Goal: Check status: Check status

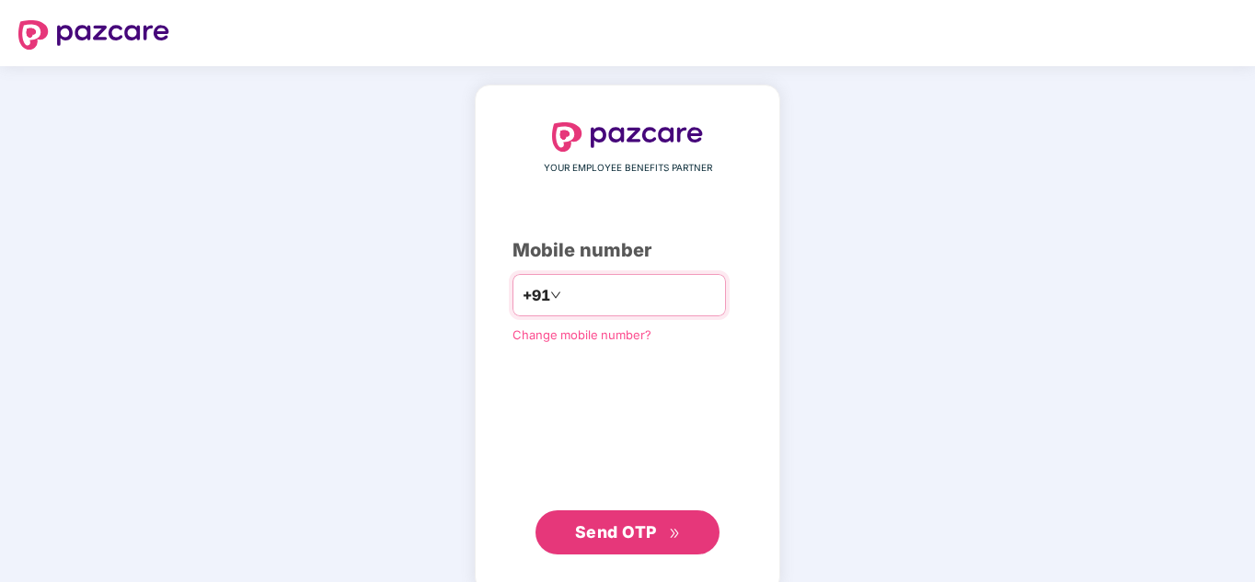
type input "**********"
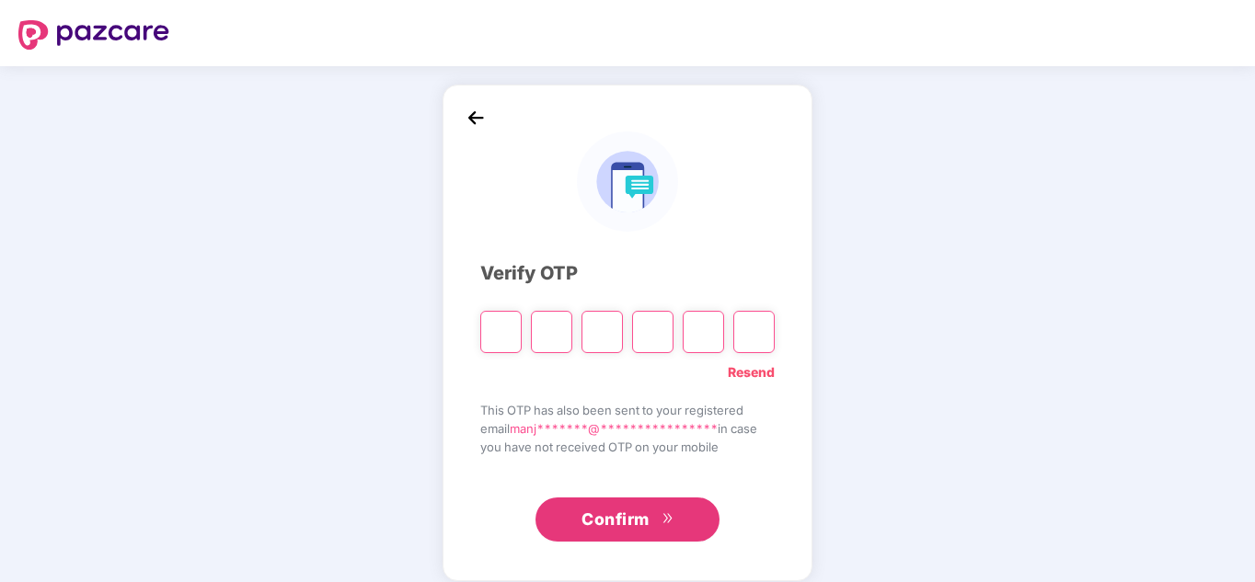
type input "*"
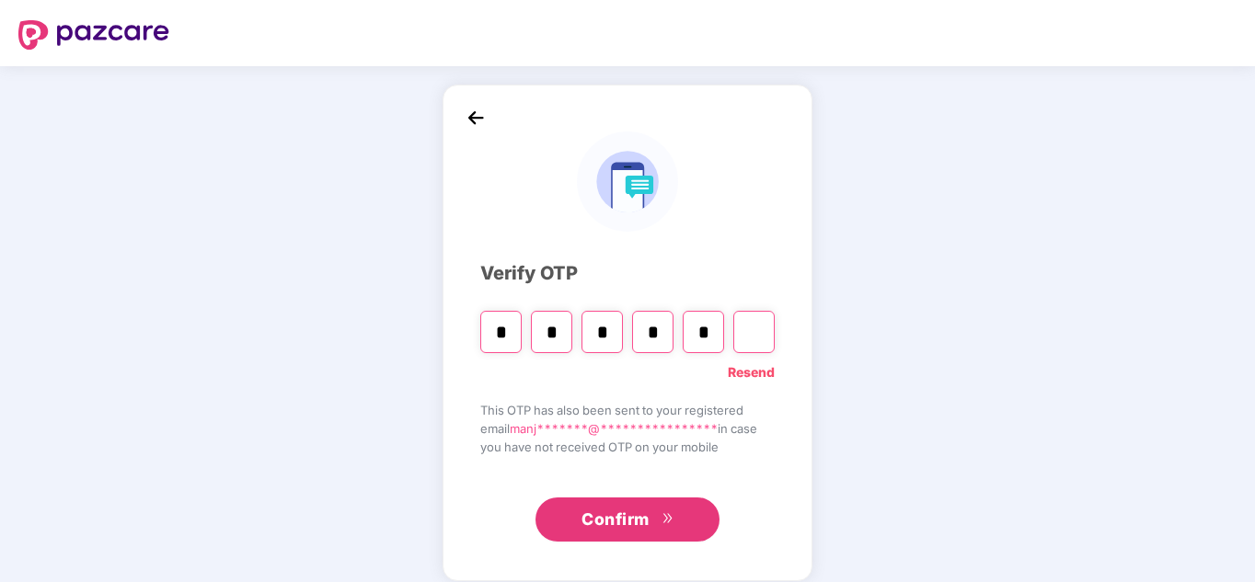
type input "*"
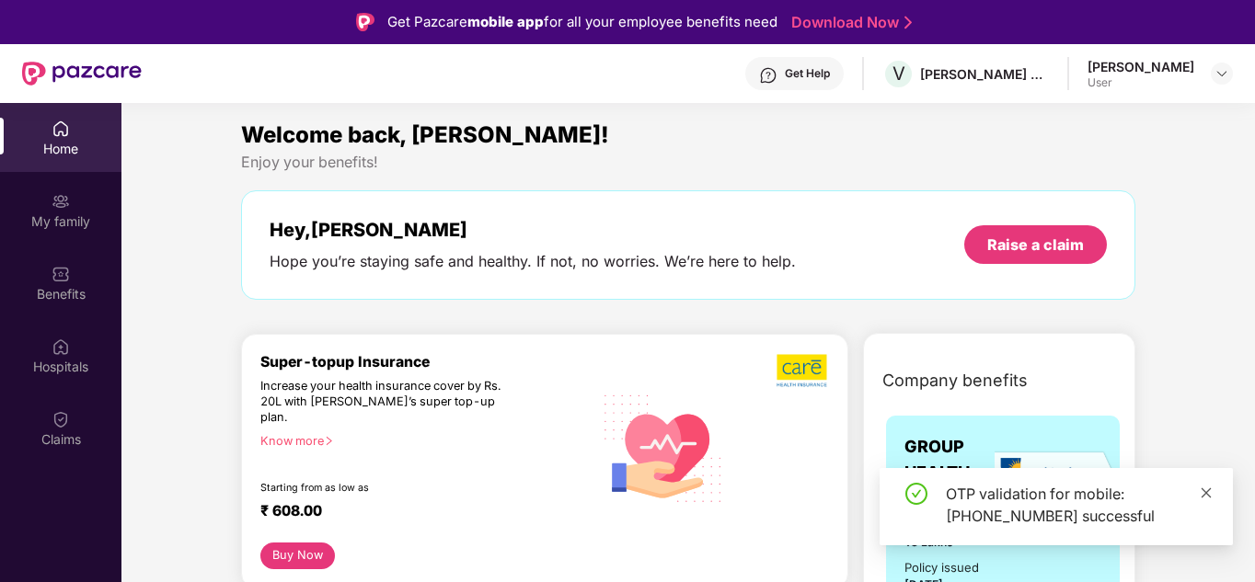
click at [1201, 497] on icon "close" at bounding box center [1206, 493] width 10 height 10
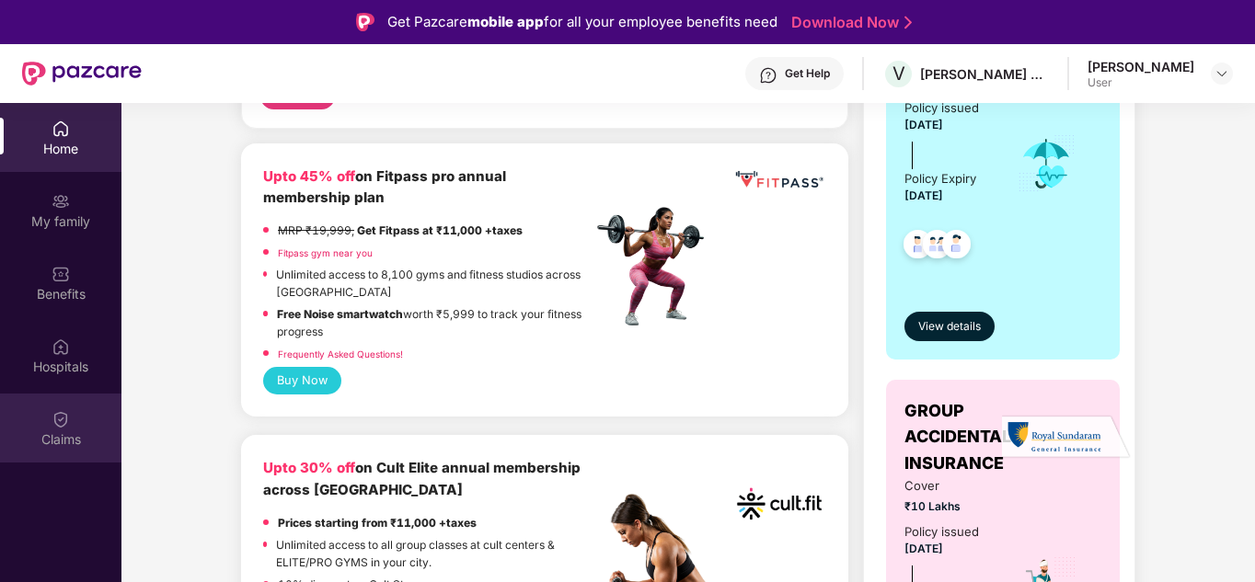
scroll to position [552, 0]
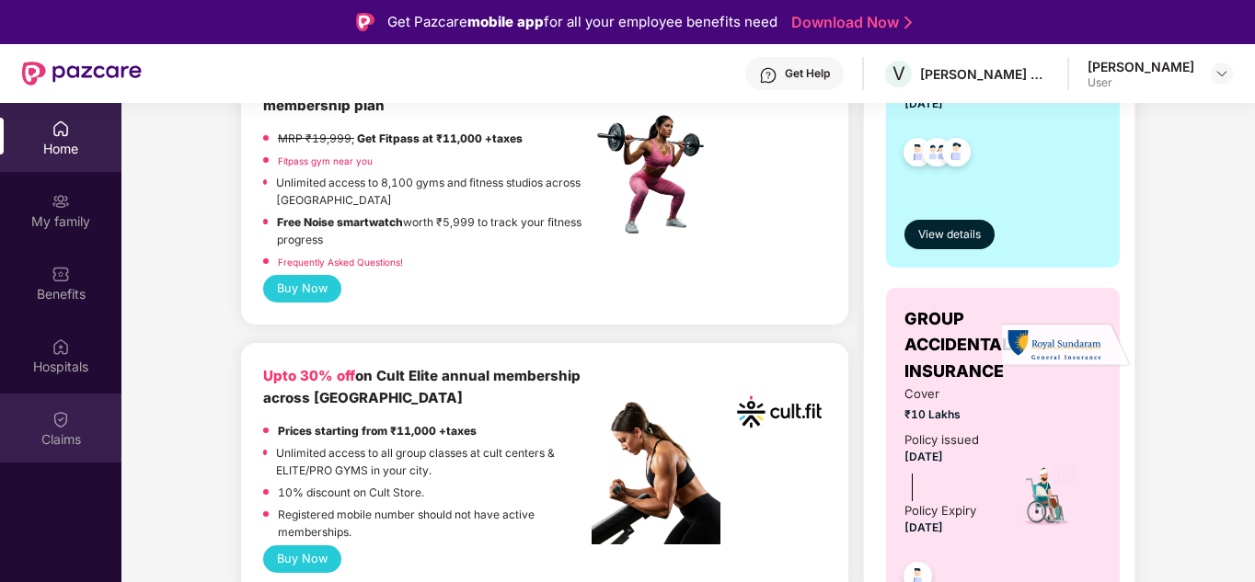
click at [58, 428] on img at bounding box center [61, 419] width 18 height 18
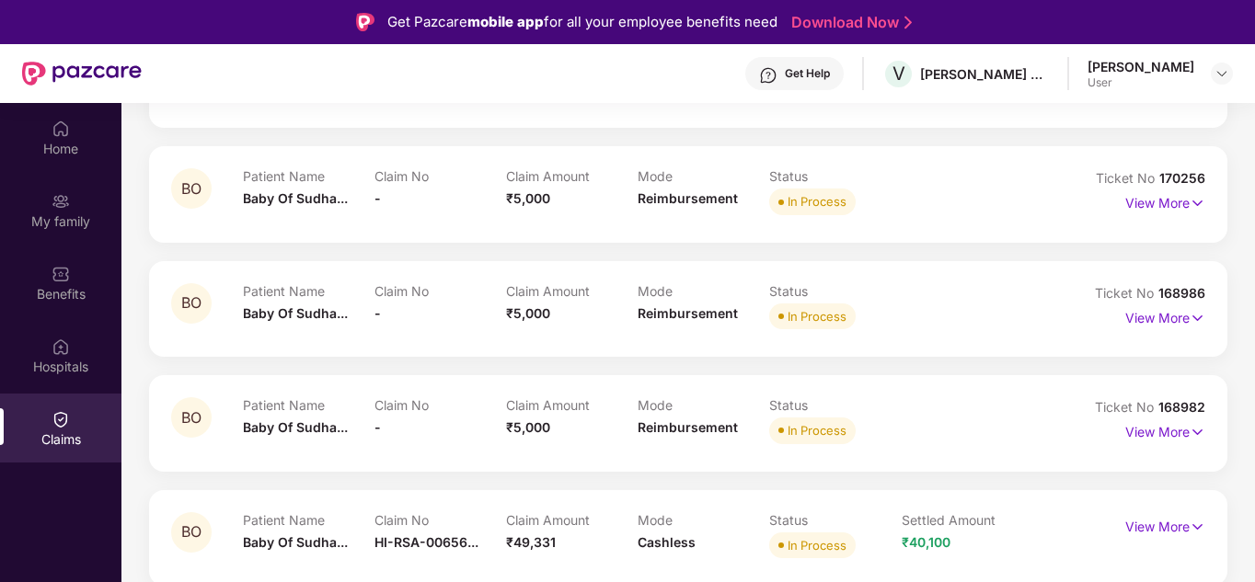
scroll to position [474, 0]
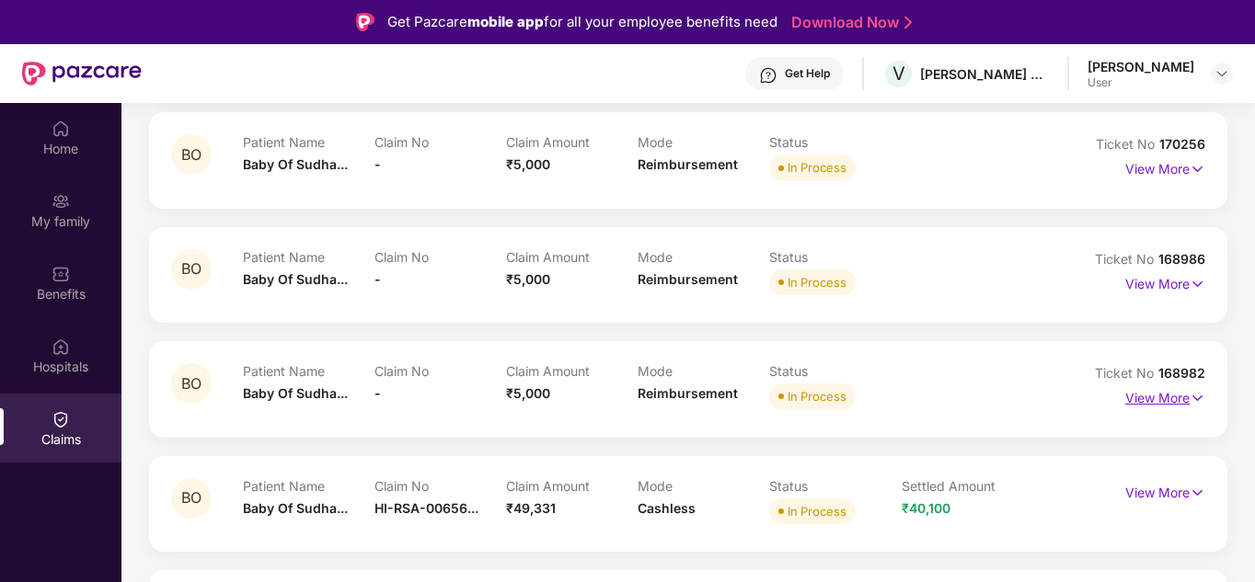
click at [1197, 399] on img at bounding box center [1198, 398] width 16 height 20
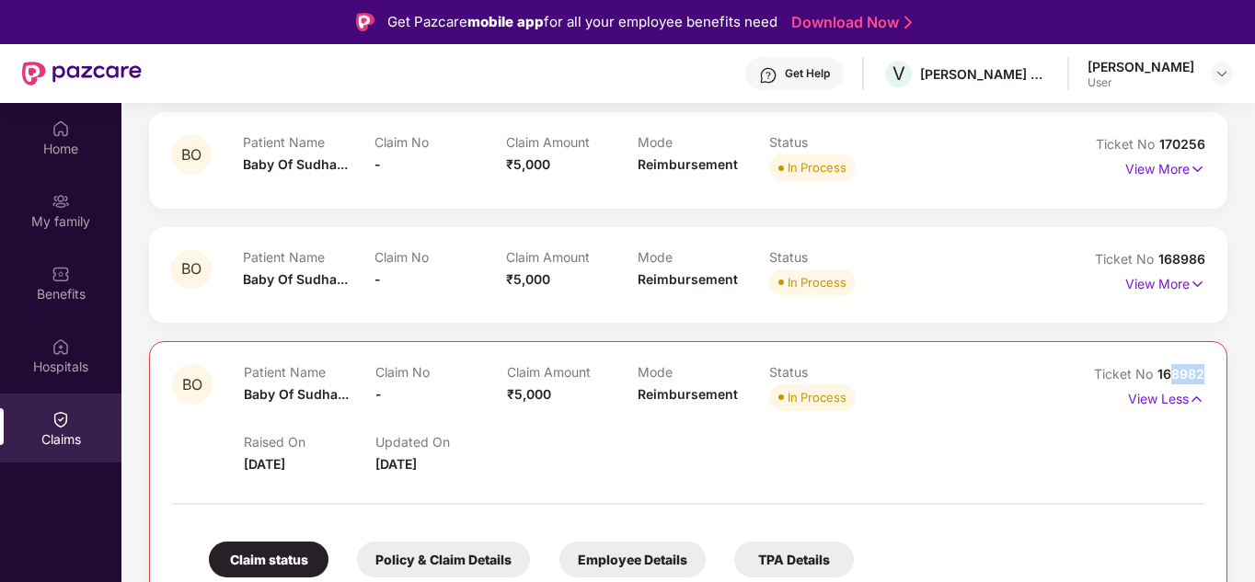
drag, startPoint x: 1205, startPoint y: 374, endPoint x: 1166, endPoint y: 368, distance: 40.1
click at [1201, 418] on div "Ticket No 168982 View Less" at bounding box center [1139, 418] width 129 height 109
click at [1193, 398] on img at bounding box center [1197, 399] width 16 height 20
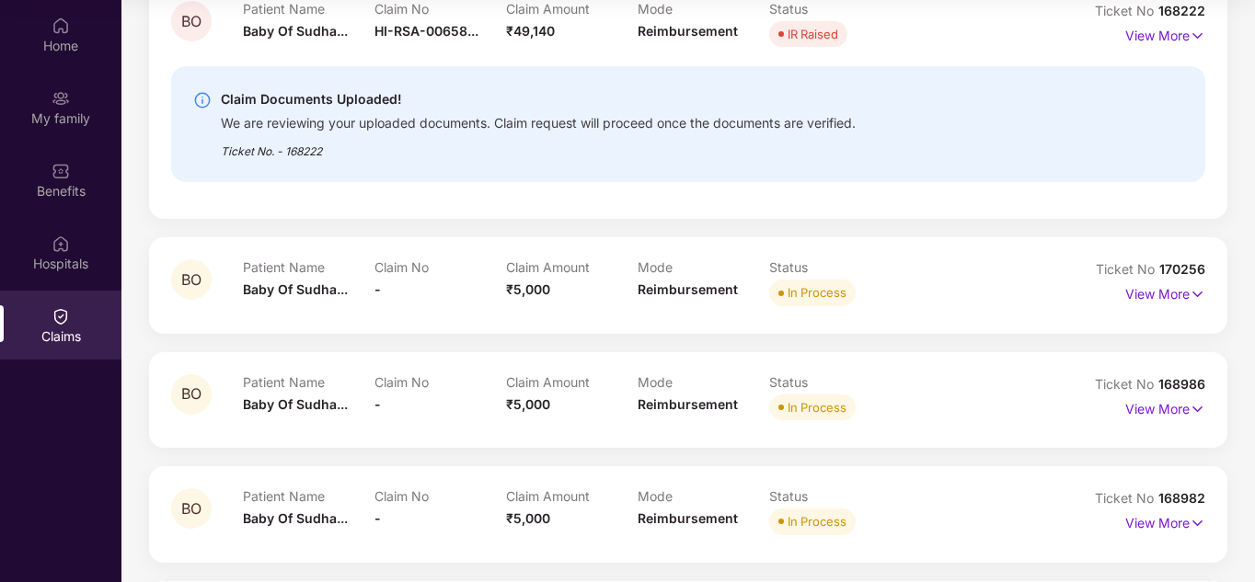
scroll to position [198, 0]
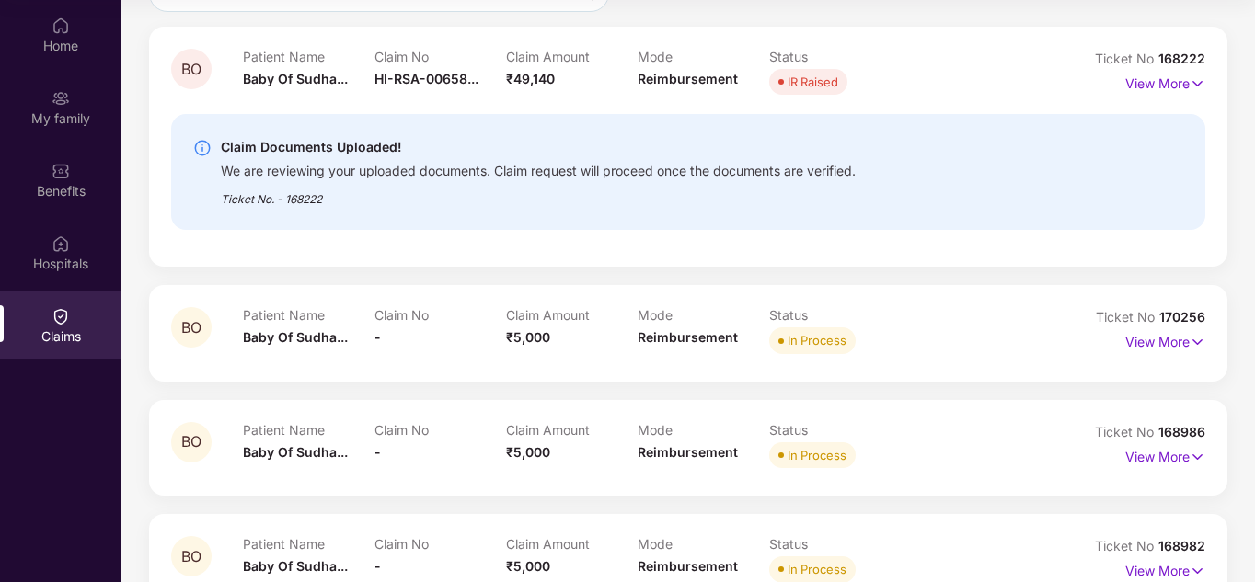
click at [931, 149] on div "Claim Documents Uploaded! We are reviewing your uploaded documents. Claim reque…" at bounding box center [605, 172] width 825 height 72
click at [1198, 80] on img at bounding box center [1198, 84] width 16 height 20
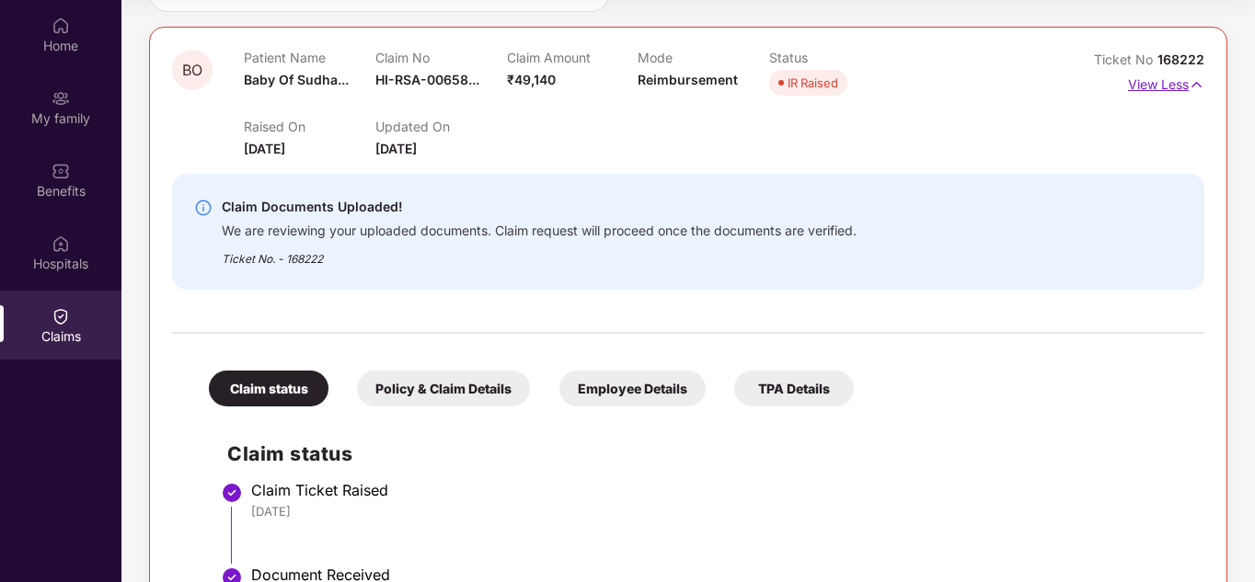
click at [1198, 80] on img at bounding box center [1197, 85] width 16 height 20
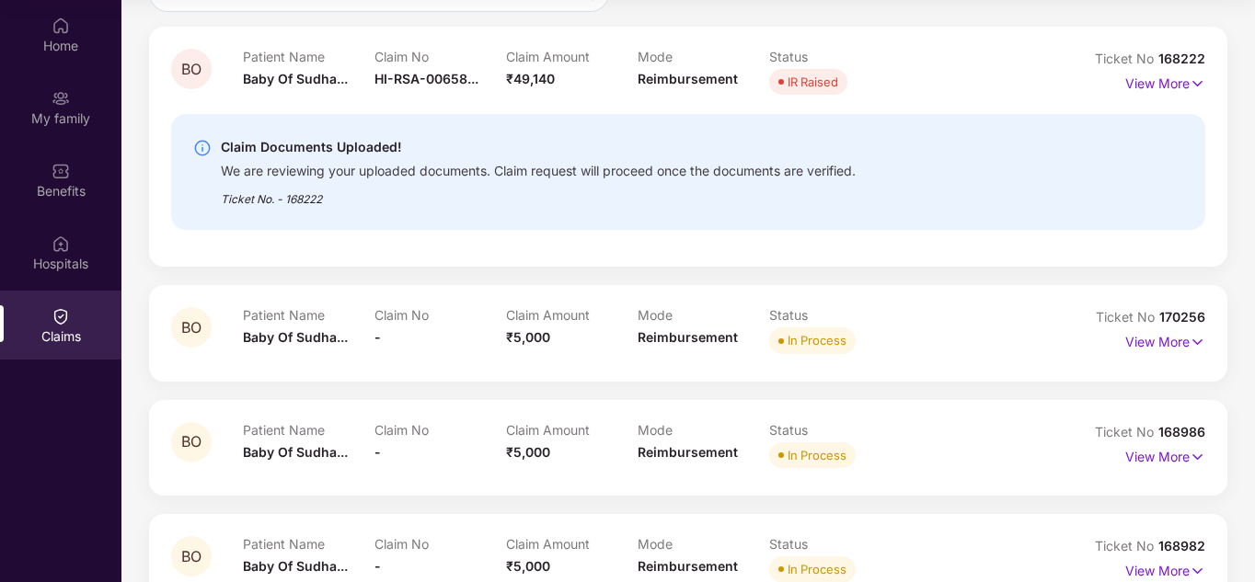
scroll to position [106, 0]
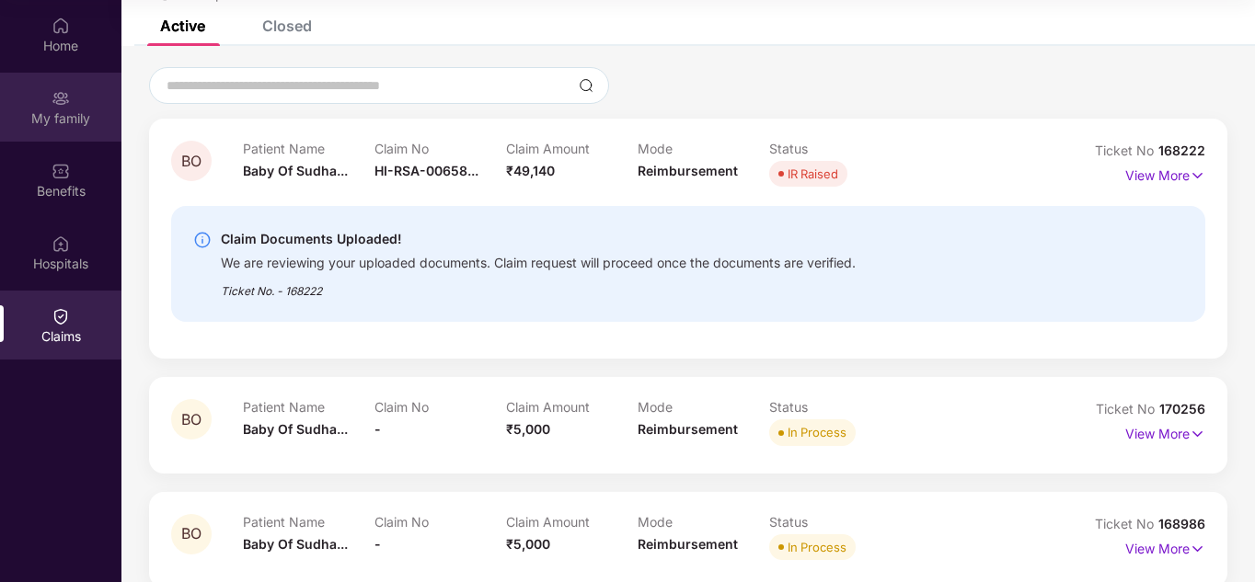
click at [47, 94] on div "My family" at bounding box center [60, 107] width 121 height 69
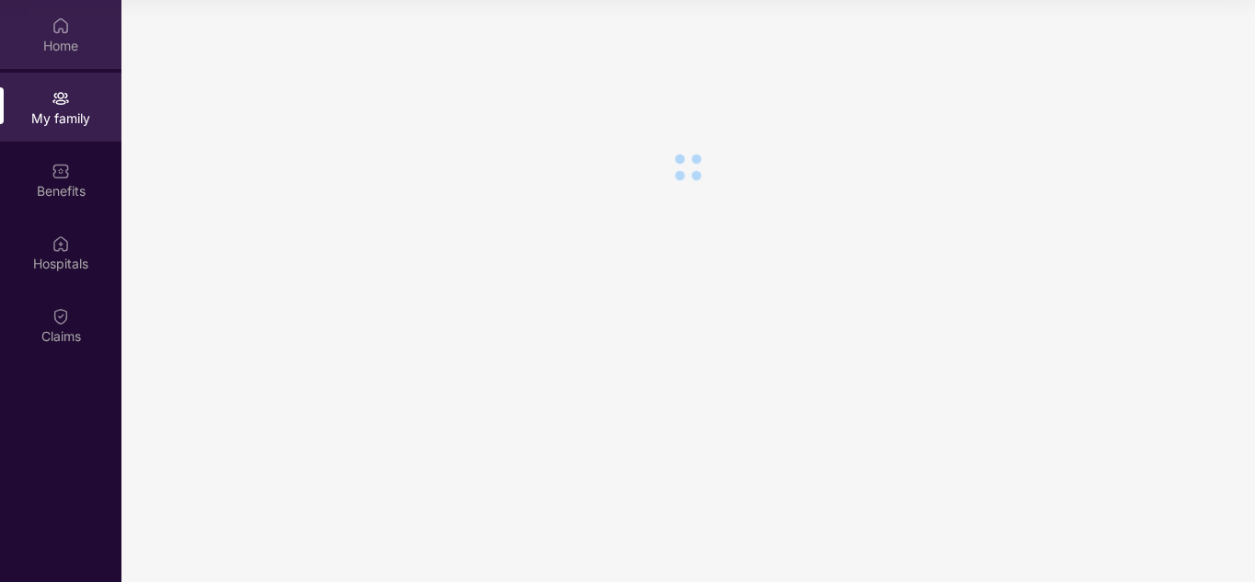
click at [58, 51] on div "Home" at bounding box center [60, 46] width 121 height 18
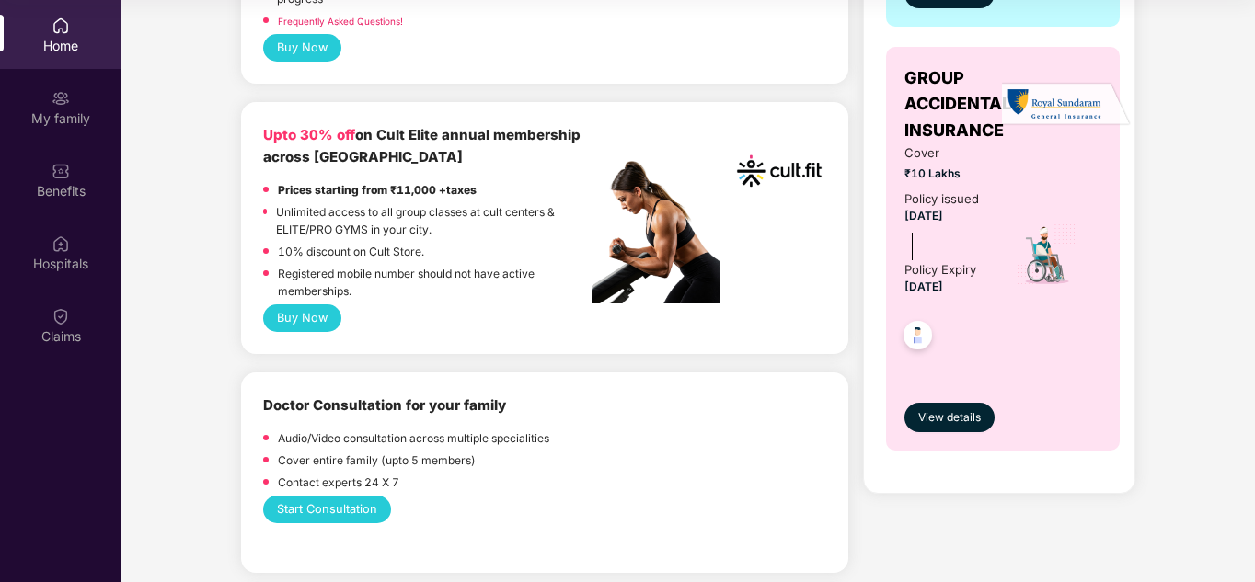
scroll to position [736, 0]
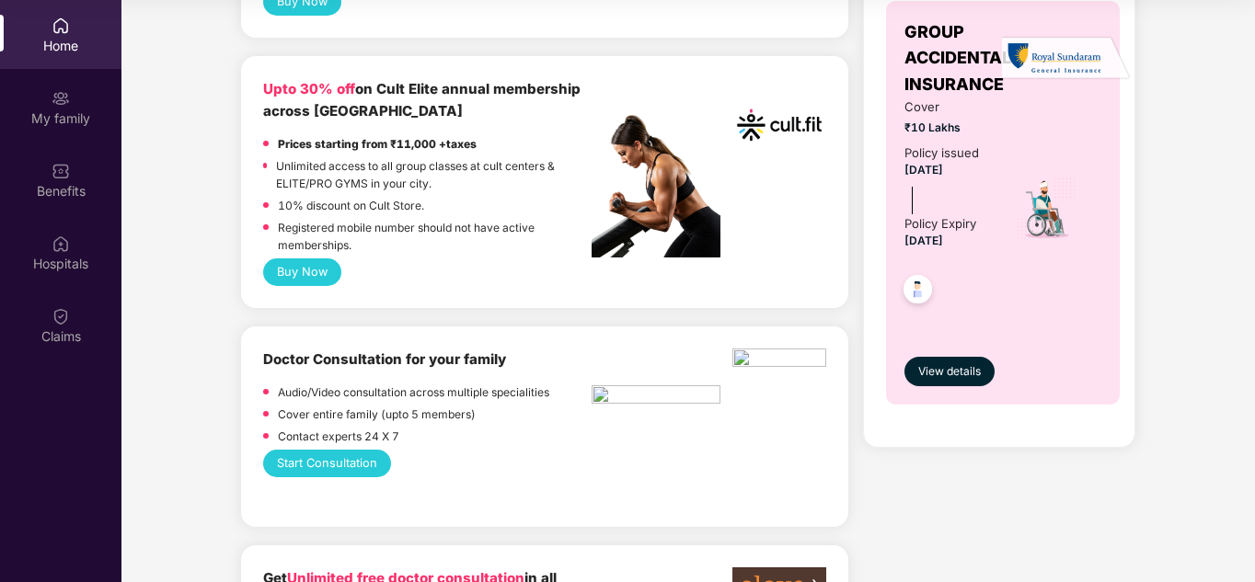
click at [56, 43] on div "Home" at bounding box center [60, 46] width 121 height 18
click at [72, 137] on div "My family" at bounding box center [60, 107] width 121 height 69
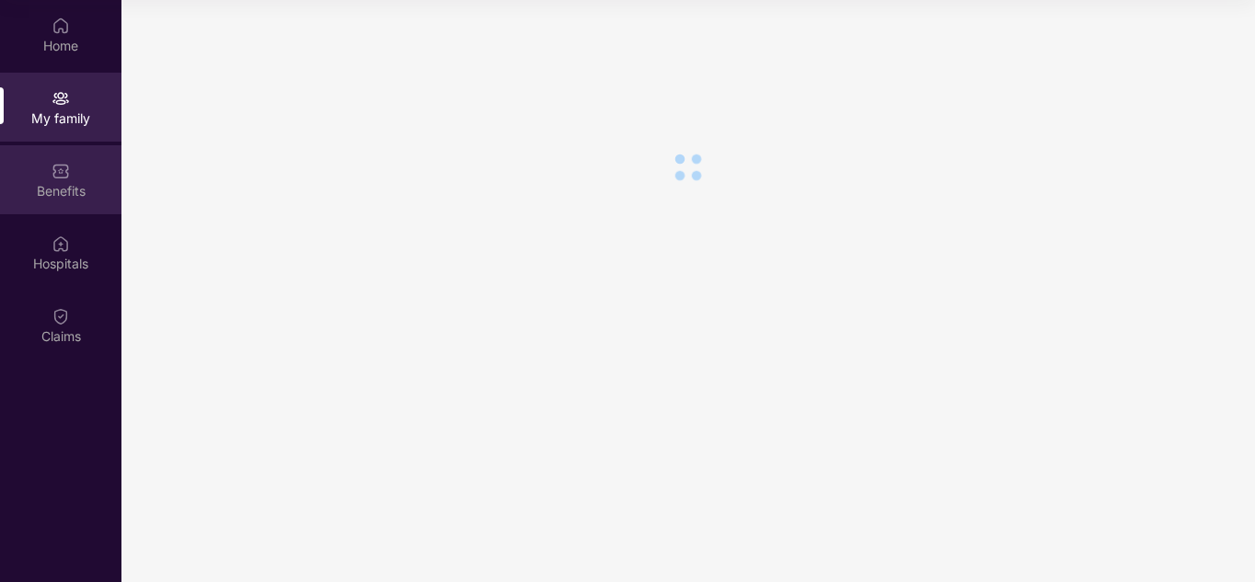
scroll to position [0, 0]
click at [74, 187] on div "Benefits" at bounding box center [60, 191] width 121 height 18
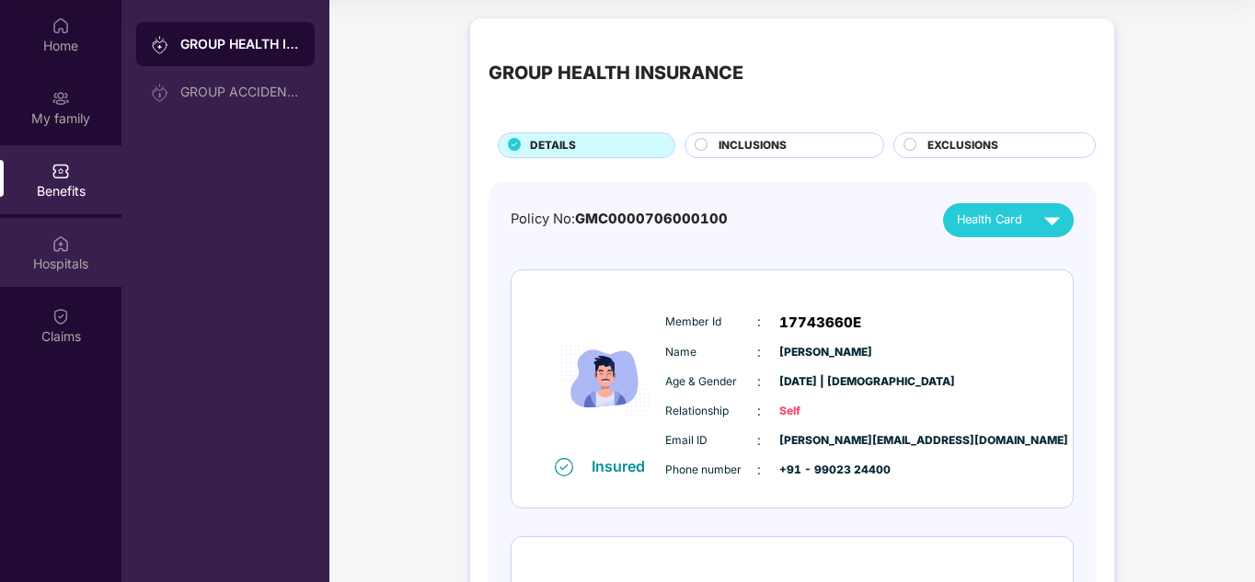
click at [66, 255] on div "Hospitals" at bounding box center [60, 264] width 121 height 18
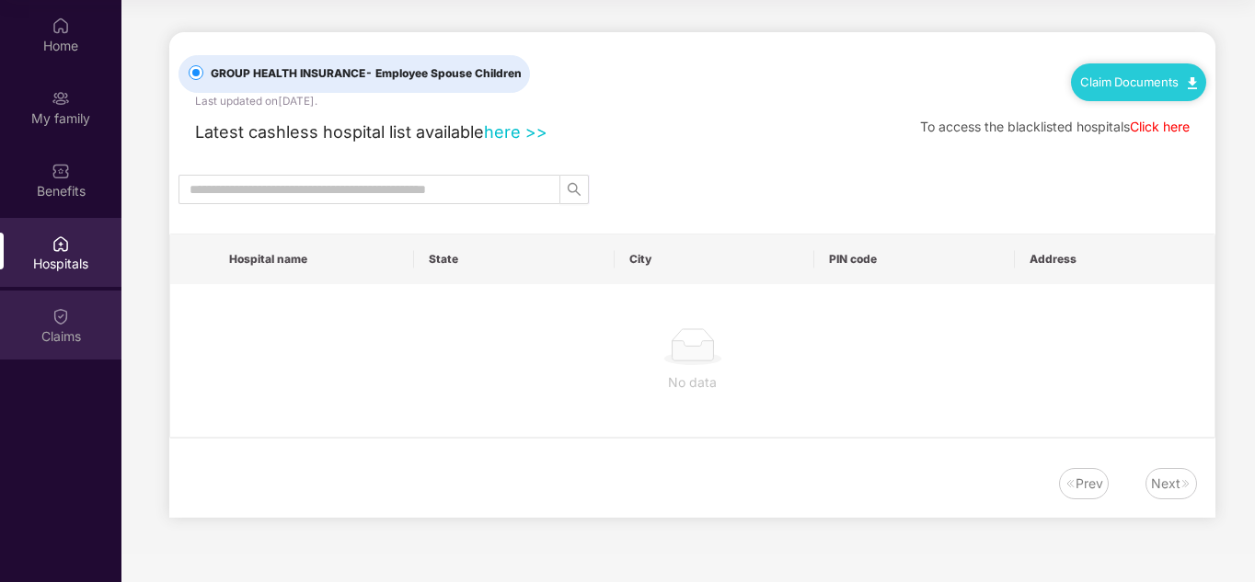
click at [89, 338] on div "Claims" at bounding box center [60, 337] width 121 height 18
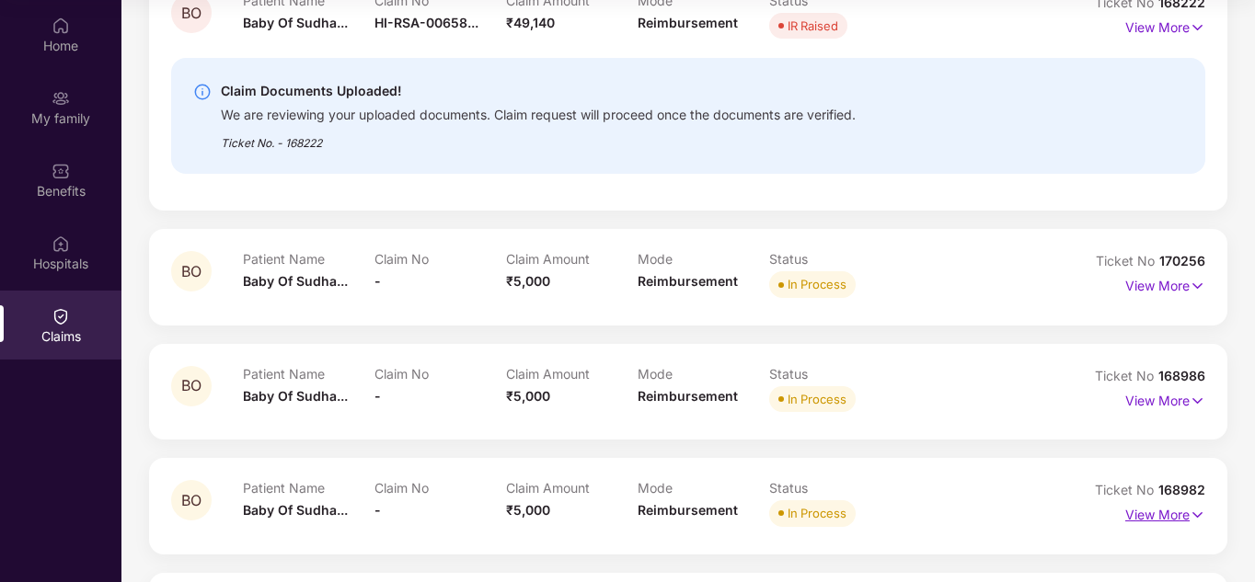
scroll to position [106, 0]
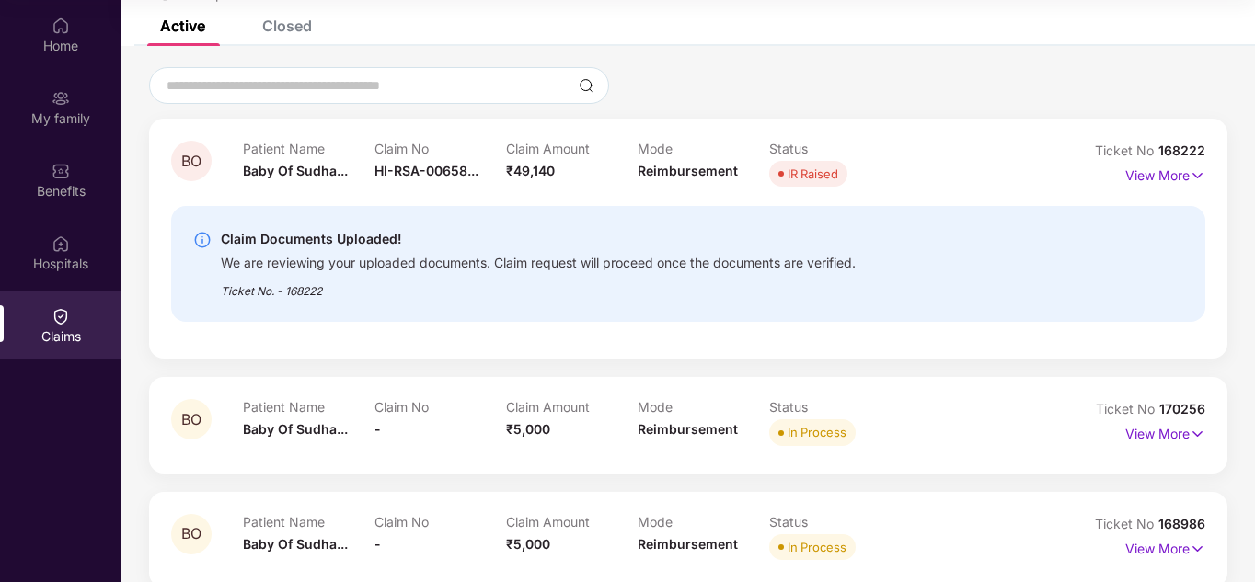
click at [269, 28] on div "Closed" at bounding box center [287, 26] width 50 height 18
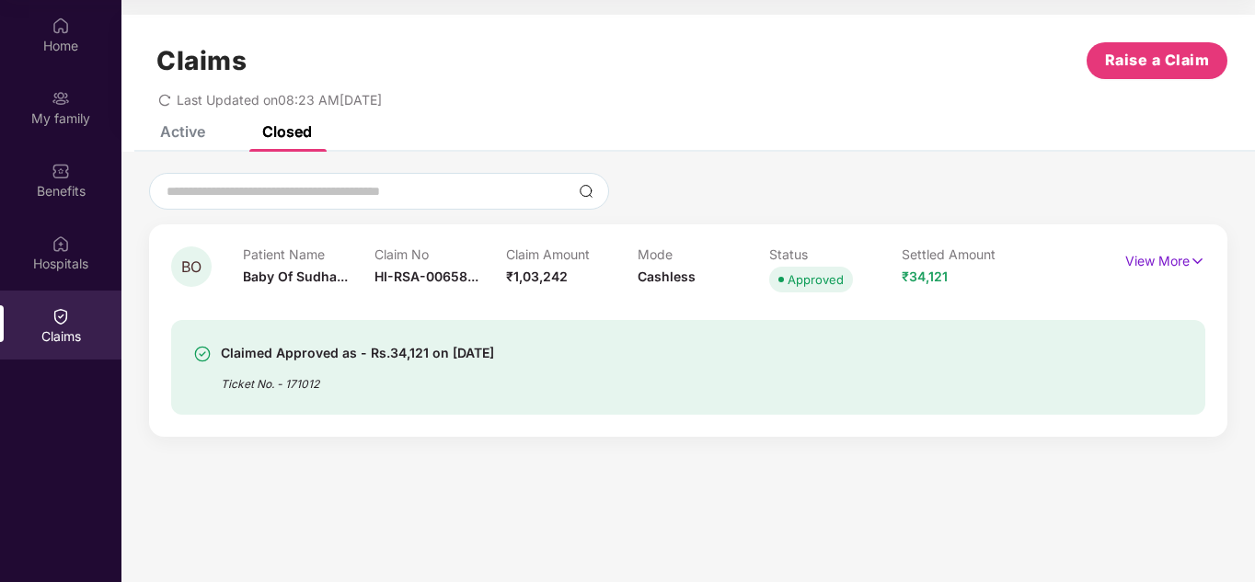
click at [684, 270] on span "Cashless" at bounding box center [667, 277] width 58 height 16
click at [666, 275] on span "Cashless" at bounding box center [667, 277] width 58 height 16
click at [1178, 260] on p "View More" at bounding box center [1165, 259] width 80 height 25
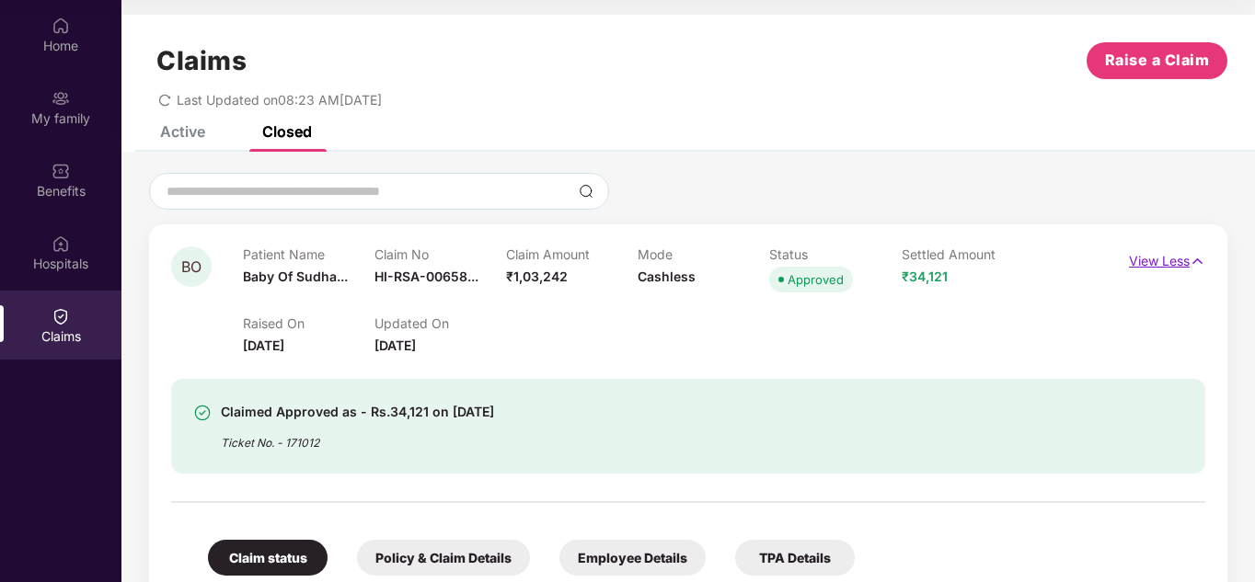
click at [1178, 260] on p "View Less" at bounding box center [1167, 259] width 76 height 25
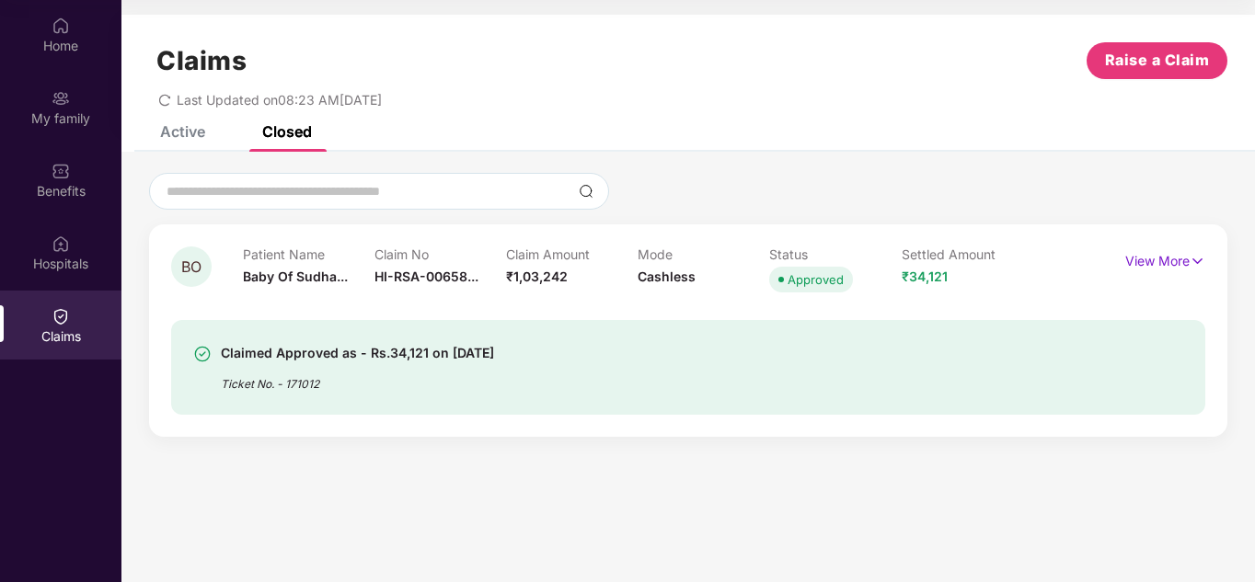
click at [167, 137] on div "Active" at bounding box center [182, 131] width 45 height 18
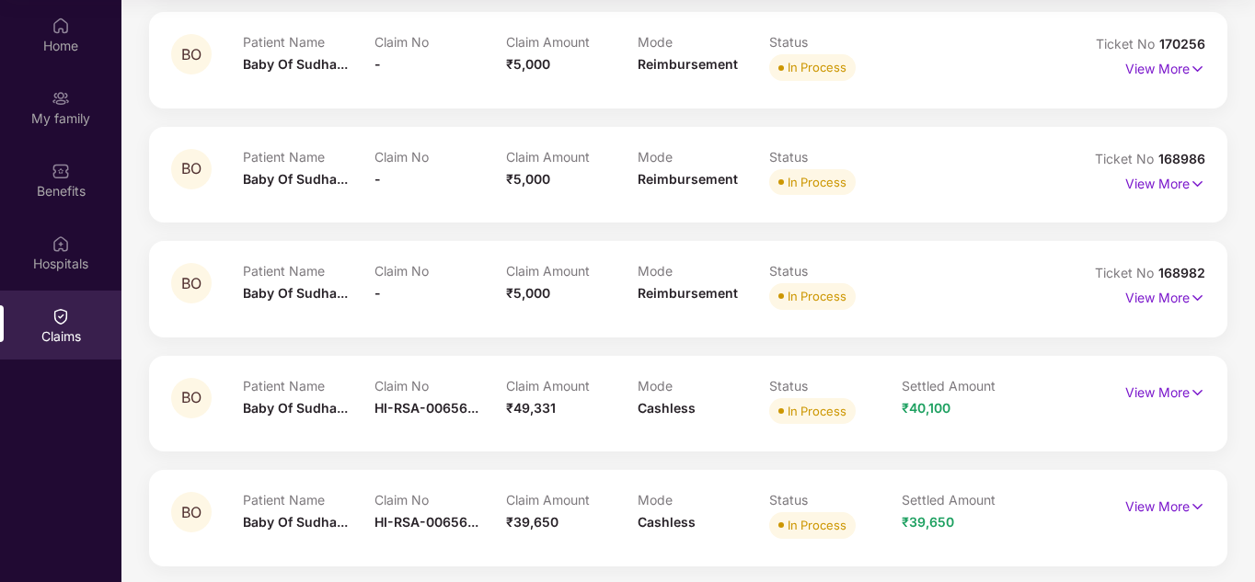
scroll to position [474, 0]
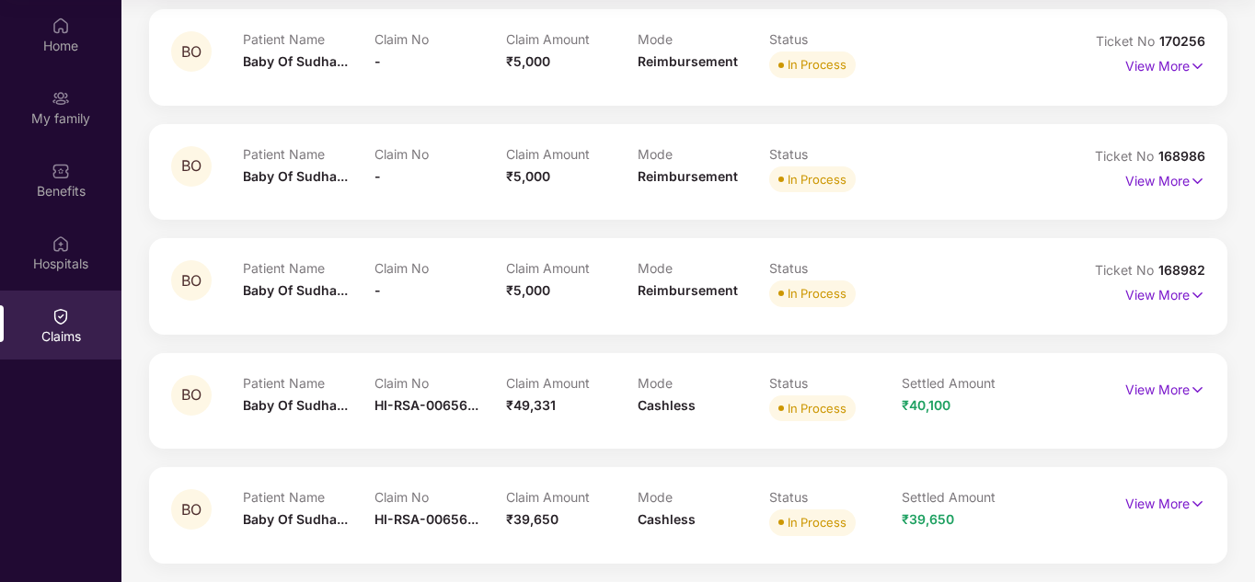
click at [1015, 401] on div "Settled Amount ₹40,100" at bounding box center [968, 400] width 132 height 51
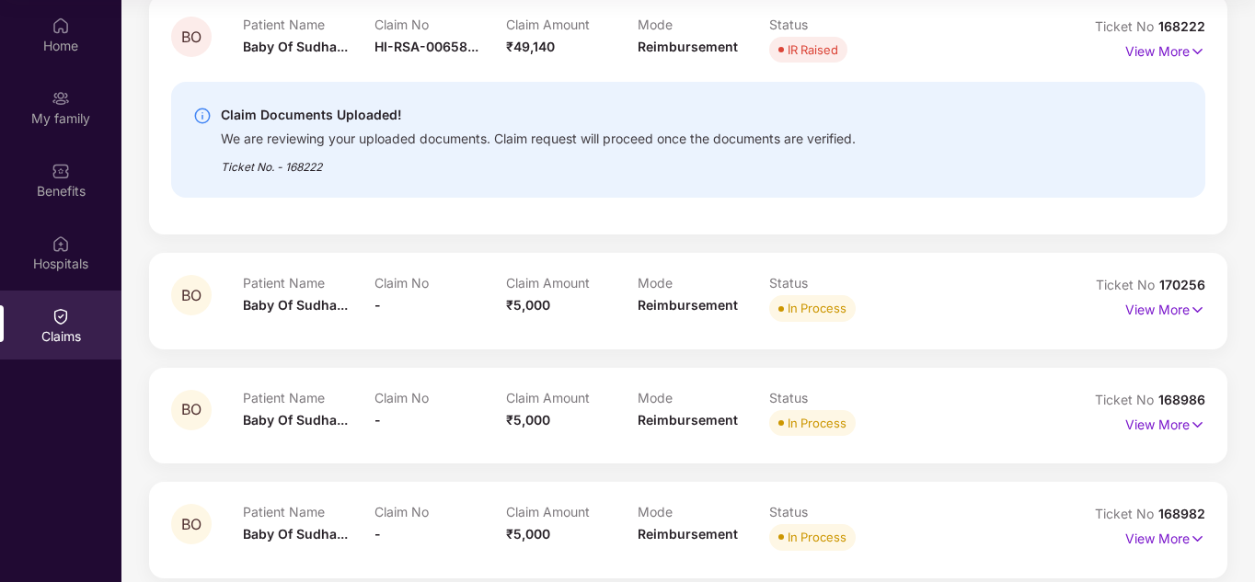
scroll to position [198, 0]
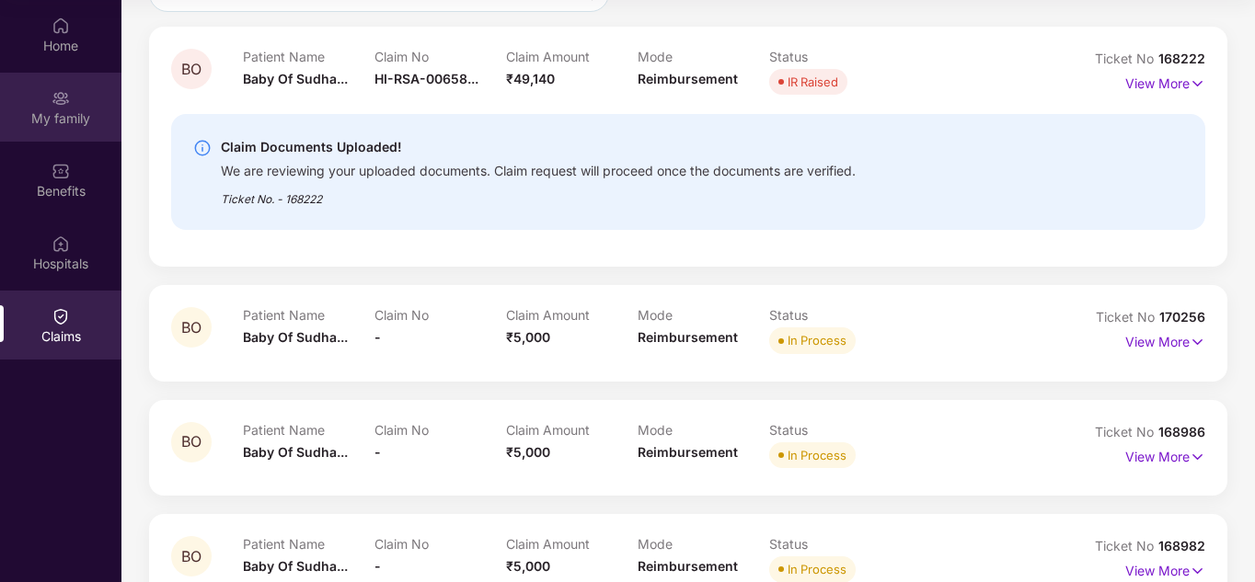
click at [55, 117] on div "My family" at bounding box center [60, 118] width 121 height 18
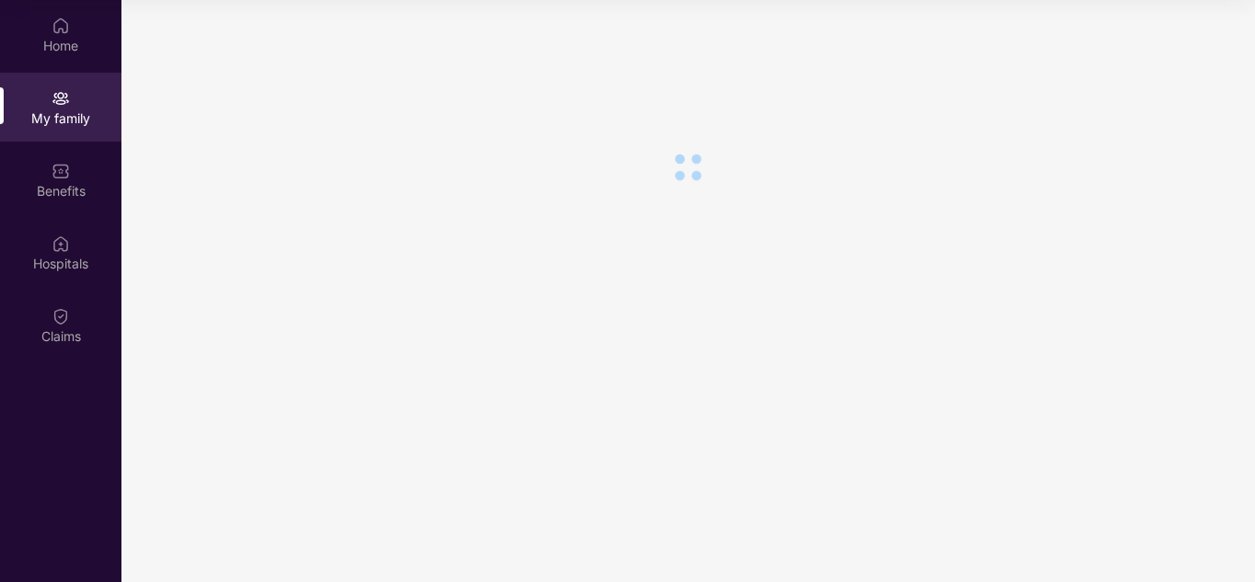
scroll to position [0, 0]
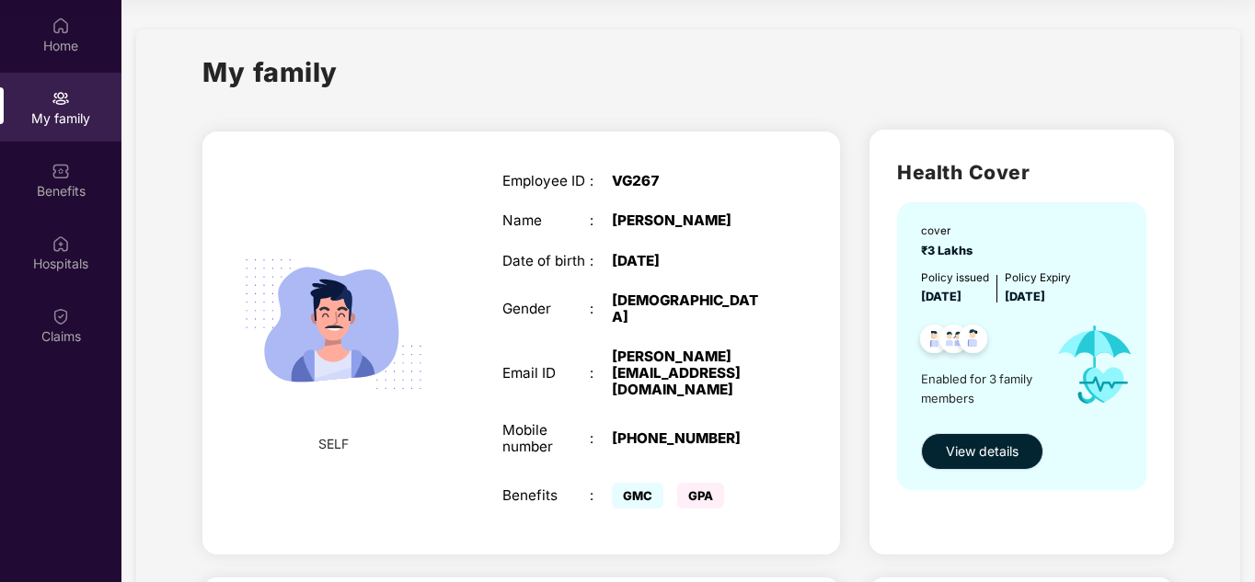
click at [982, 461] on span "View details" at bounding box center [982, 452] width 73 height 20
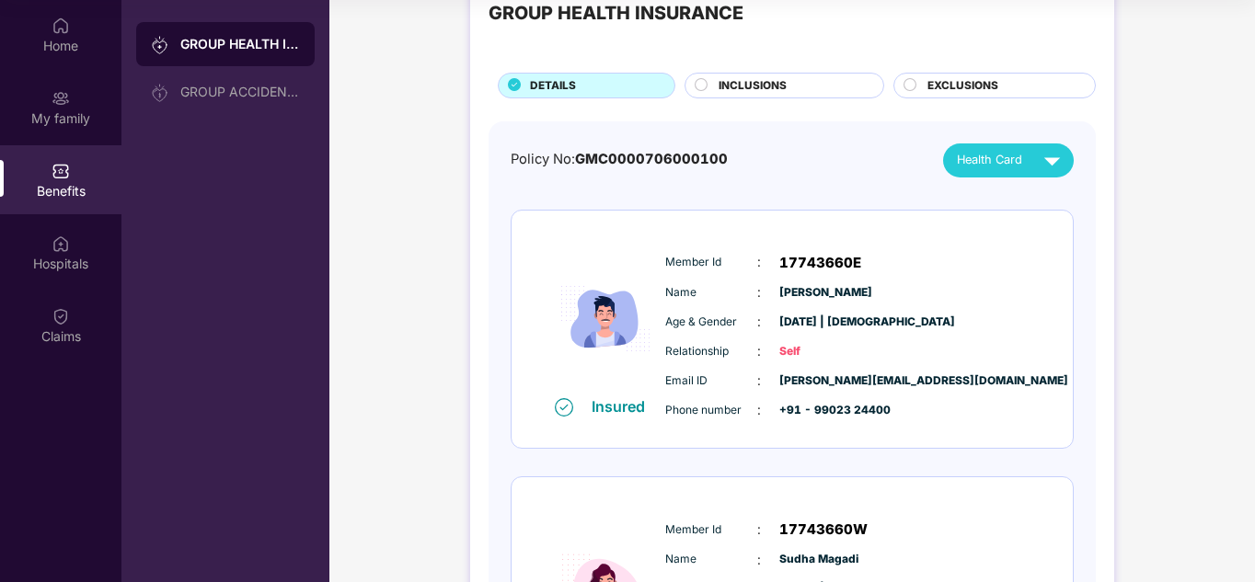
scroll to position [92, 0]
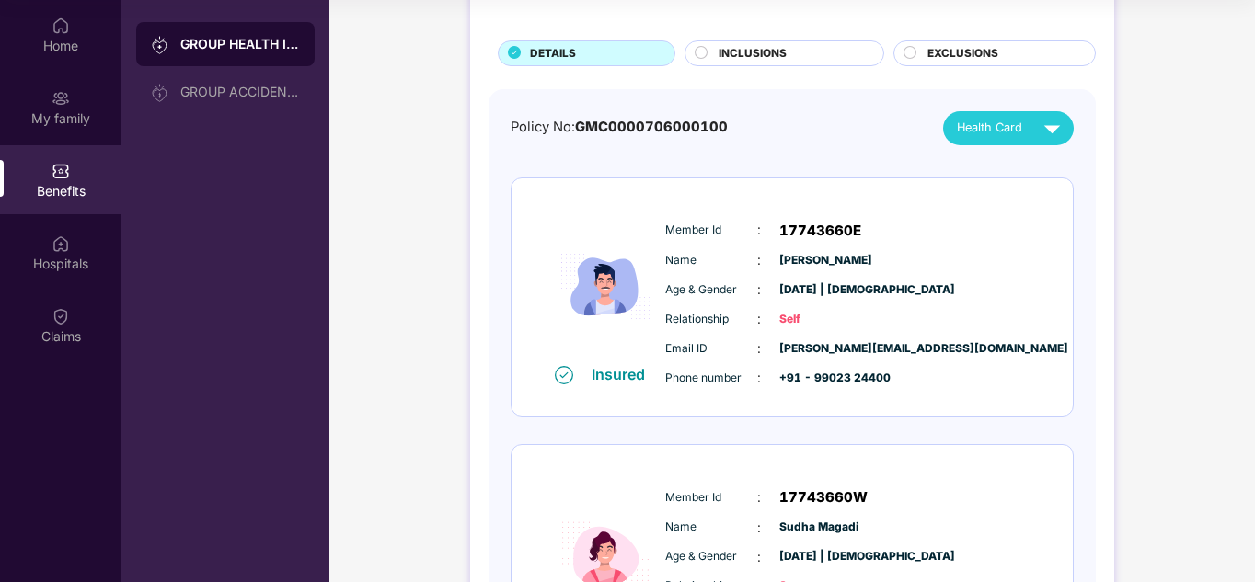
click at [575, 371] on div at bounding box center [563, 374] width 29 height 20
click at [557, 372] on img at bounding box center [564, 375] width 18 height 18
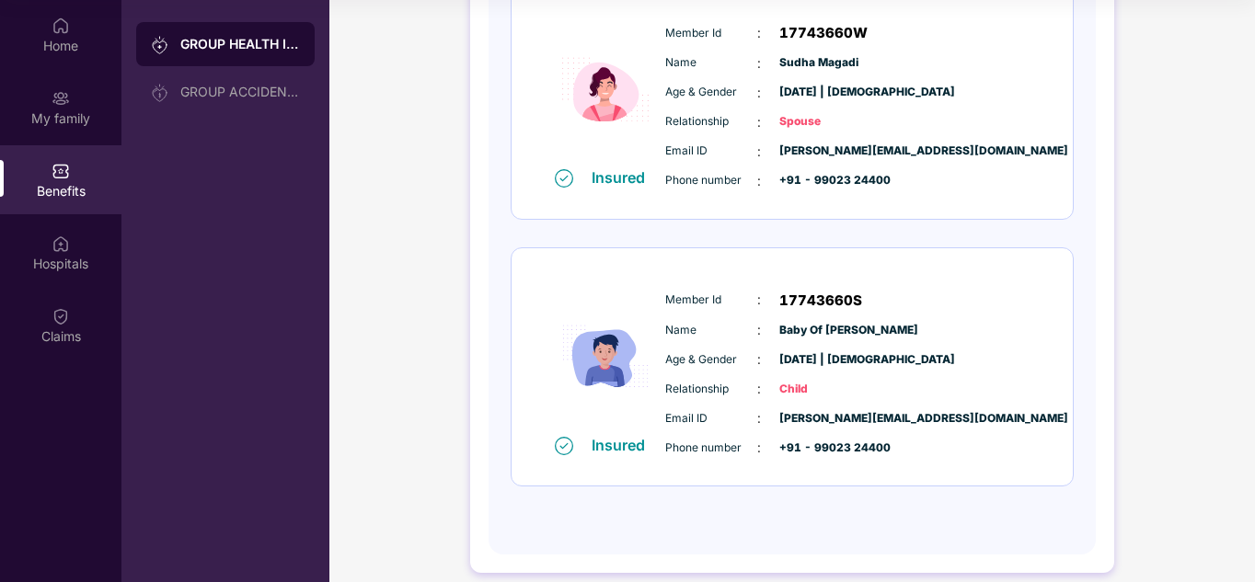
scroll to position [575, 0]
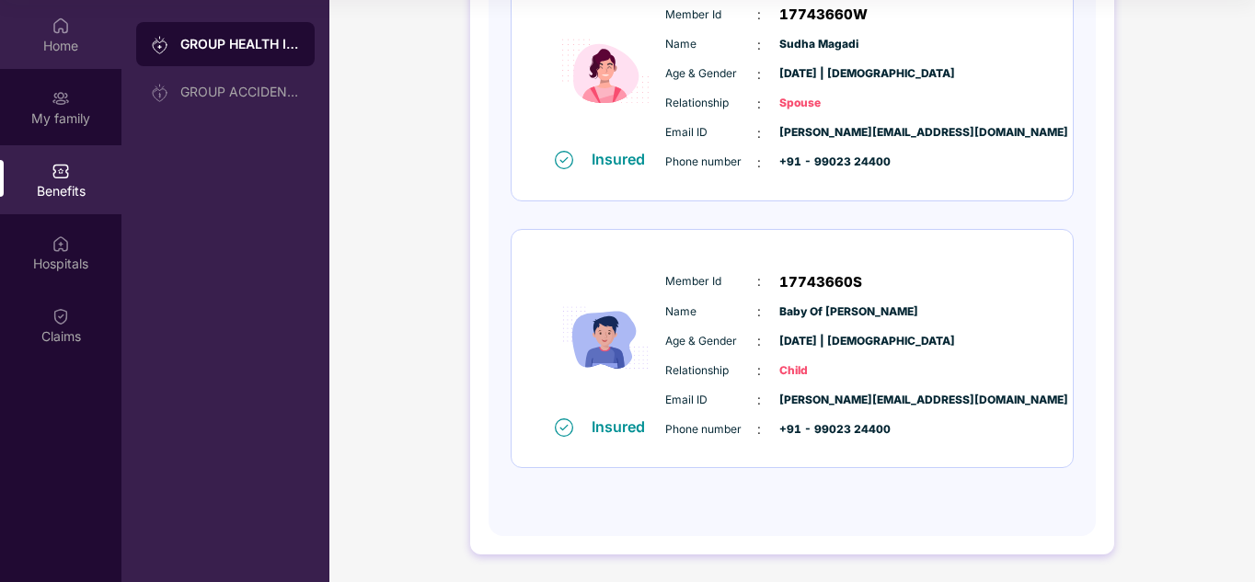
click at [59, 29] on img at bounding box center [61, 26] width 18 height 18
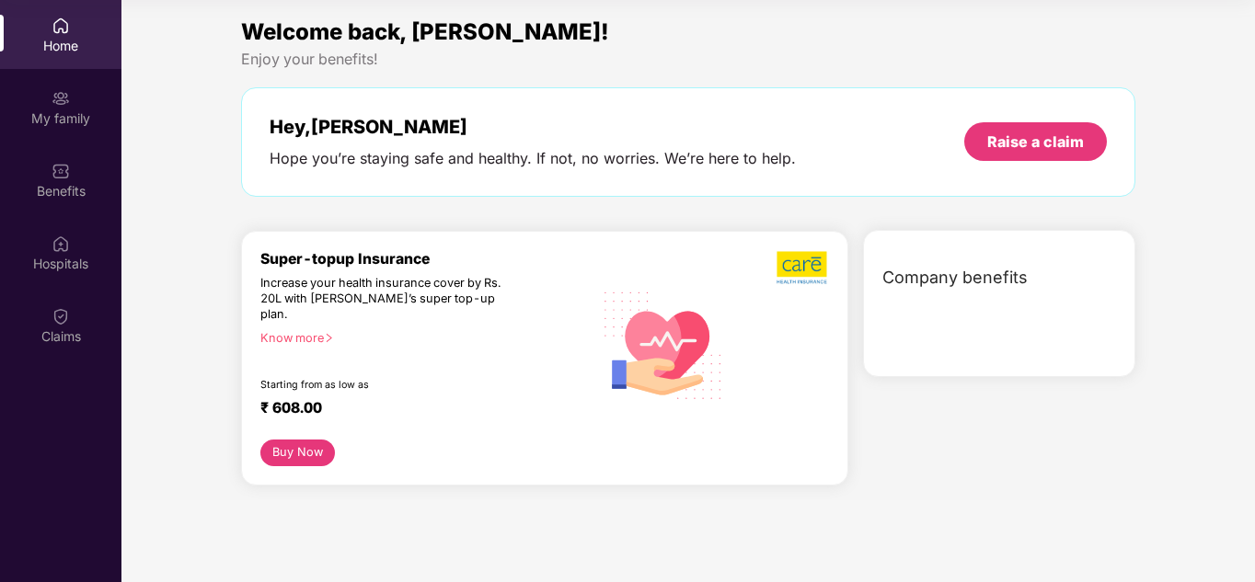
click at [59, 29] on img at bounding box center [61, 26] width 18 height 18
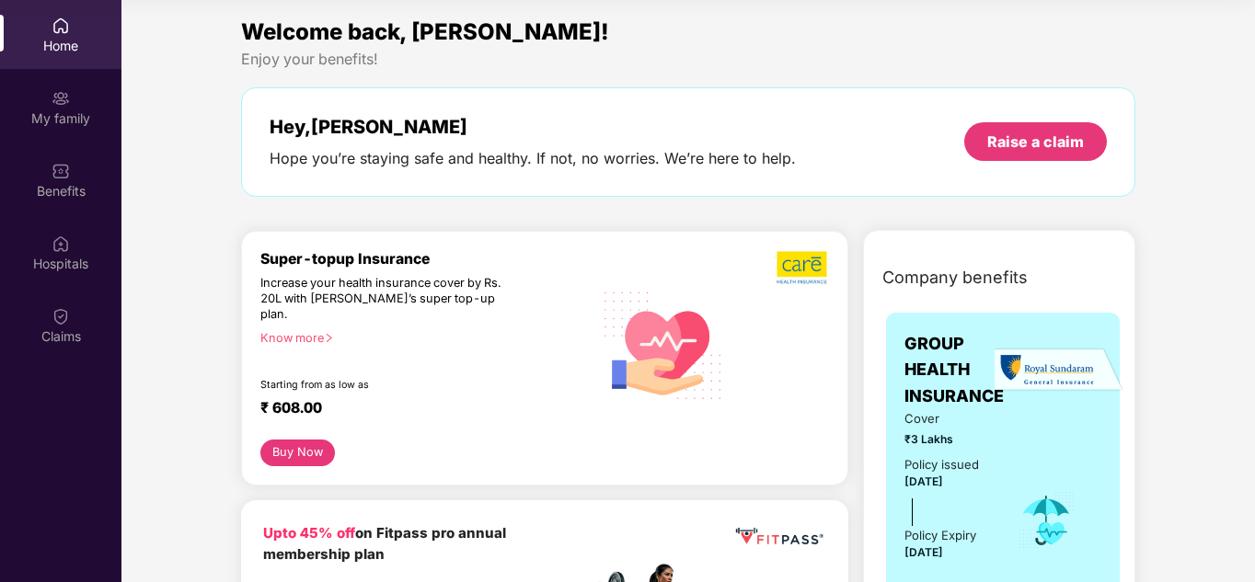
click at [369, 440] on div "Buy Now" at bounding box center [544, 453] width 569 height 27
click at [370, 440] on div "Buy Now" at bounding box center [544, 453] width 569 height 27
click at [307, 440] on button "Buy Now" at bounding box center [297, 453] width 75 height 27
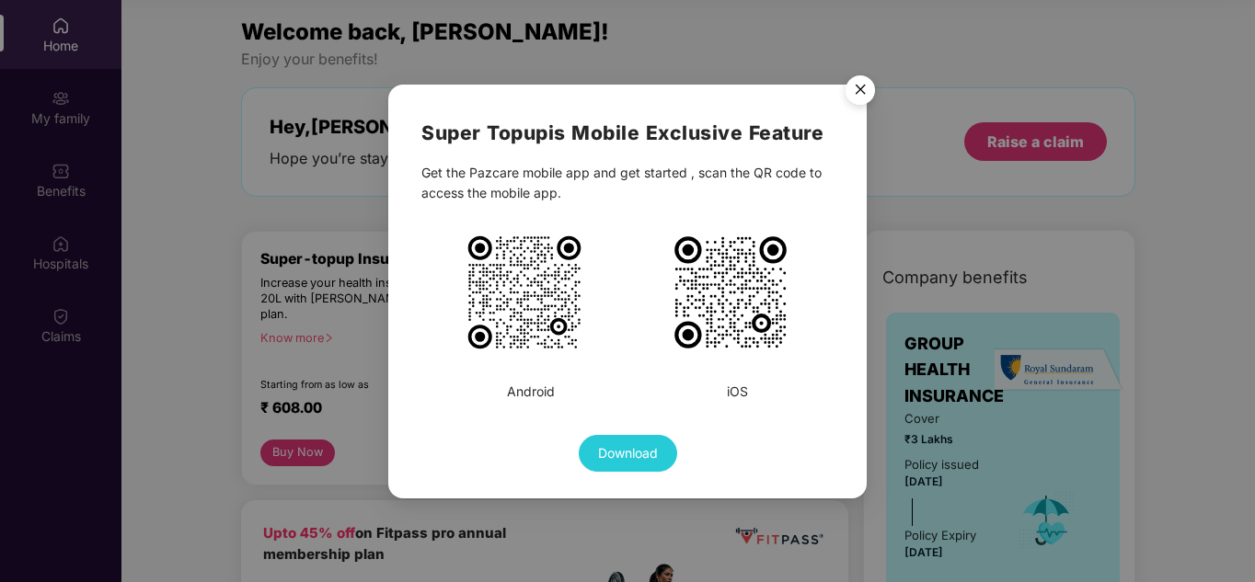
click at [869, 88] on img "Close" at bounding box center [860, 93] width 52 height 52
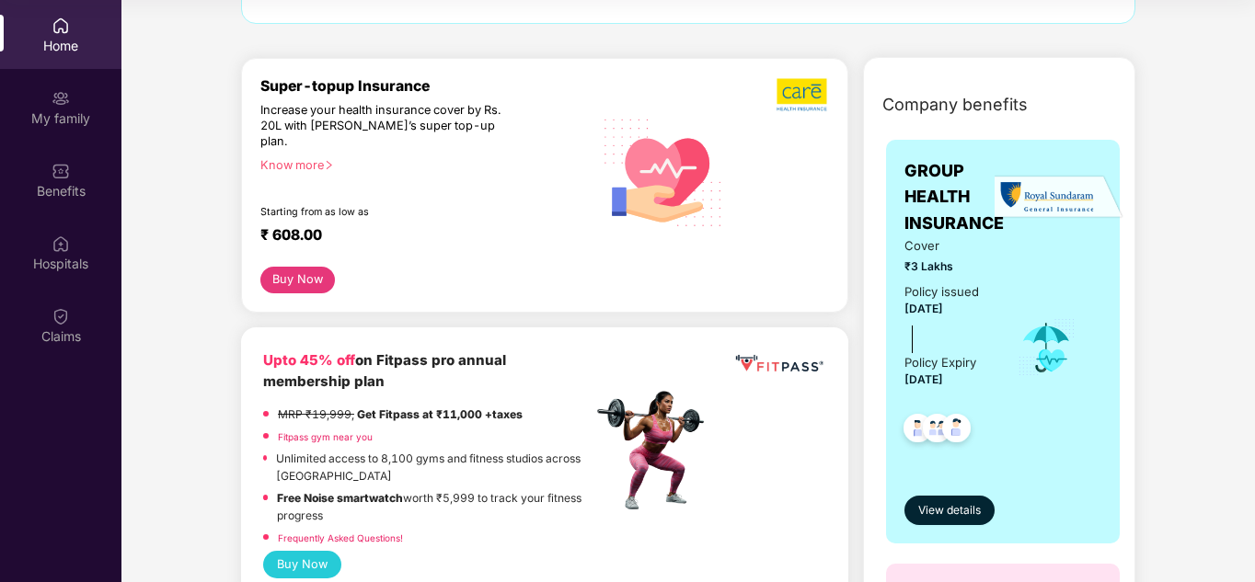
scroll to position [184, 0]
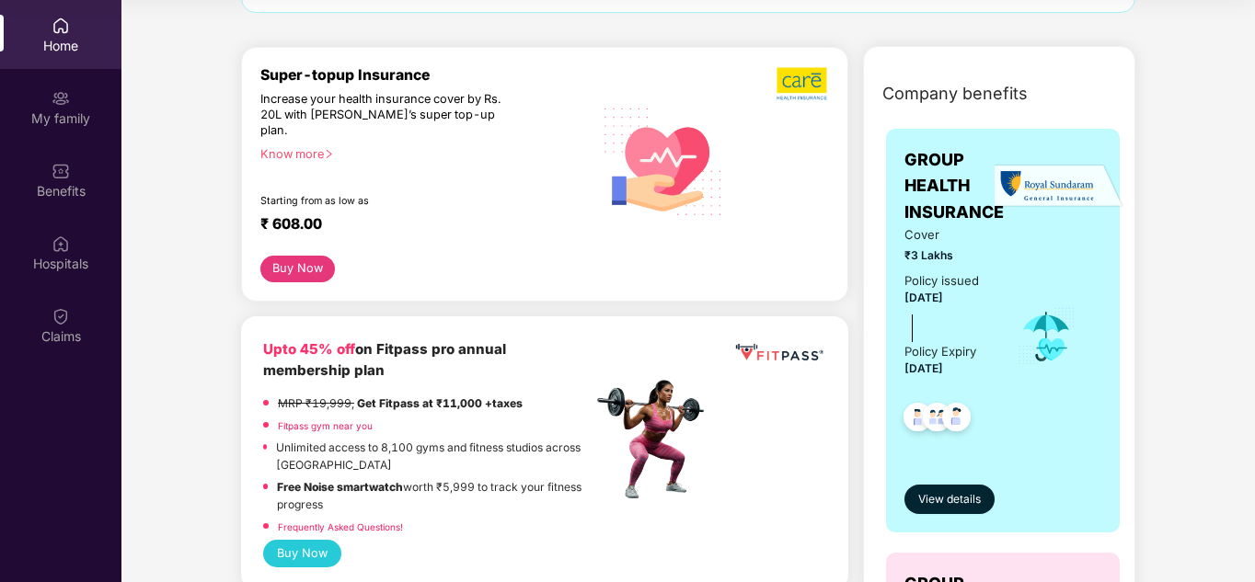
click at [435, 109] on div "Increase your health insurance cover by Rs. 20L with [PERSON_NAME]’s super top-…" at bounding box center [386, 115] width 252 height 47
click at [411, 75] on div "Super-topup Insurance" at bounding box center [426, 74] width 332 height 17
click at [825, 68] on img at bounding box center [802, 83] width 52 height 35
click at [805, 78] on img at bounding box center [802, 83] width 52 height 35
click at [298, 147] on div "Know more" at bounding box center [420, 153] width 321 height 13
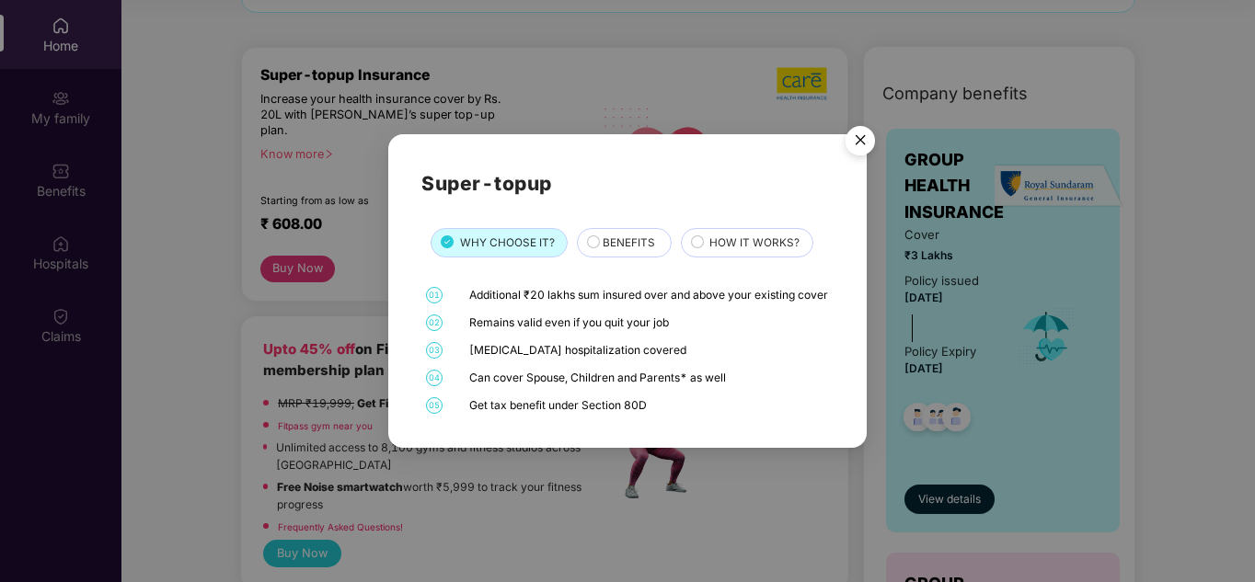
click at [618, 249] on div "Super-topup WHY CHOOSE IT? BENEFITS HOW IT WORKS? 01 Additional ₹20 lakhs sum i…" at bounding box center [626, 291] width 411 height 247
click at [593, 236] on div "BENEFITS" at bounding box center [627, 245] width 68 height 20
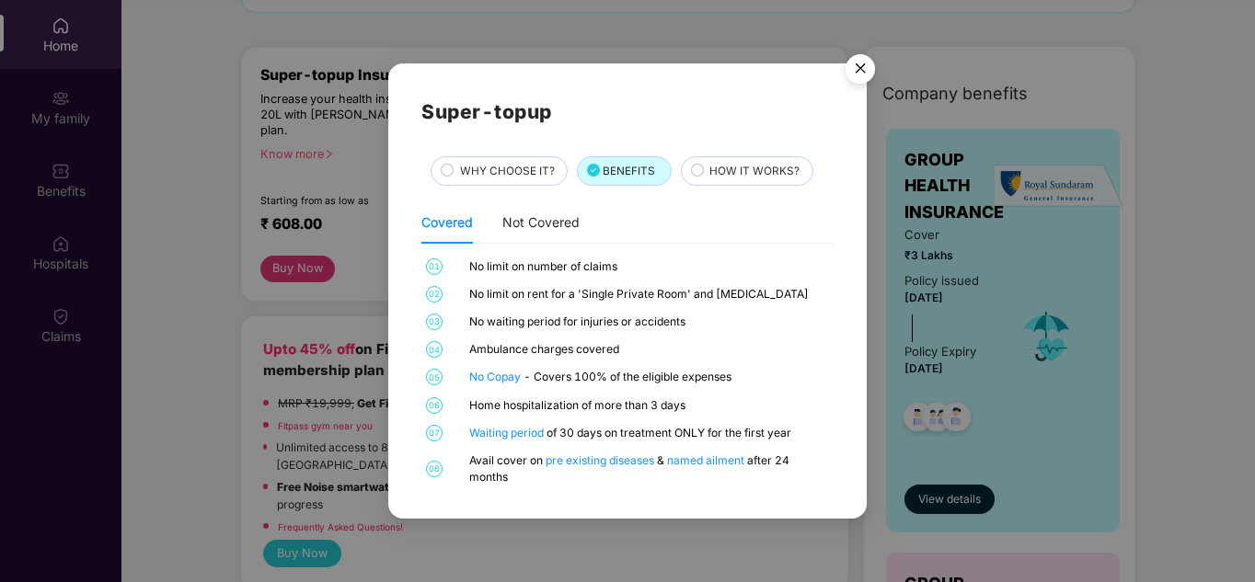
click at [776, 159] on div "HOW IT WORKS?" at bounding box center [747, 170] width 132 height 29
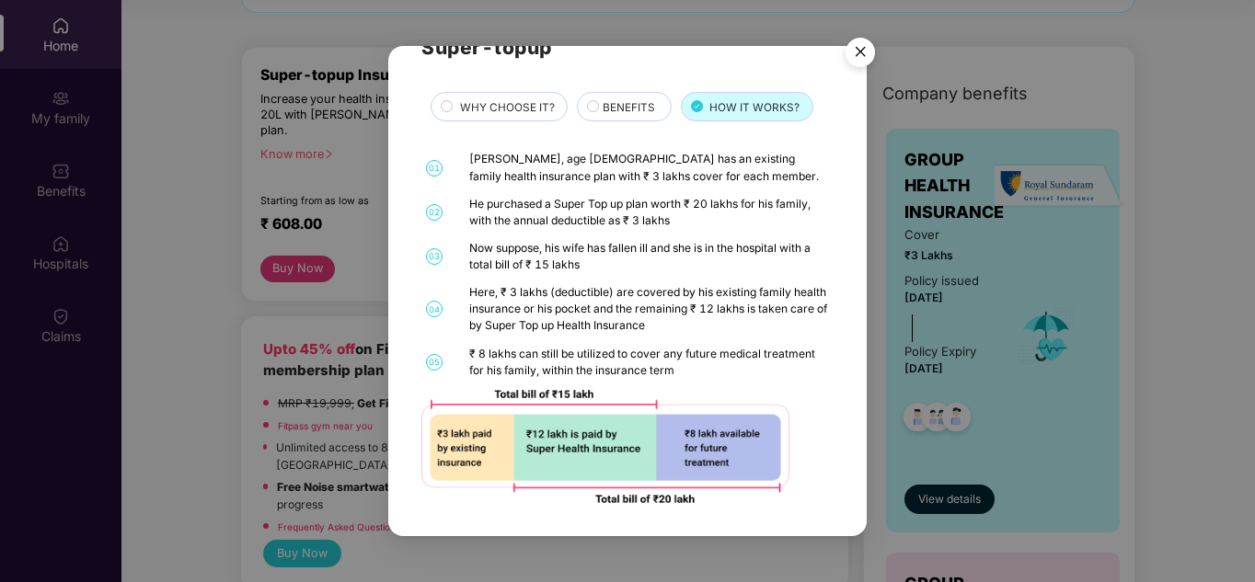
scroll to position [0, 0]
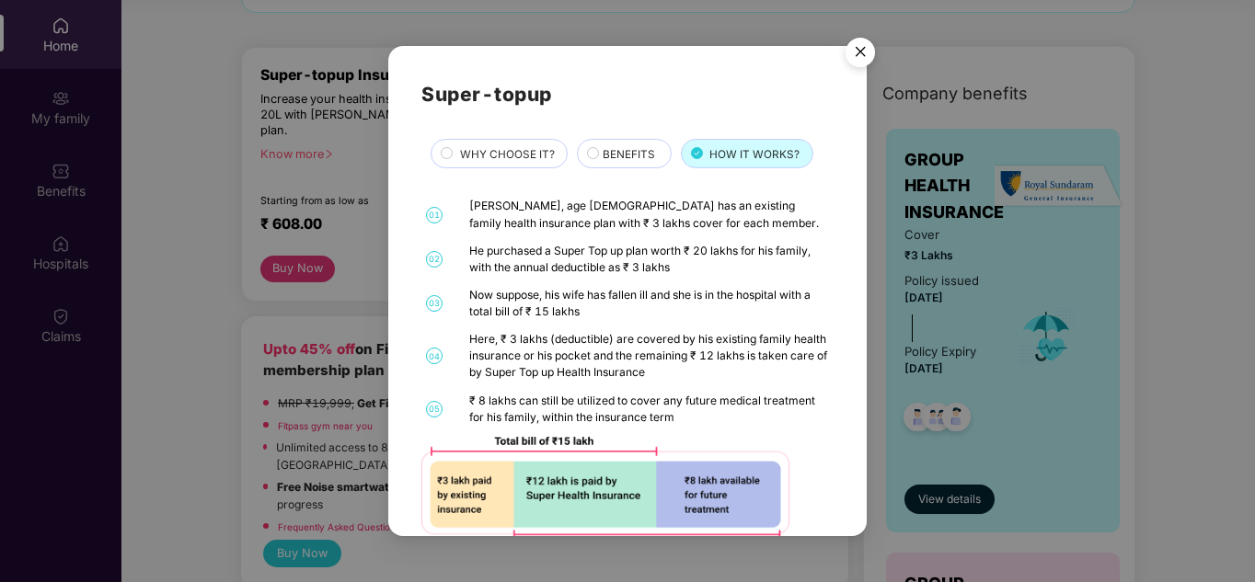
click at [640, 136] on div "Super-topup WHY CHOOSE IT? BENEFITS HOW IT WORKS? 01 [PERSON_NAME], age [DEMOGR…" at bounding box center [626, 314] width 411 height 470
click at [634, 154] on span "BENEFITS" at bounding box center [629, 154] width 52 height 17
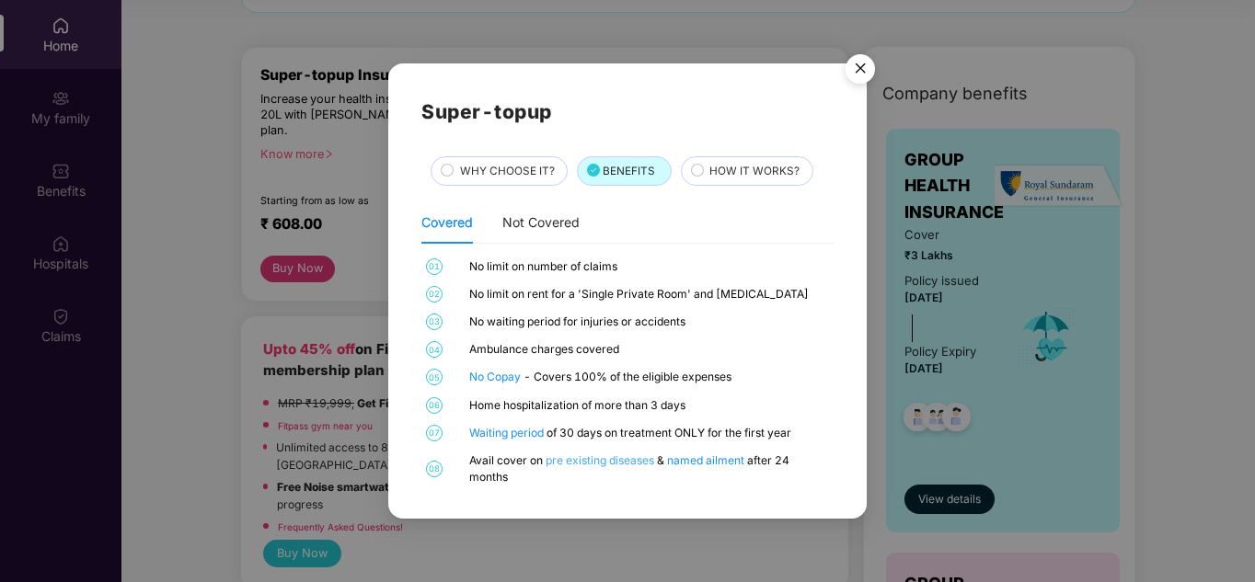
click at [589, 465] on link "pre existing diseases" at bounding box center [601, 461] width 111 height 14
click at [522, 161] on div "WHY CHOOSE IT?" at bounding box center [499, 170] width 137 height 29
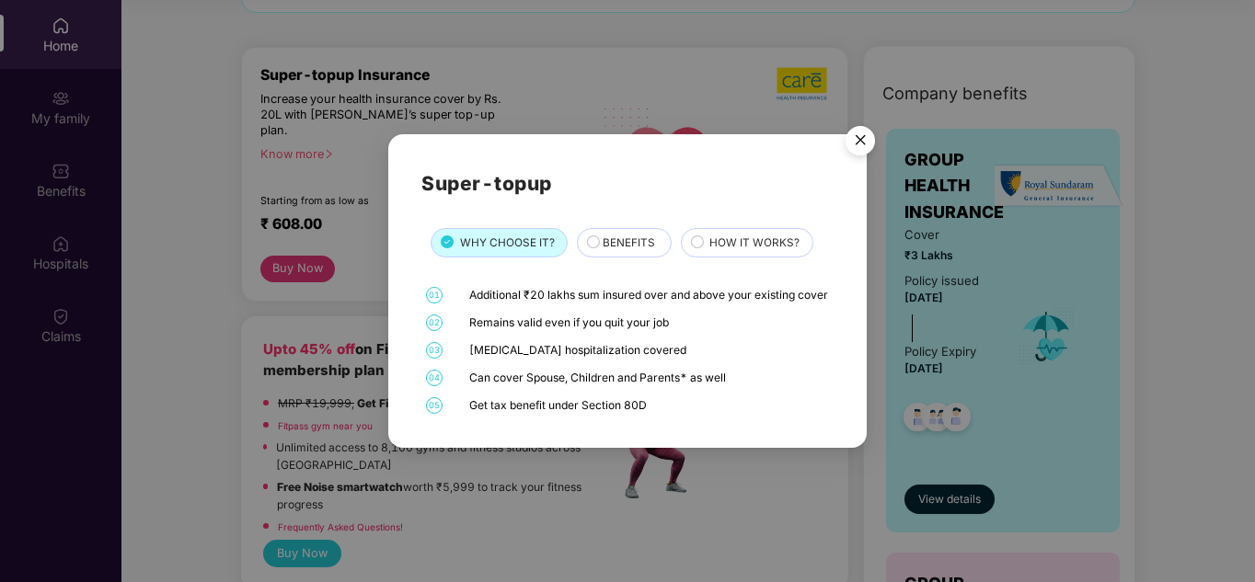
click at [850, 122] on img "Close" at bounding box center [860, 144] width 52 height 52
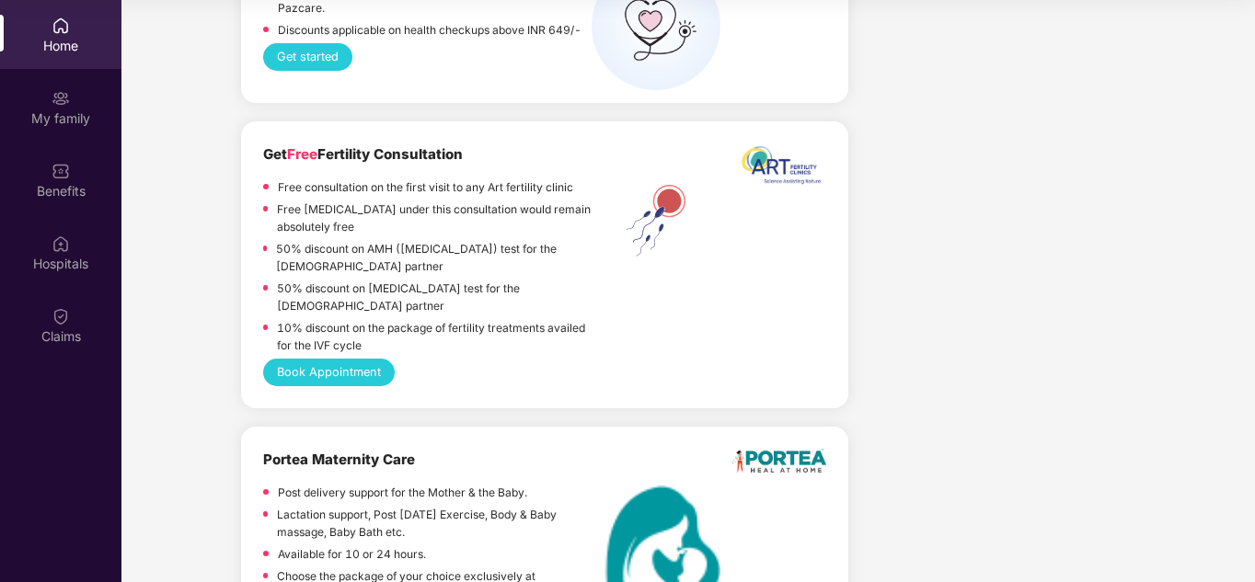
scroll to position [4627, 0]
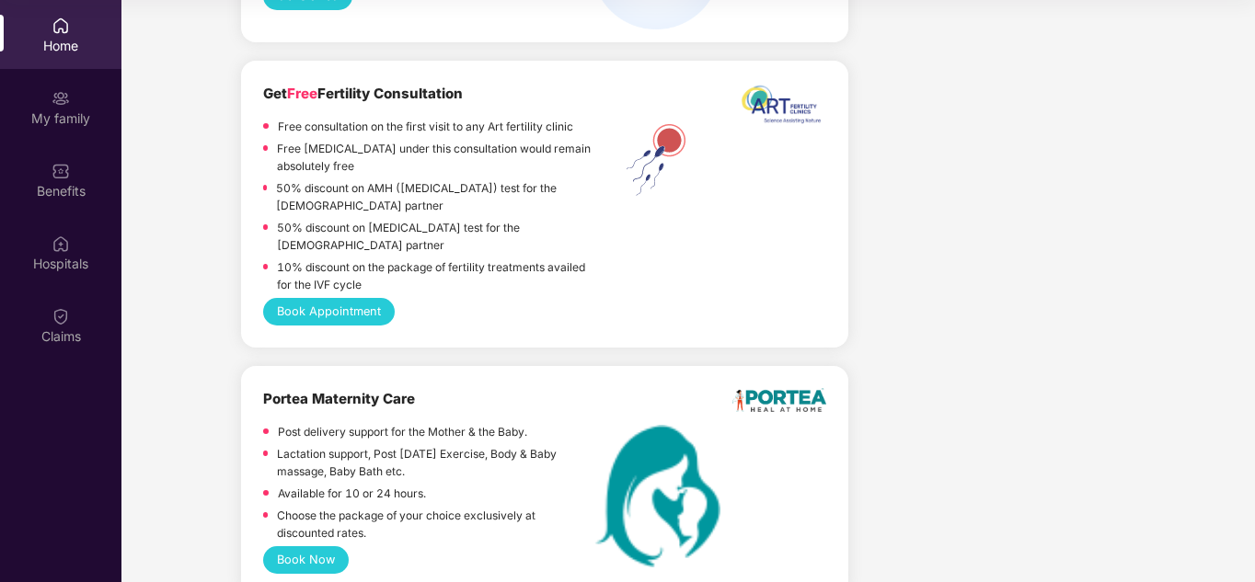
click at [311, 546] on button "Book Now" at bounding box center [306, 560] width 86 height 28
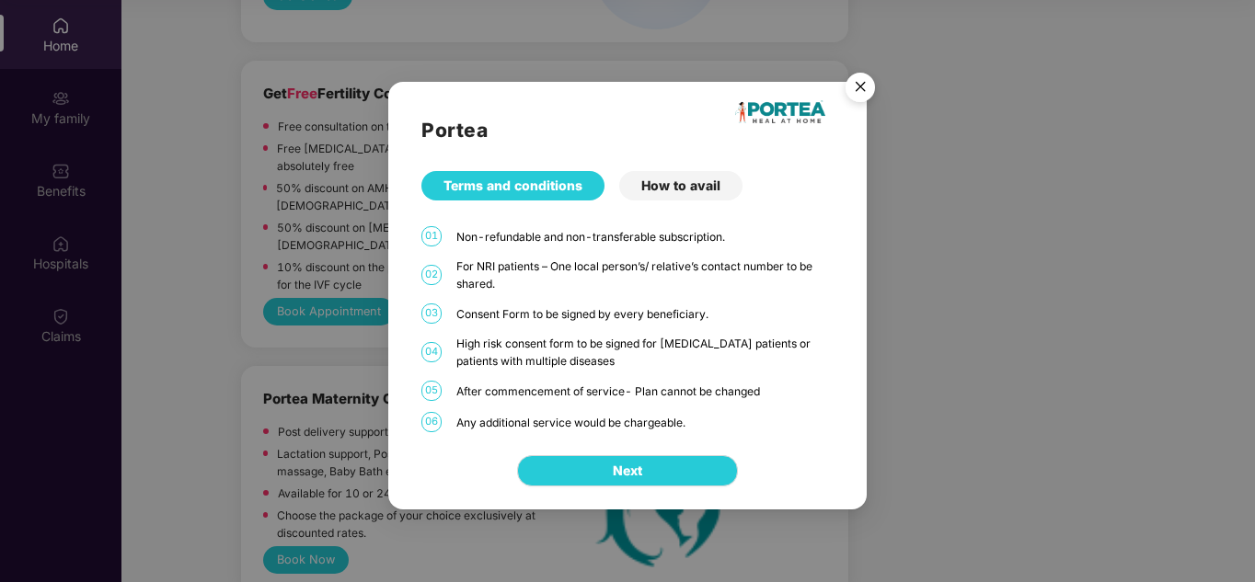
click at [672, 180] on div "How to avail" at bounding box center [680, 185] width 123 height 29
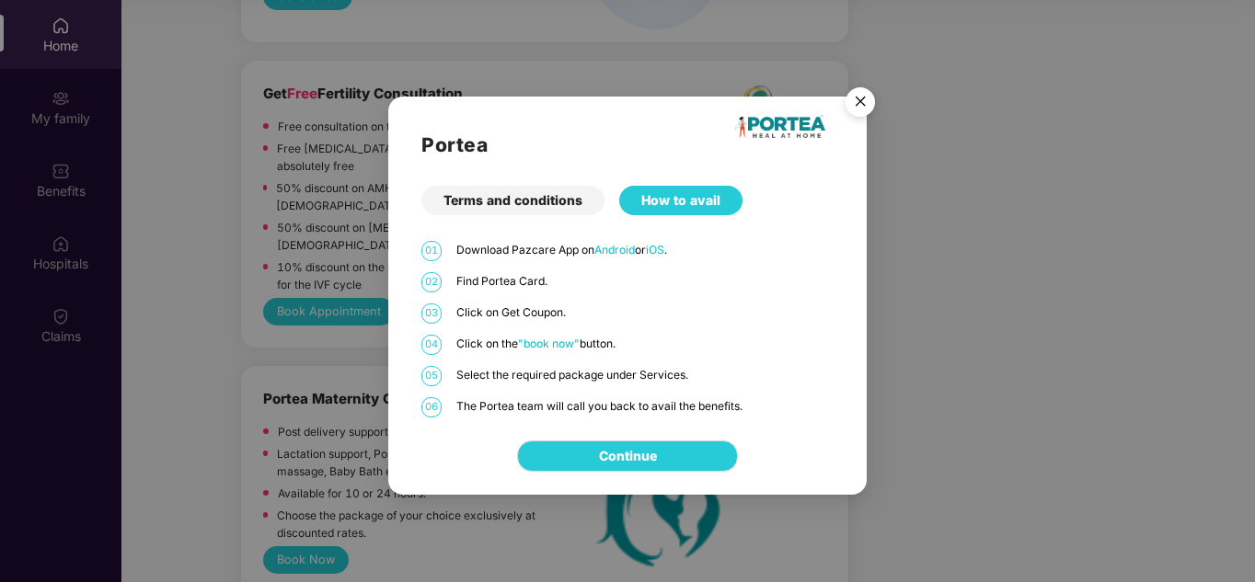
click at [506, 208] on div "Terms and conditions" at bounding box center [512, 200] width 183 height 29
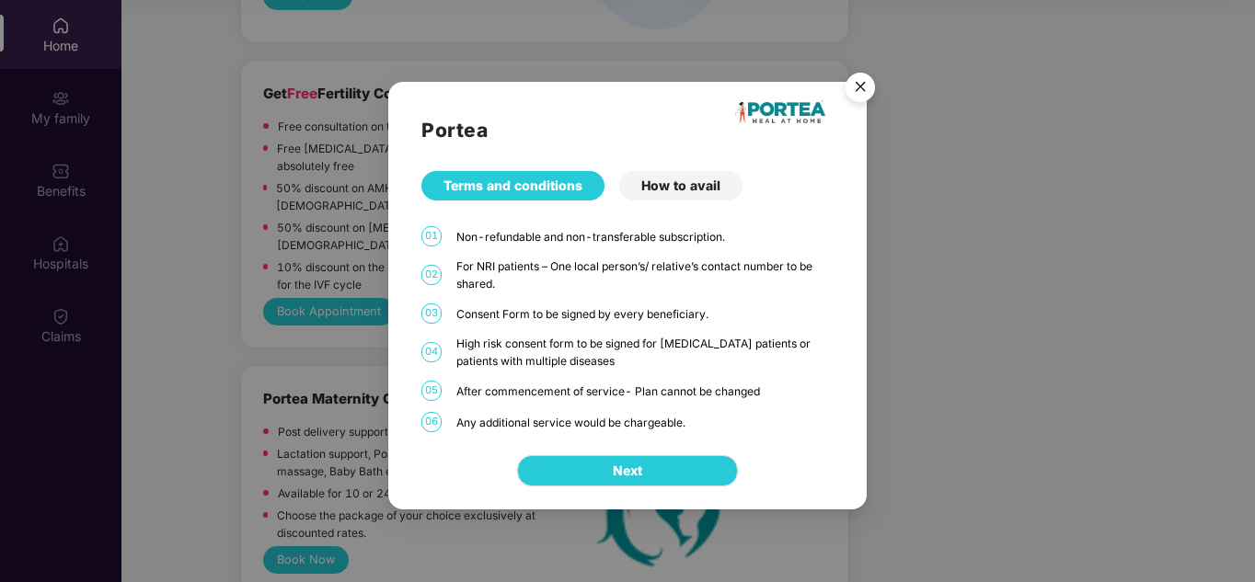
click at [870, 89] on img "Close" at bounding box center [860, 90] width 52 height 52
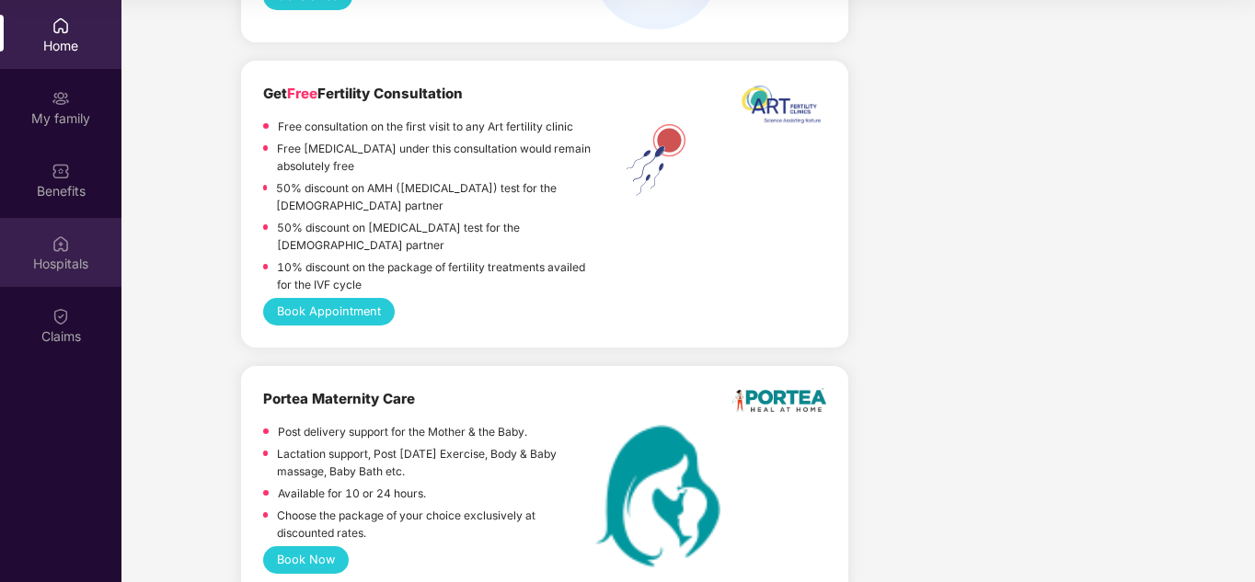
click at [58, 255] on div "Hospitals" at bounding box center [60, 264] width 121 height 18
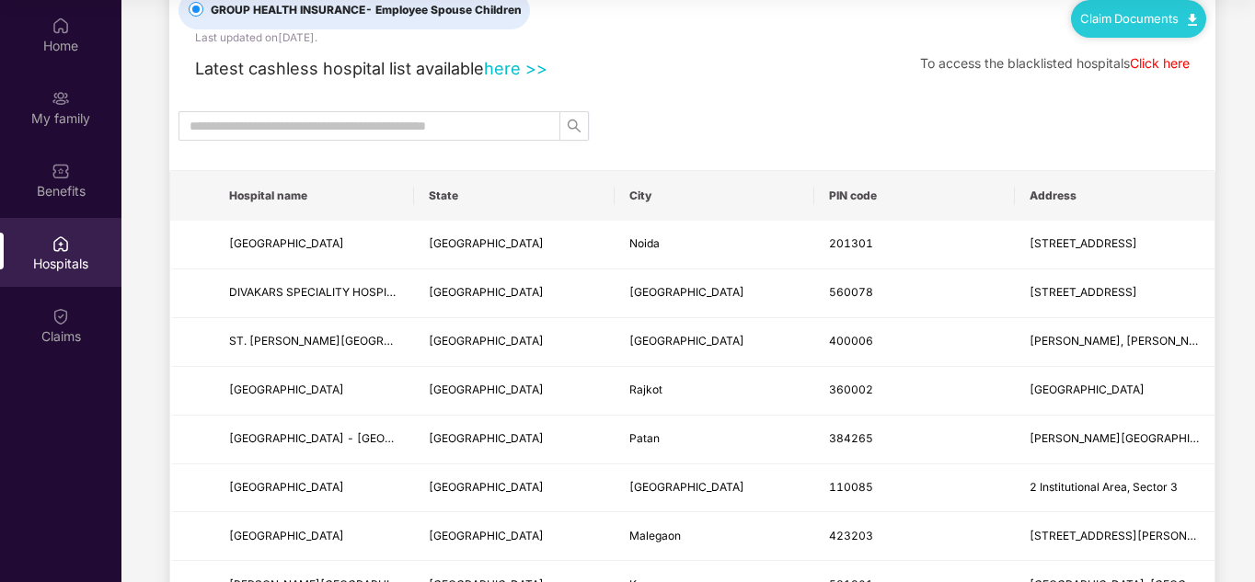
scroll to position [92, 0]
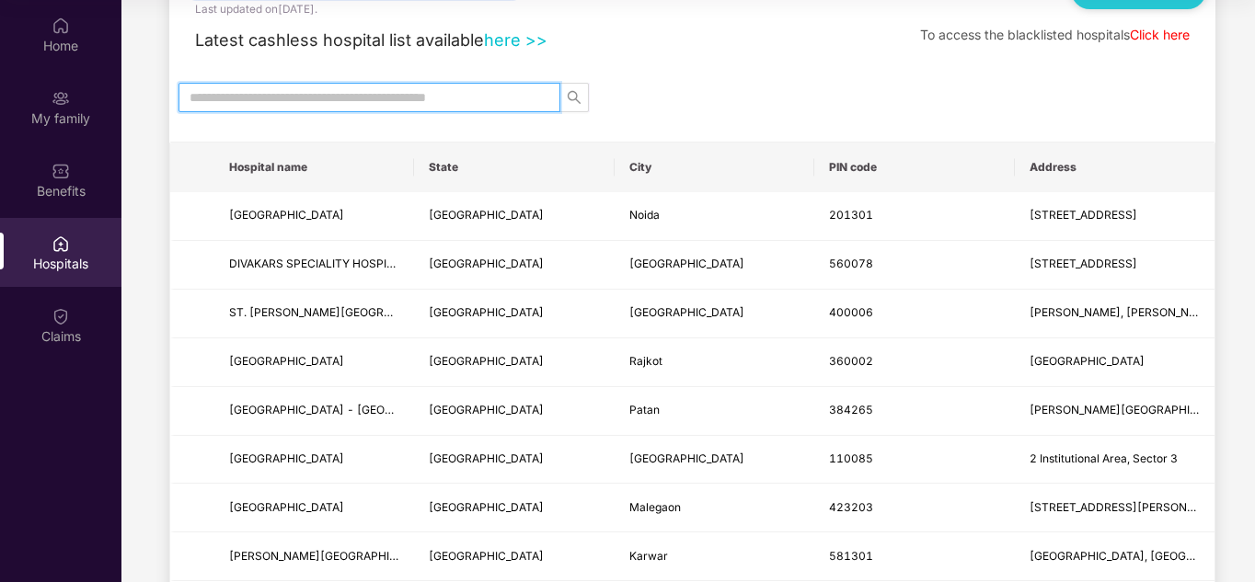
click at [436, 99] on input "text" at bounding box center [362, 97] width 345 height 20
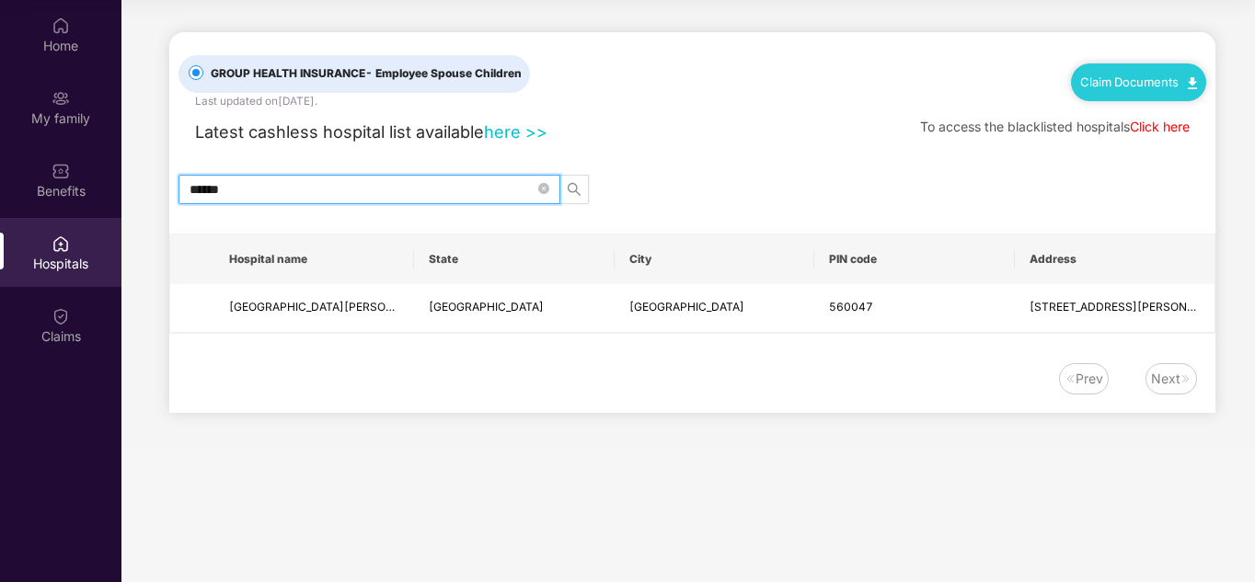
scroll to position [0, 0]
drag, startPoint x: 272, startPoint y: 185, endPoint x: 144, endPoint y: 194, distance: 128.2
click at [144, 194] on main "GROUP HEALTH INSURANCE - Employee Spouse Children Last updated on [DATE] . Clai…" at bounding box center [687, 225] width 1133 height 450
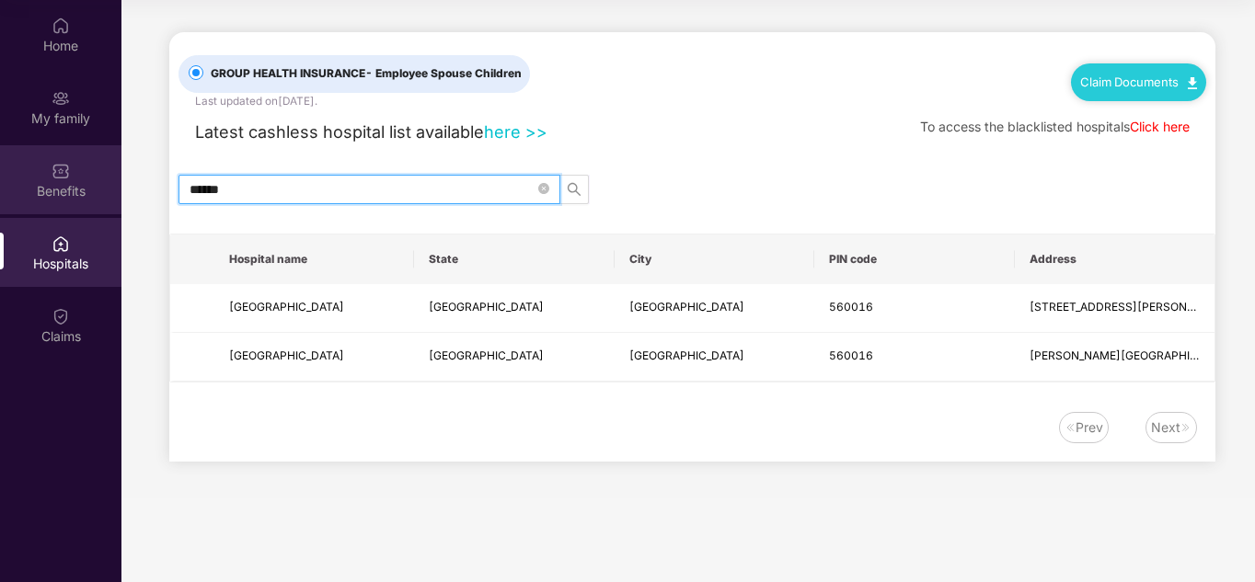
drag, startPoint x: 285, startPoint y: 192, endPoint x: 95, endPoint y: 191, distance: 190.4
click at [95, 191] on div "Home My family Benefits Hospitals Claims GROUP HEALTH INSURANCE - Employee Spou…" at bounding box center [627, 291] width 1255 height 582
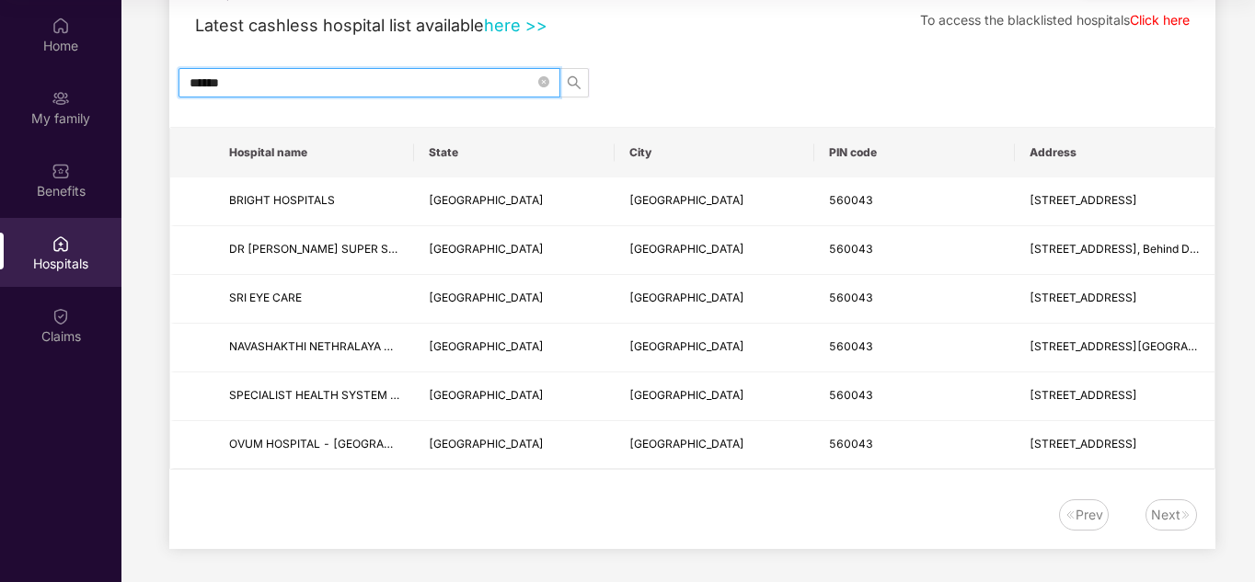
scroll to position [110, 0]
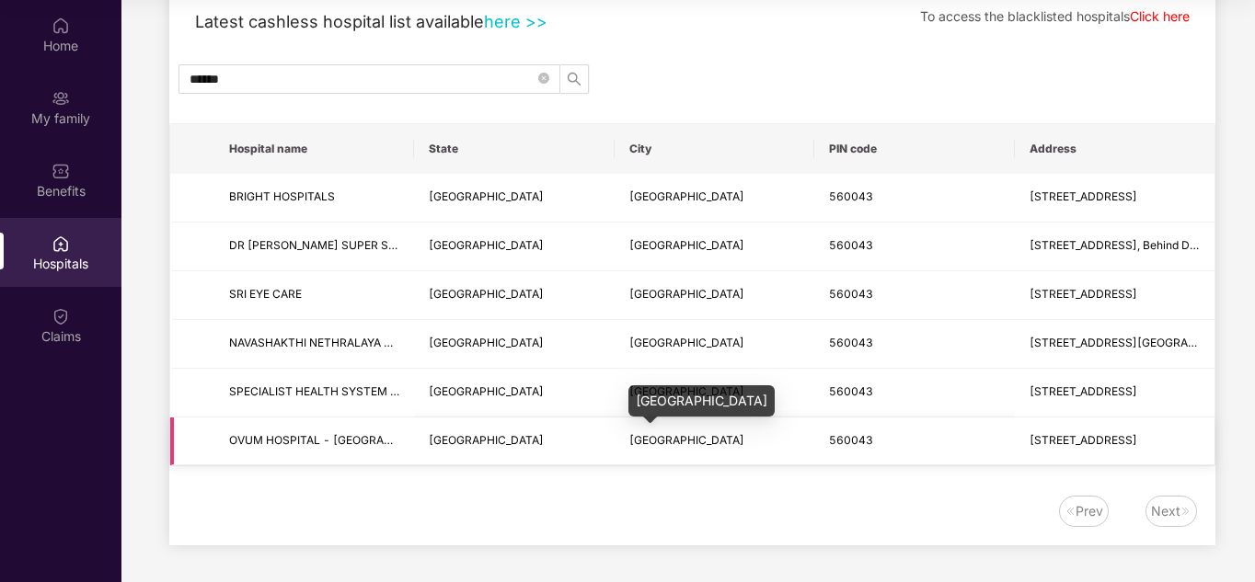
click at [658, 446] on span "[GEOGRAPHIC_DATA]" at bounding box center [686, 440] width 115 height 14
click at [1100, 436] on span "[STREET_ADDRESS]" at bounding box center [1083, 440] width 108 height 14
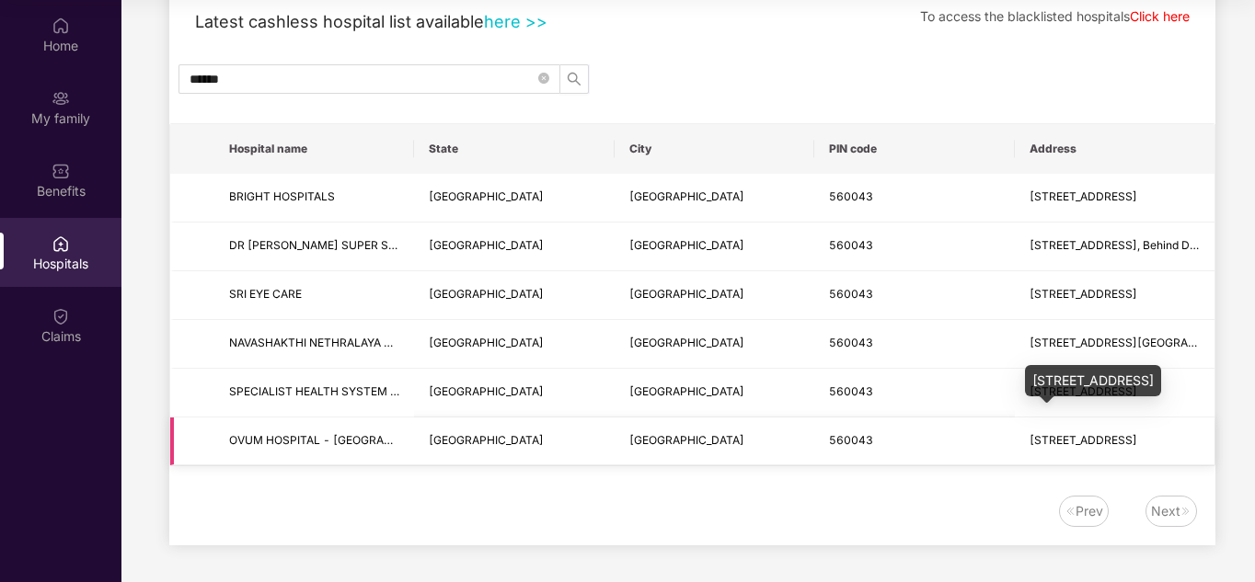
click at [1137, 441] on span "[STREET_ADDRESS]" at bounding box center [1083, 440] width 108 height 14
click at [483, 426] on td "[GEOGRAPHIC_DATA]" at bounding box center [514, 442] width 200 height 49
click at [448, 430] on td "[GEOGRAPHIC_DATA]" at bounding box center [514, 442] width 200 height 49
click at [445, 432] on td "[GEOGRAPHIC_DATA]" at bounding box center [514, 442] width 200 height 49
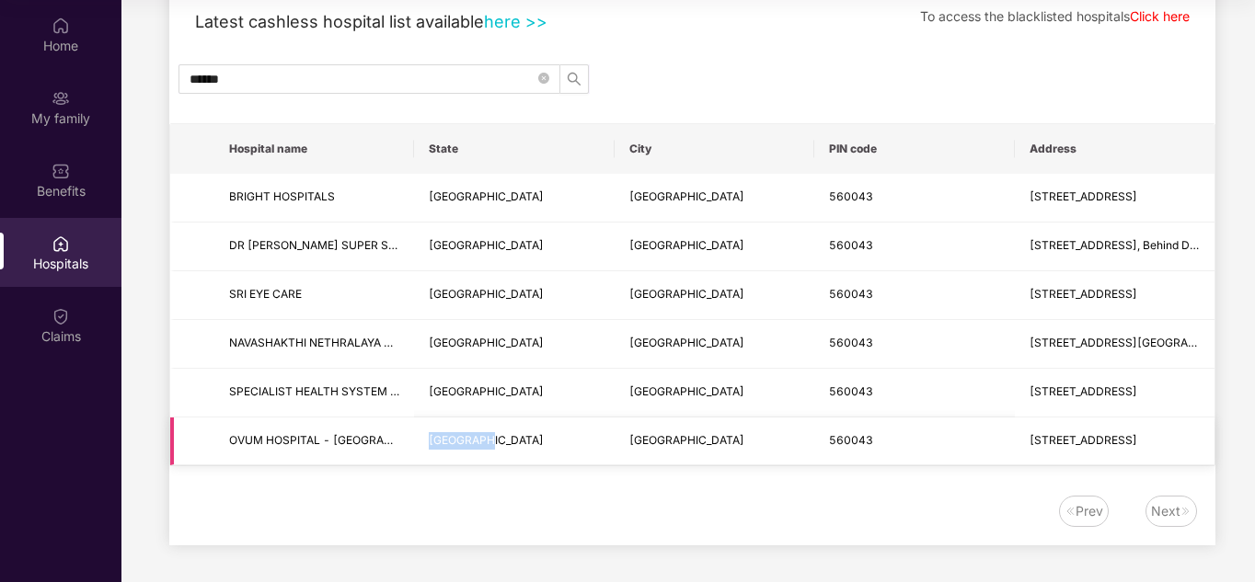
click at [445, 432] on td "[GEOGRAPHIC_DATA]" at bounding box center [514, 442] width 200 height 49
click at [352, 436] on span "OVUM HOSPITAL - [GEOGRAPHIC_DATA]" at bounding box center [338, 440] width 219 height 14
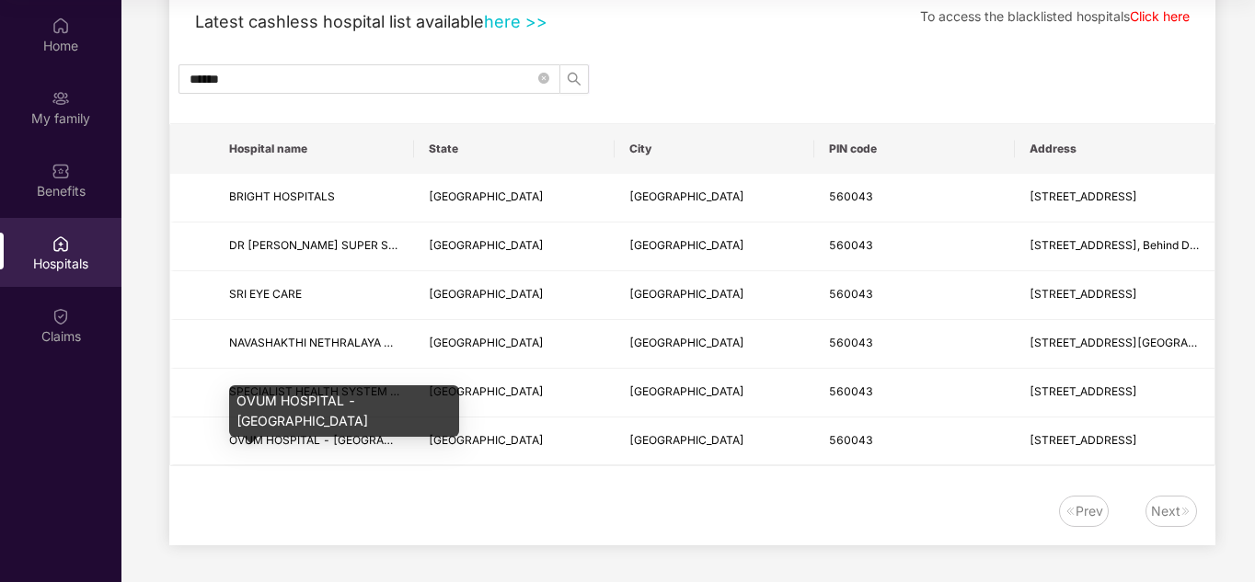
click at [294, 429] on div "OVUM HOSPITAL - [GEOGRAPHIC_DATA]" at bounding box center [344, 417] width 230 height 64
click at [263, 429] on div "OVUM HOSPITAL - [GEOGRAPHIC_DATA]" at bounding box center [344, 417] width 230 height 64
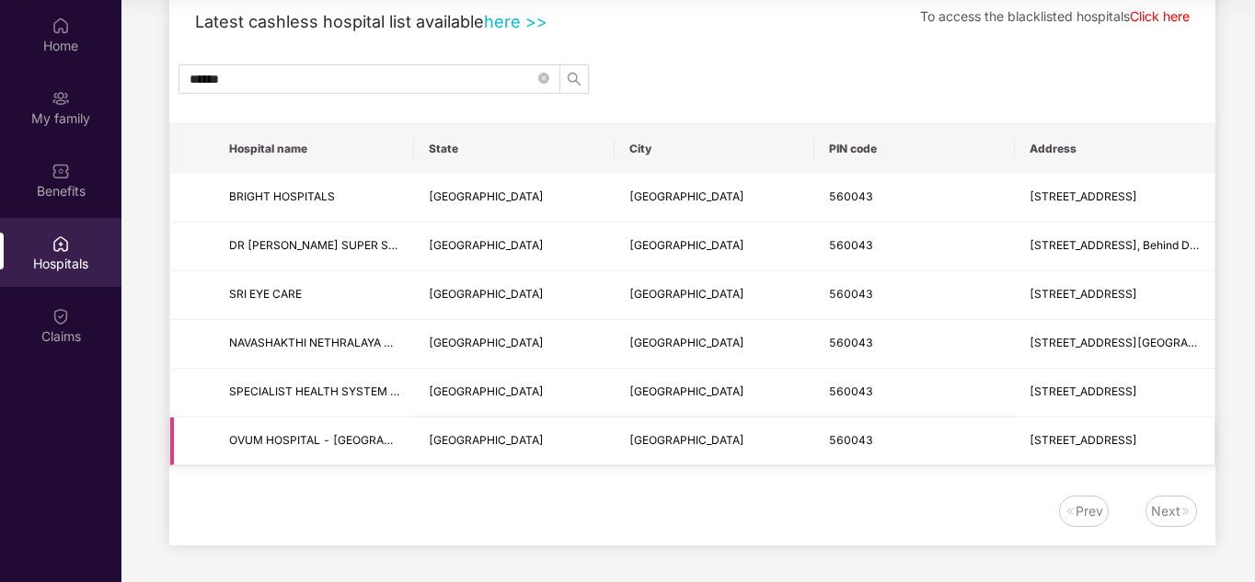
click at [1016, 440] on td "[STREET_ADDRESS]" at bounding box center [1115, 442] width 200 height 49
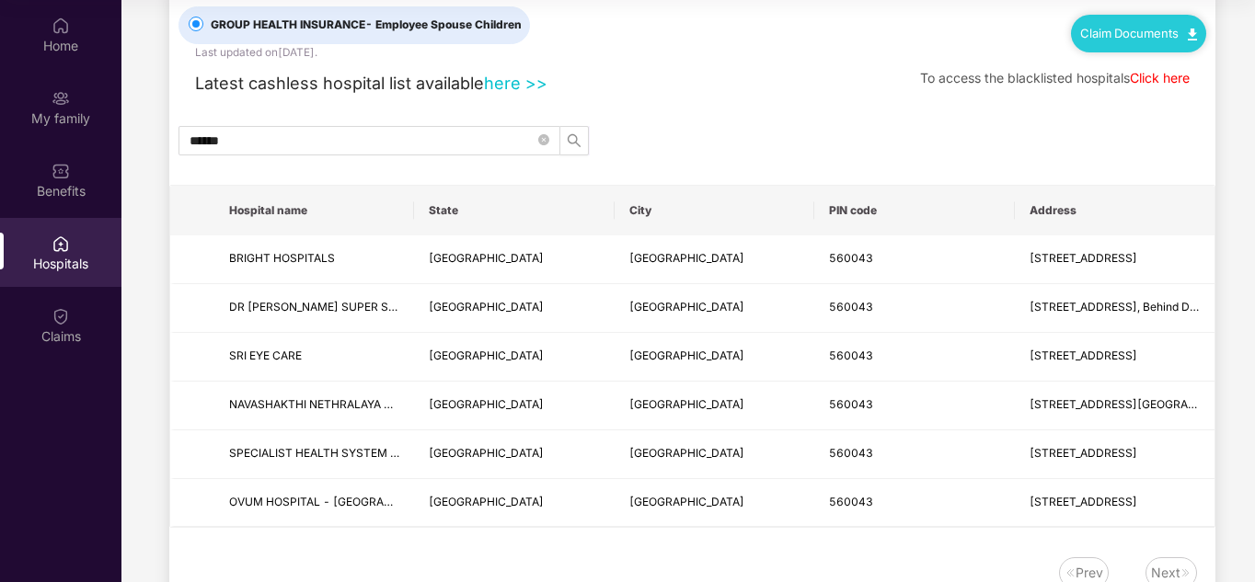
scroll to position [18, 0]
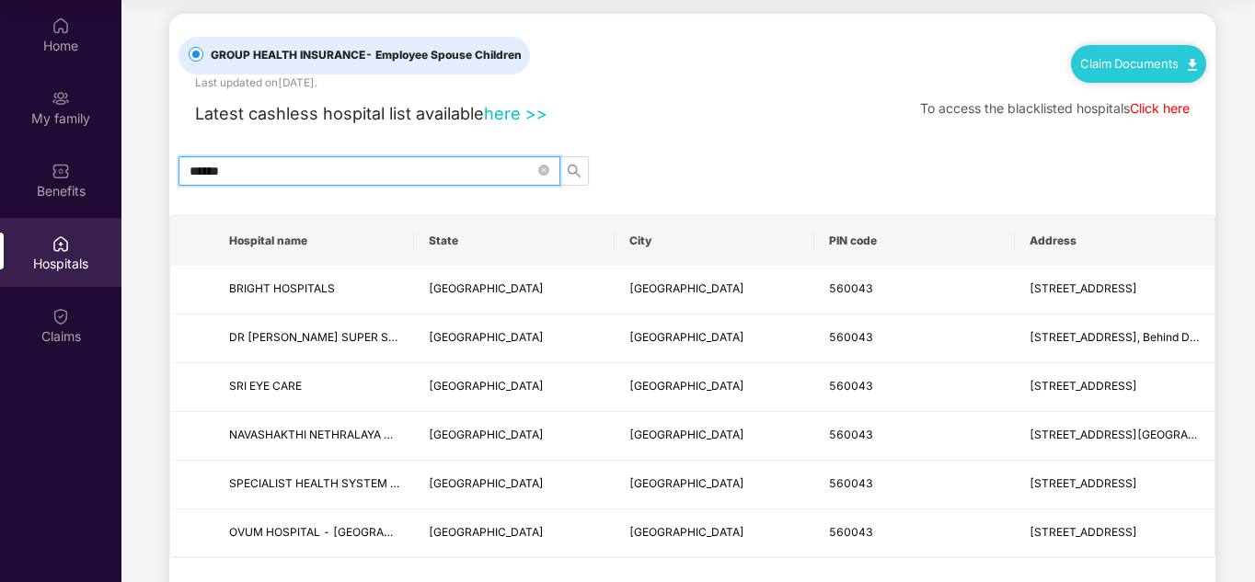
click at [287, 166] on input "******" at bounding box center [362, 171] width 345 height 20
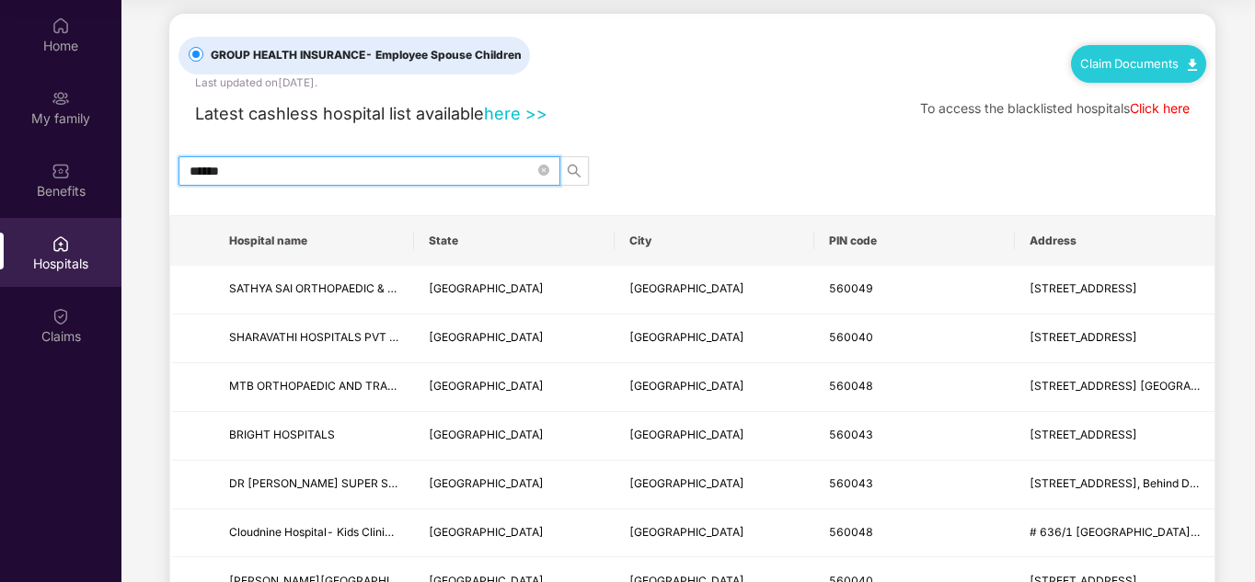
scroll to position [0, 0]
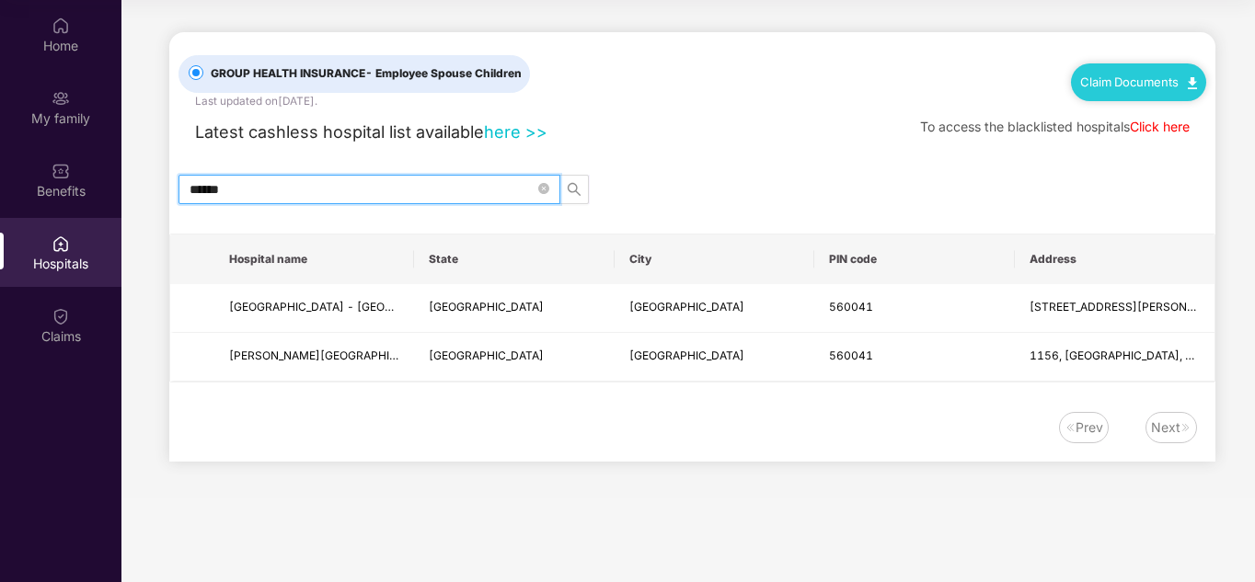
click at [364, 187] on input "******" at bounding box center [362, 189] width 345 height 20
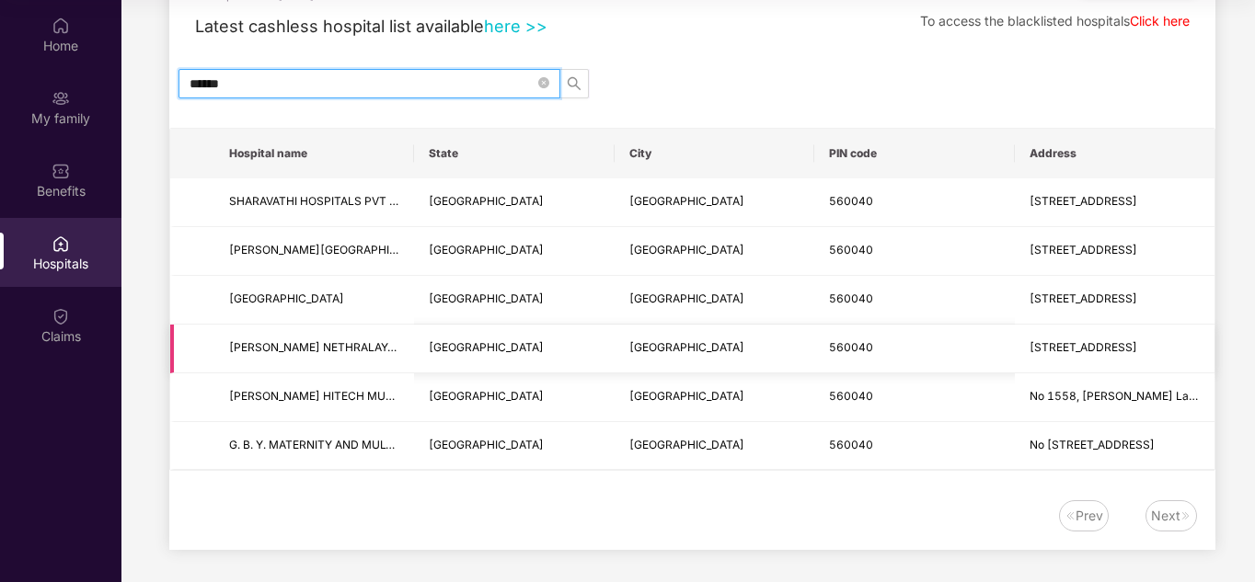
scroll to position [110, 0]
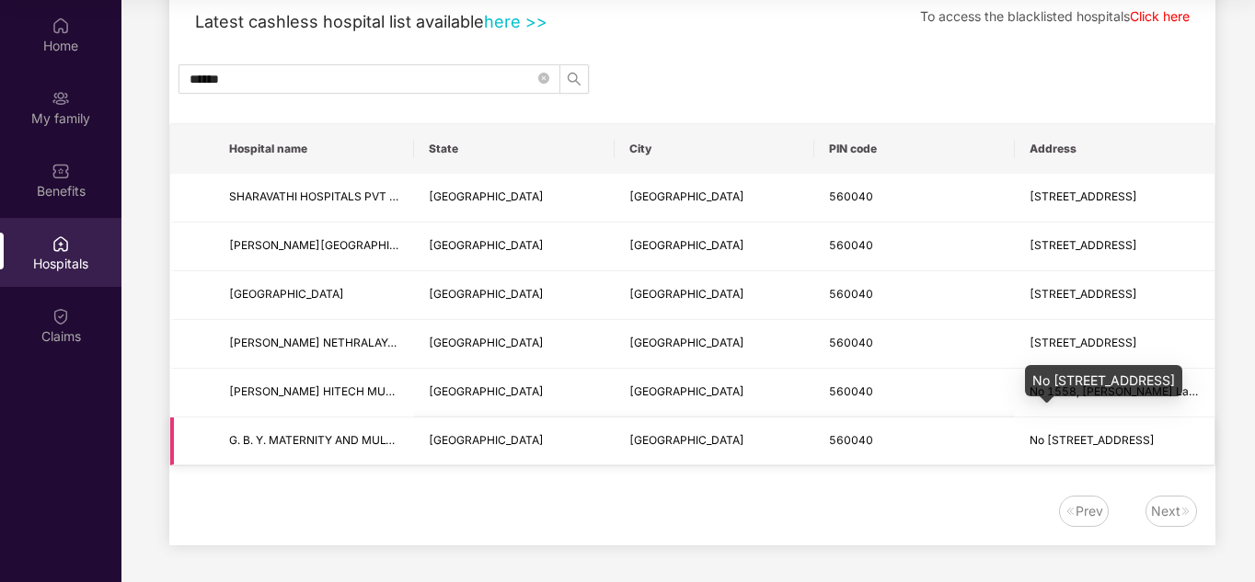
drag, startPoint x: 940, startPoint y: 452, endPoint x: 1178, endPoint y: 455, distance: 237.4
click at [1178, 455] on tr "G. B. Y. MATERNITY AND MULTI SPECIALITY [GEOGRAPHIC_DATA] [STREET_ADDRESS]" at bounding box center [692, 442] width 1044 height 49
click at [823, 455] on td "560040" at bounding box center [914, 442] width 200 height 49
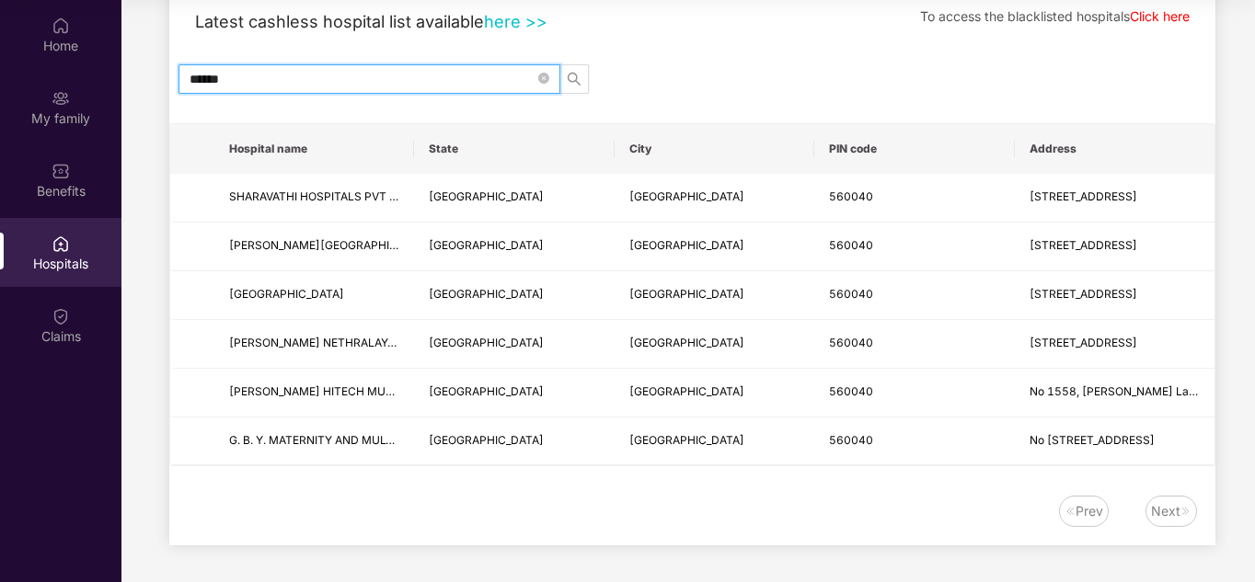
click at [425, 69] on input "******" at bounding box center [362, 79] width 345 height 20
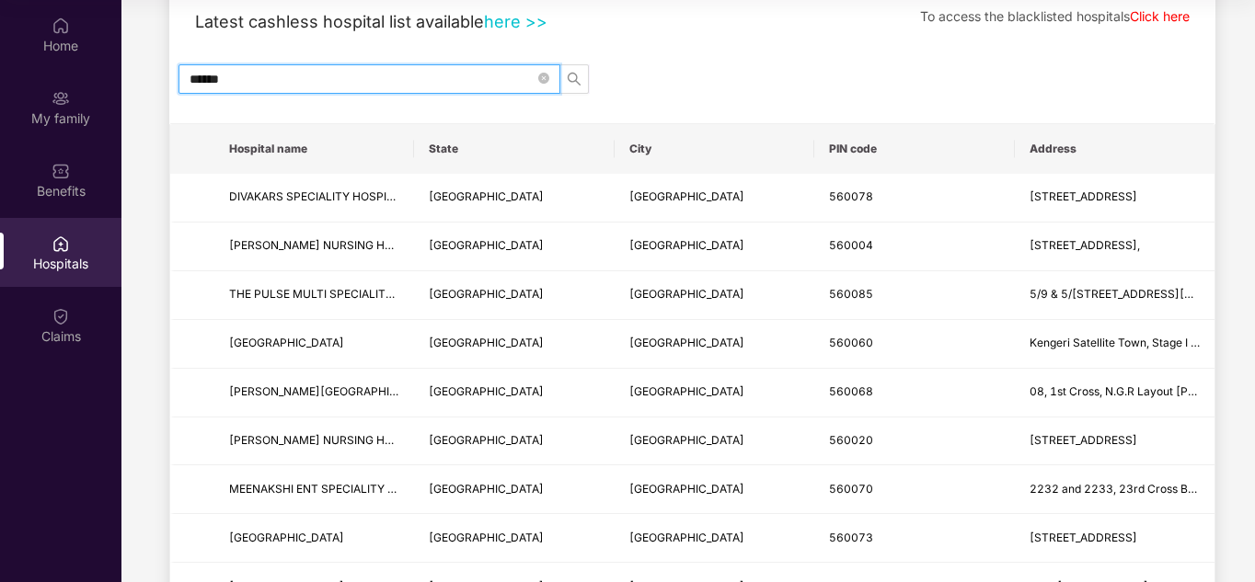
type input "******"
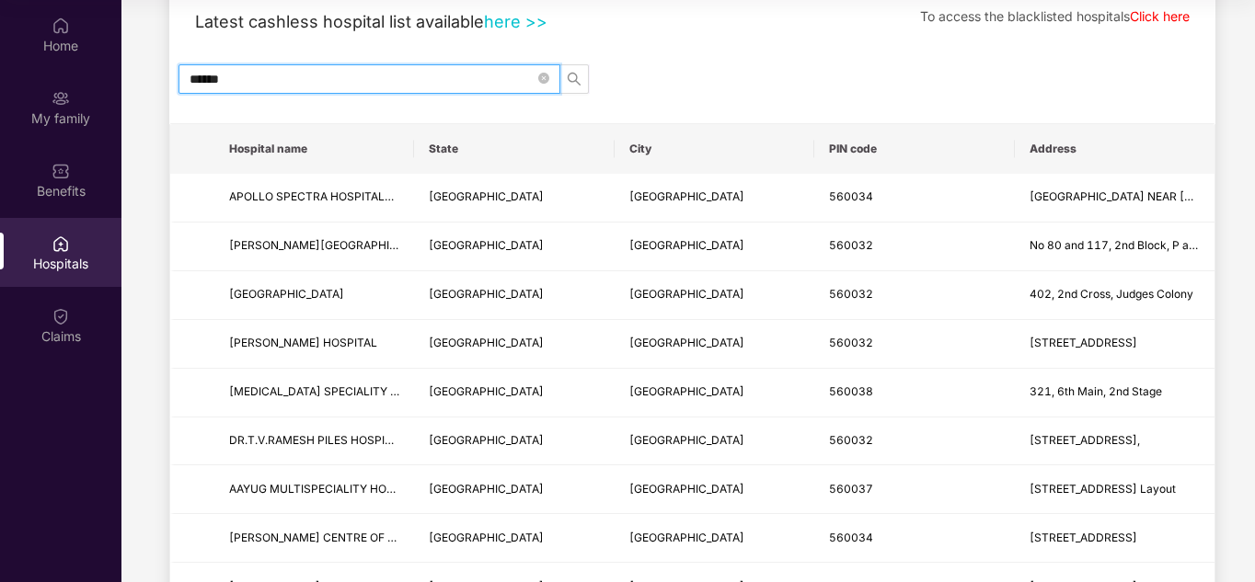
scroll to position [0, 0]
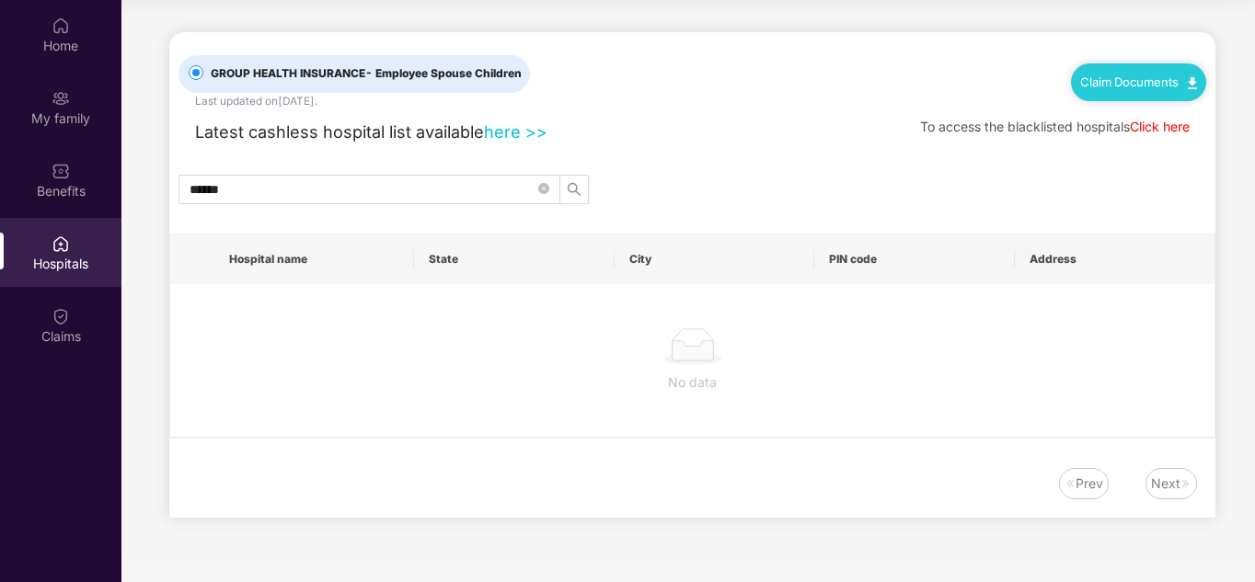
click at [669, 121] on div "Latest cashless hospital list available here >> To access the blacklisted hospi…" at bounding box center [692, 126] width 1028 height 35
click at [67, 32] on img at bounding box center [61, 26] width 18 height 18
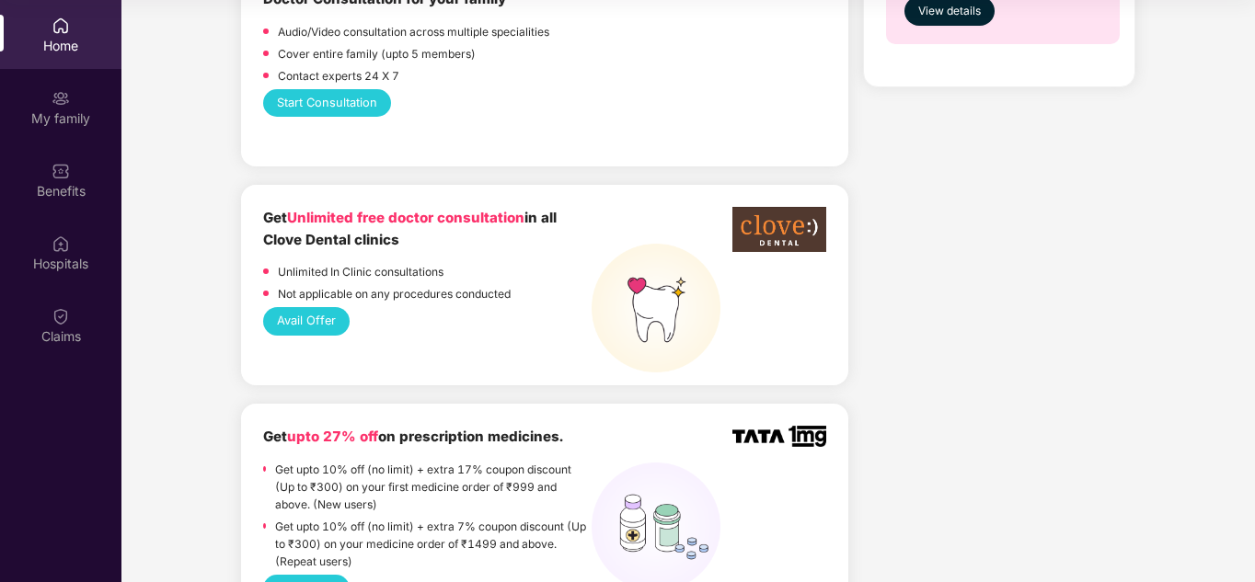
scroll to position [1104, 0]
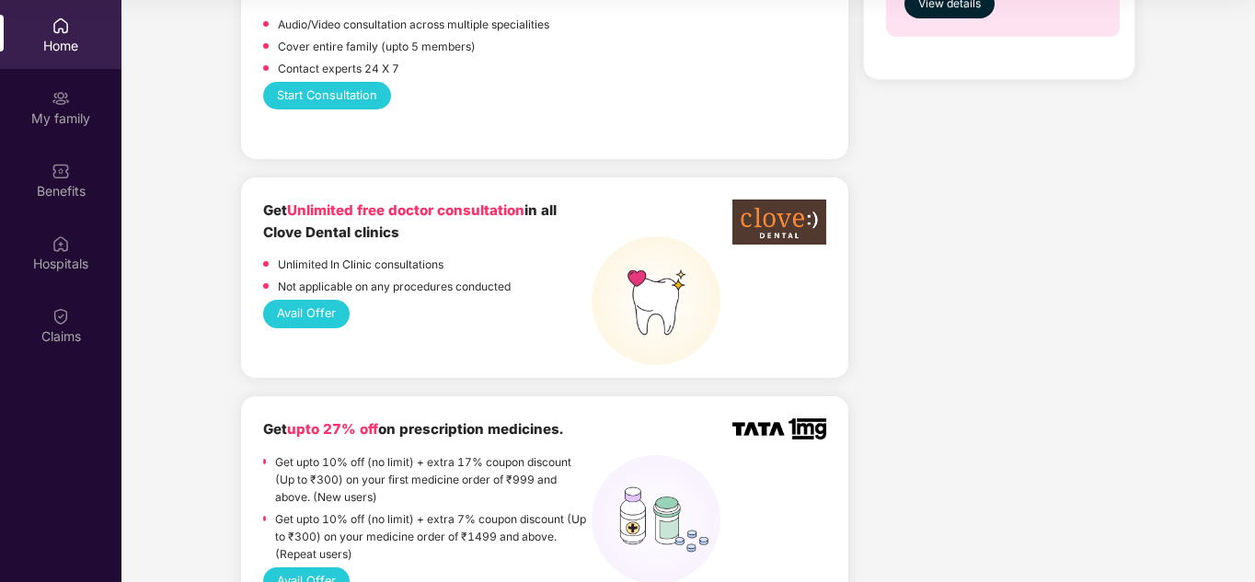
drag, startPoint x: 476, startPoint y: 304, endPoint x: 483, endPoint y: 292, distance: 14.0
click at [477, 304] on div "Avail Offer" at bounding box center [544, 314] width 563 height 28
click at [607, 236] on img at bounding box center [656, 300] width 129 height 129
click at [408, 233] on div "Get Unlimited free doctor consultation in all Clove Dental clinics Unlimited In…" at bounding box center [427, 250] width 328 height 100
click at [725, 203] on div at bounding box center [662, 246] width 141 height 92
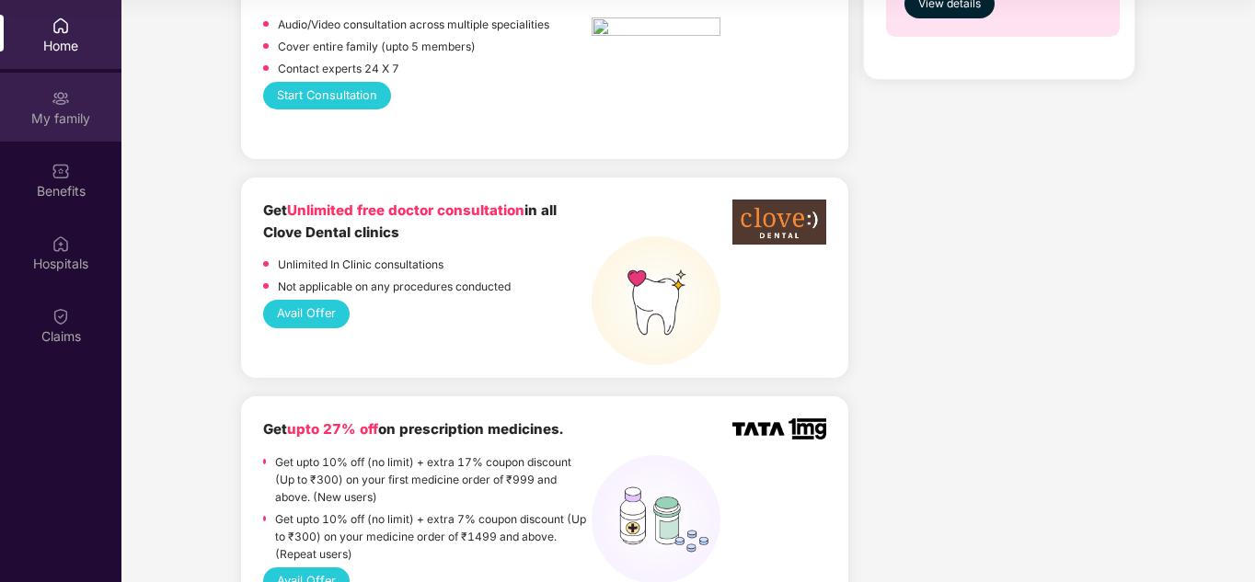
click at [45, 127] on div "My family" at bounding box center [60, 118] width 121 height 18
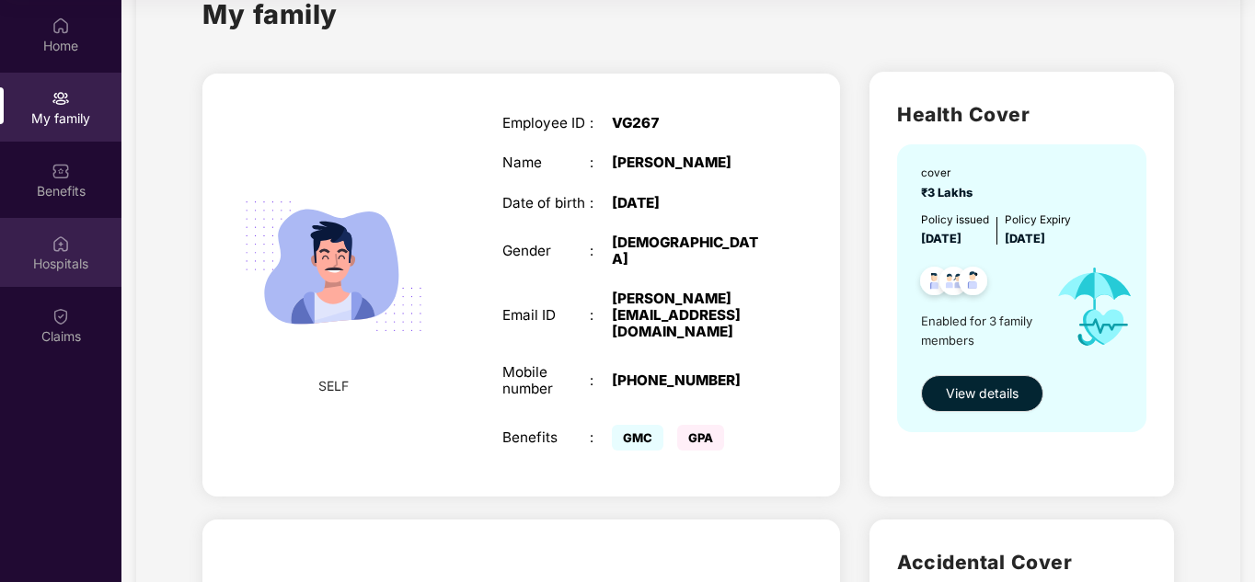
scroll to position [184, 0]
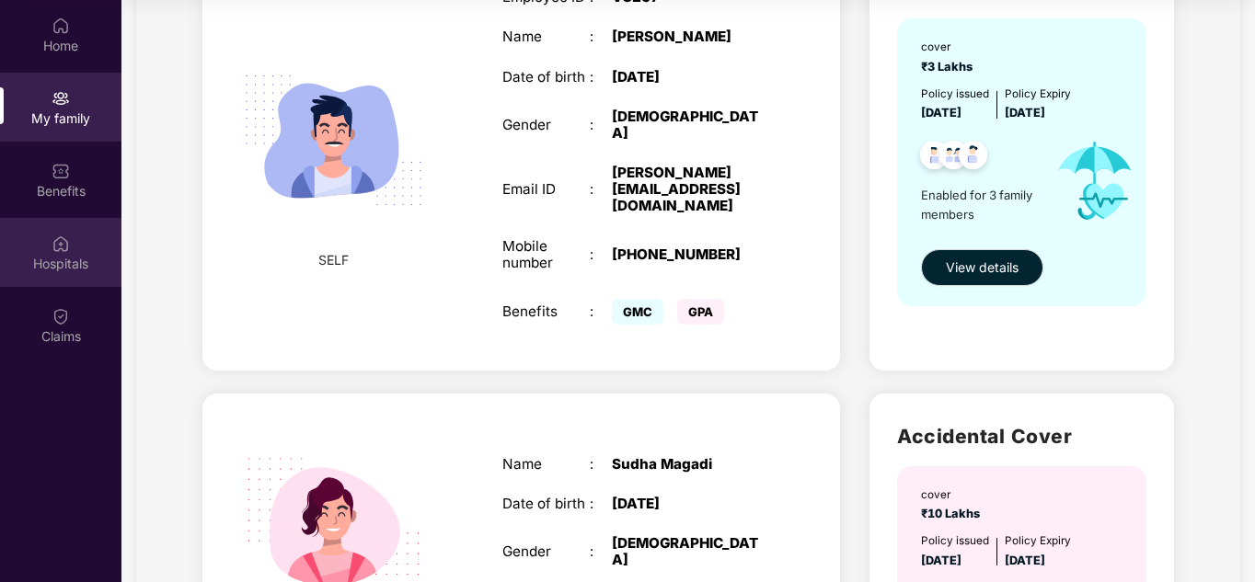
click at [75, 261] on div "Hospitals" at bounding box center [60, 264] width 121 height 18
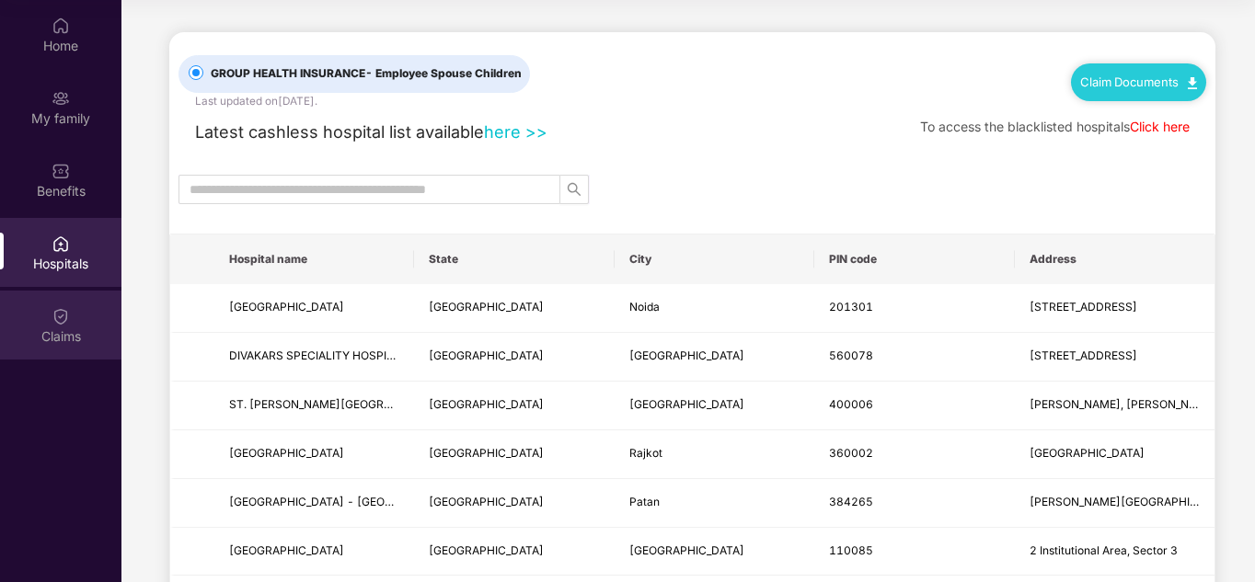
click at [75, 308] on div "Claims" at bounding box center [60, 325] width 121 height 69
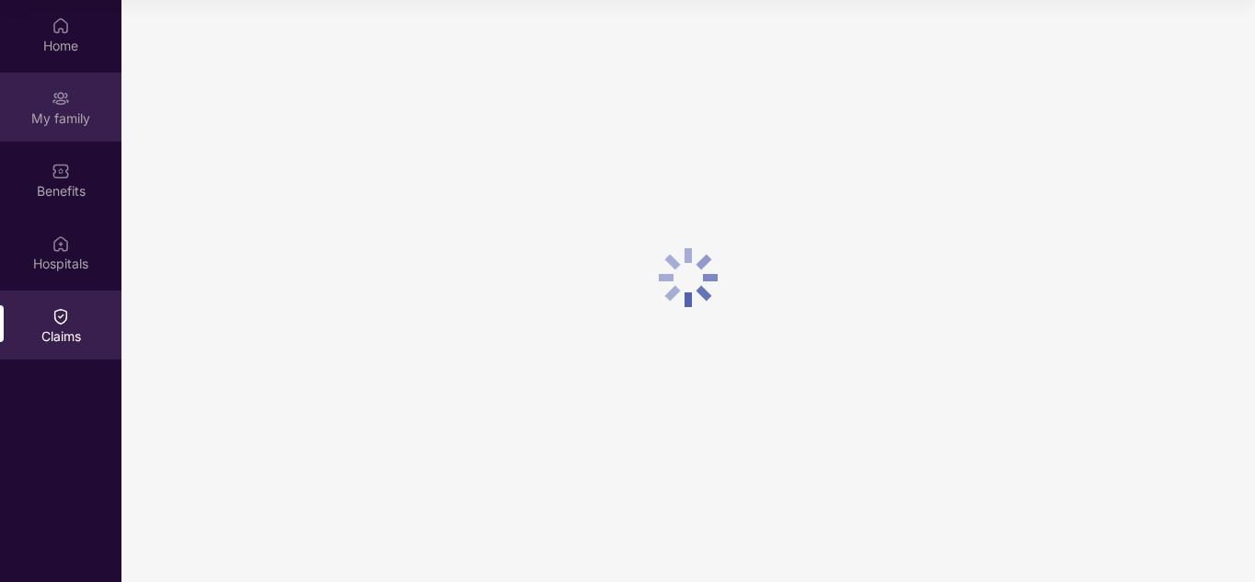
click at [77, 121] on div "My family" at bounding box center [60, 118] width 121 height 18
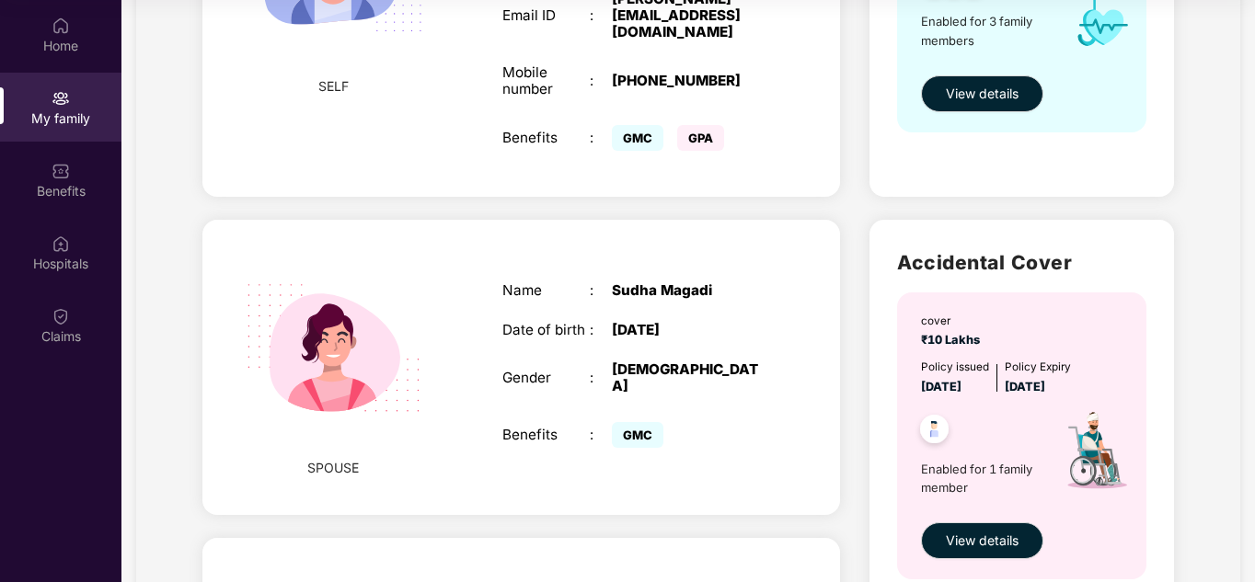
scroll to position [368, 0]
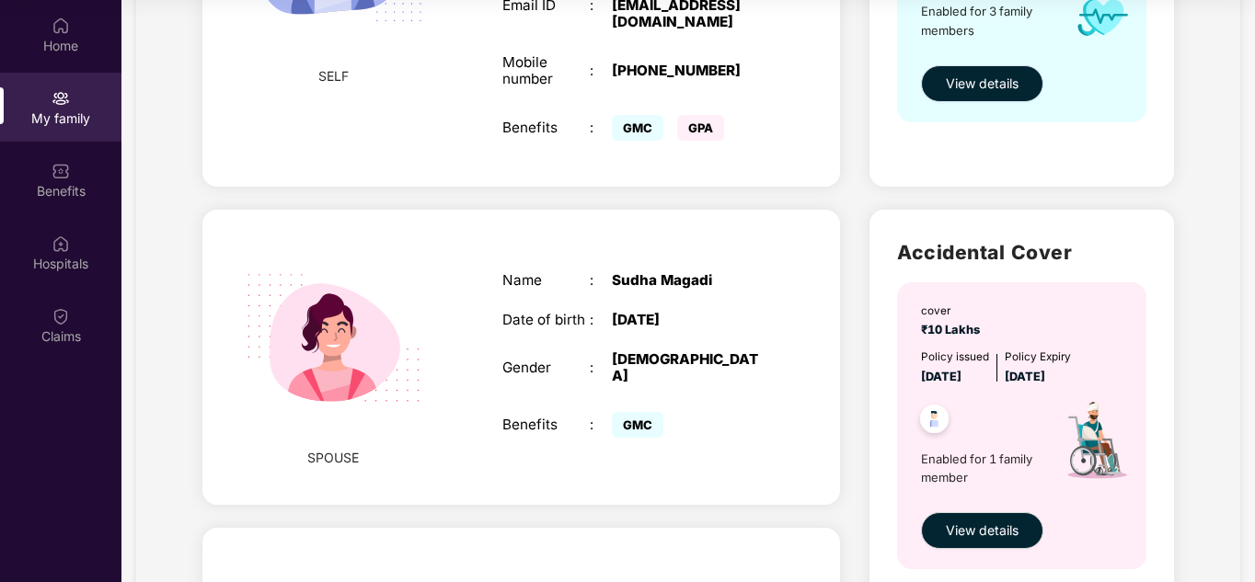
click at [1007, 69] on button "View details" at bounding box center [982, 83] width 122 height 37
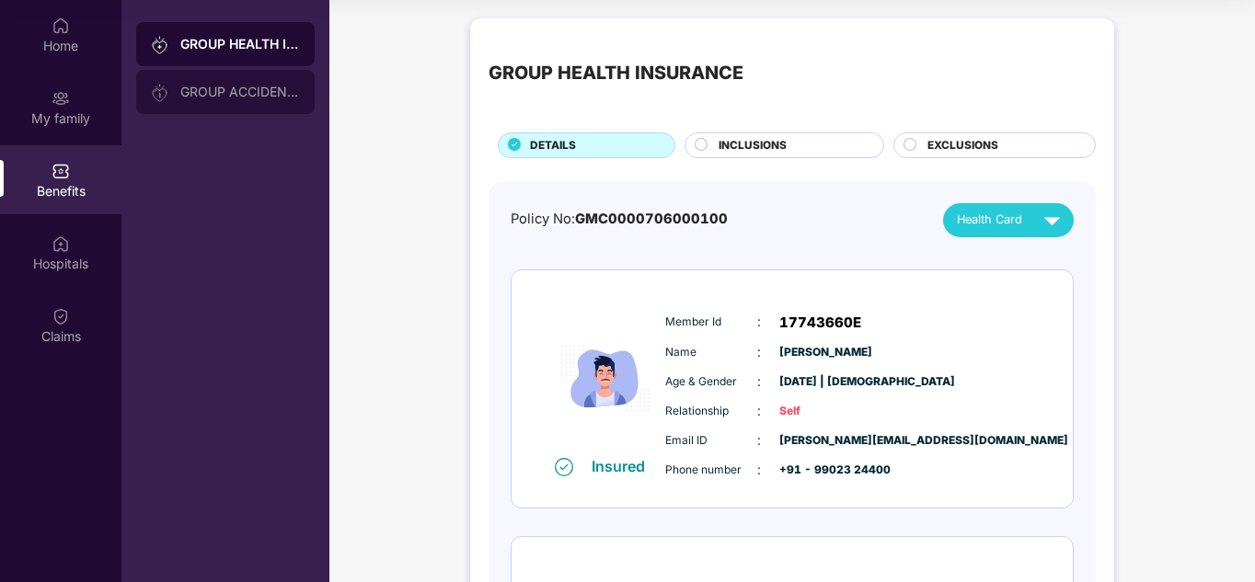
click at [247, 83] on div "GROUP ACCIDENTAL INSURANCE" at bounding box center [225, 92] width 178 height 44
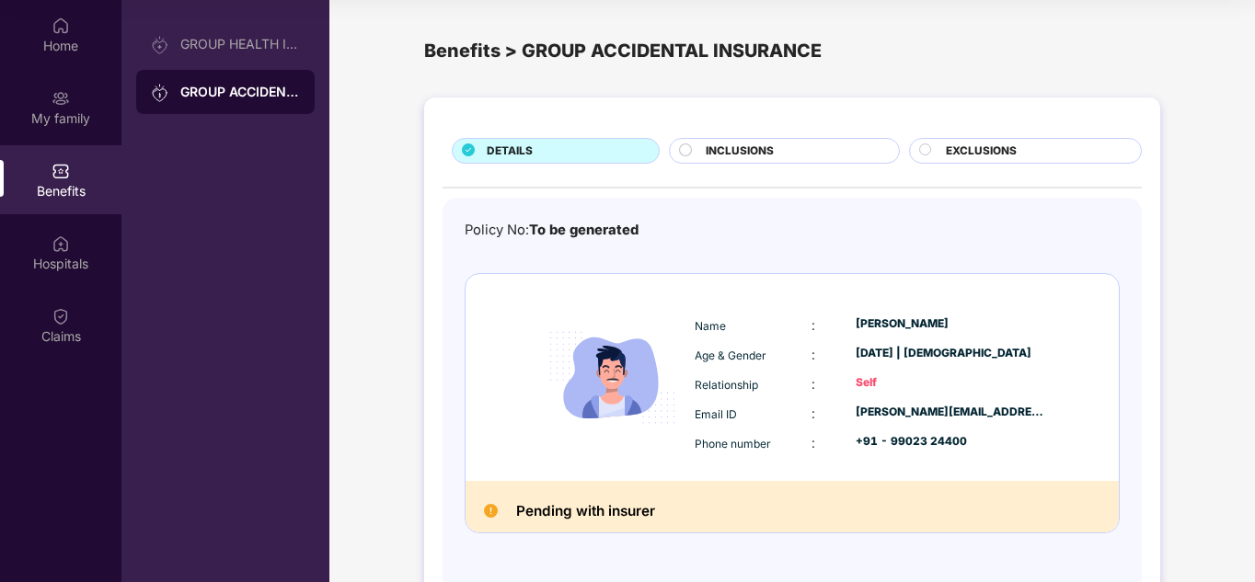
click at [628, 506] on h2 "Pending with insurer" at bounding box center [585, 512] width 139 height 24
click at [628, 505] on h2 "Pending with insurer" at bounding box center [585, 512] width 139 height 24
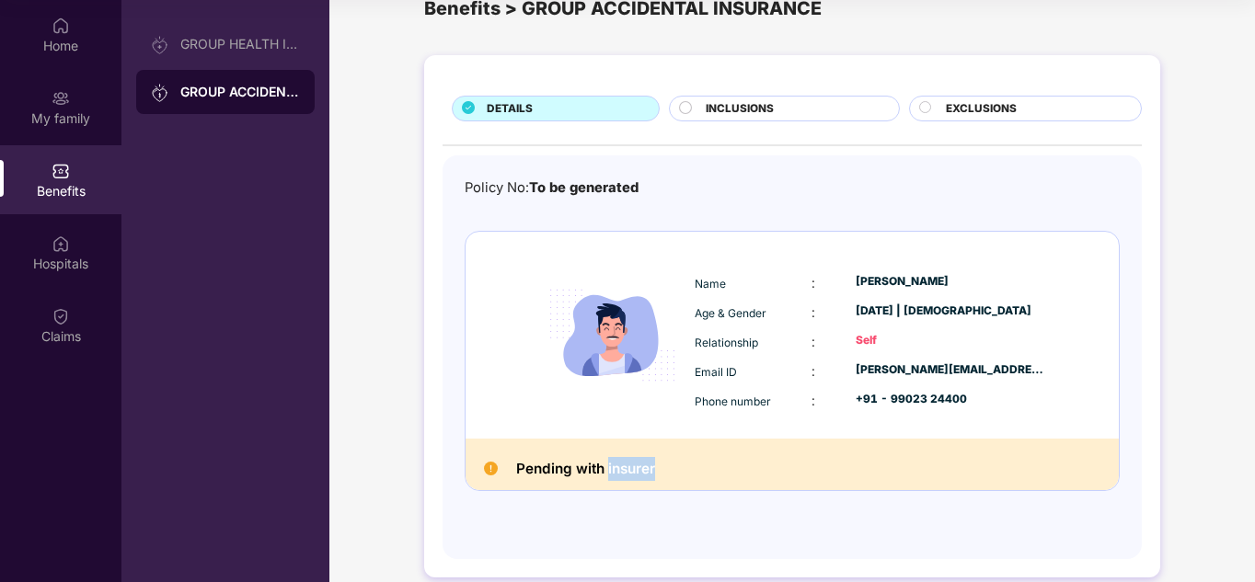
scroll to position [65, 0]
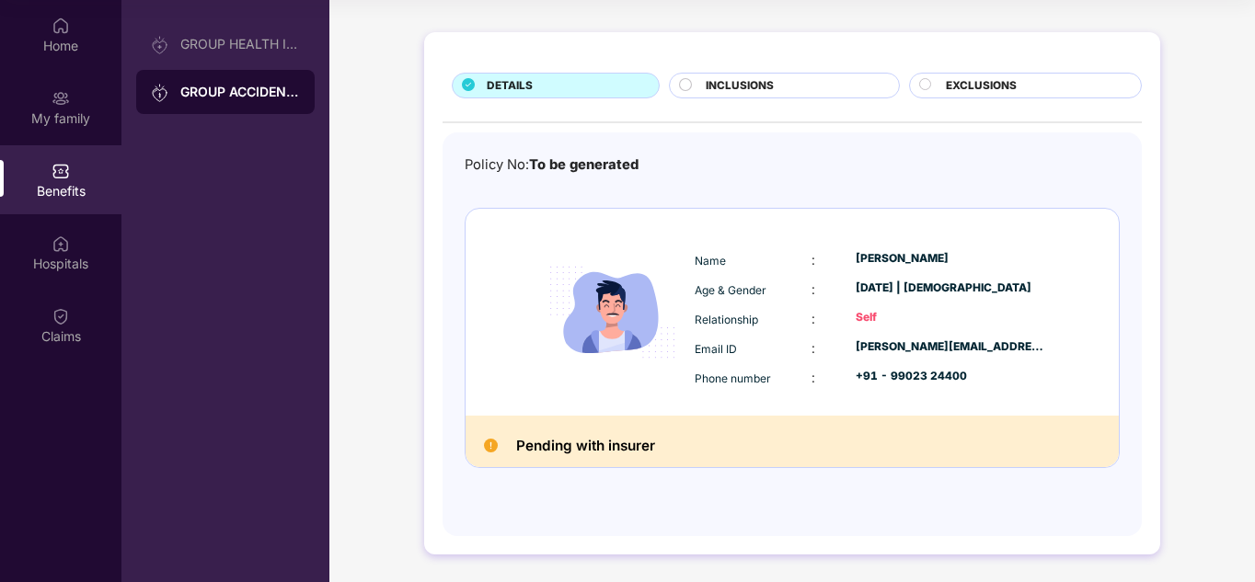
click at [737, 84] on span "INCLUSIONS" at bounding box center [740, 85] width 68 height 17
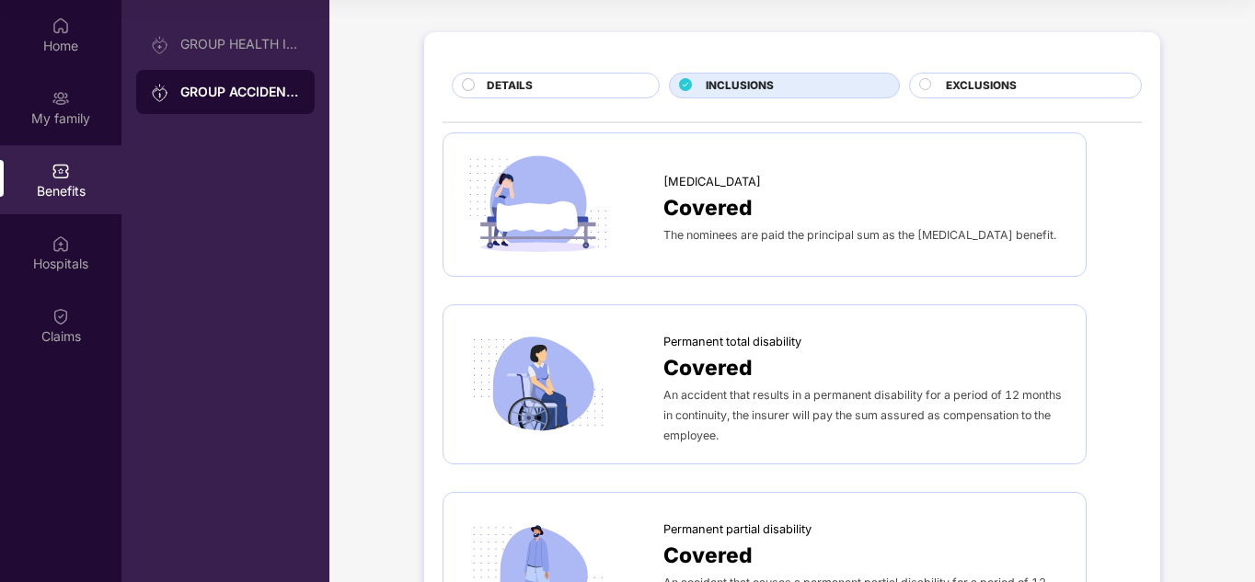
click at [970, 78] on span "EXCLUSIONS" at bounding box center [981, 85] width 71 height 17
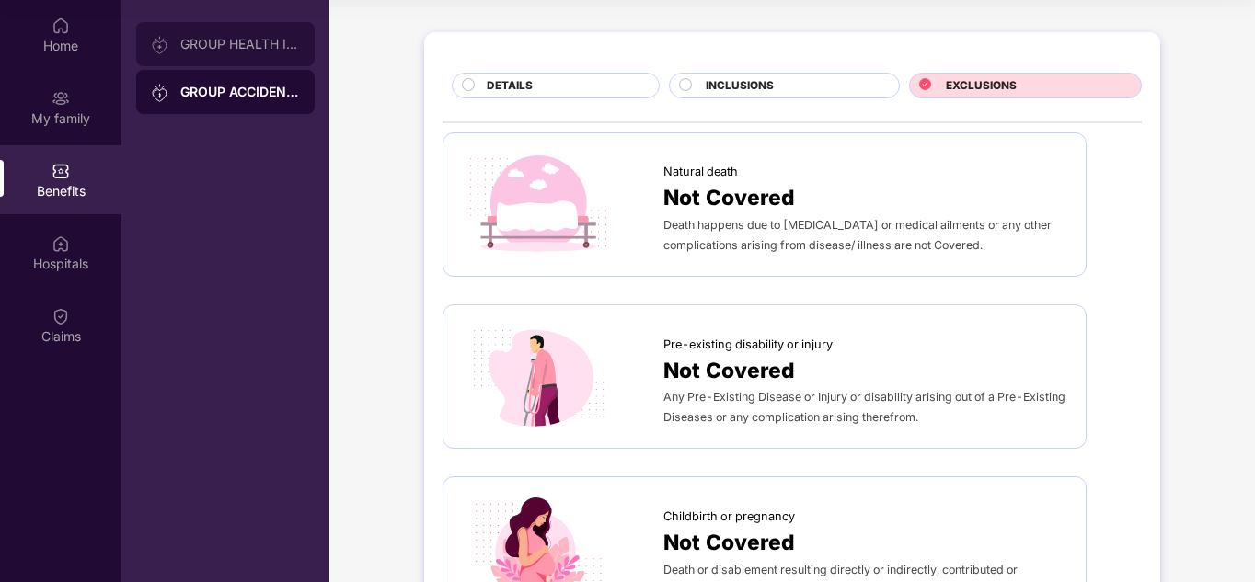
click at [236, 43] on div "GROUP HEALTH INSURANCE" at bounding box center [240, 44] width 120 height 15
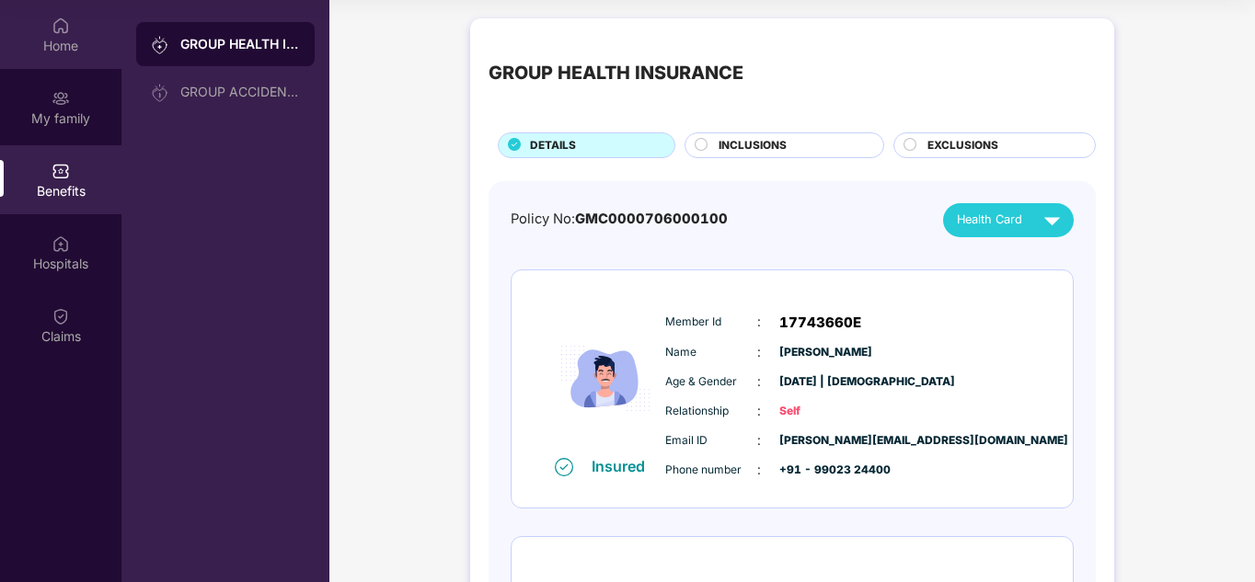
click at [52, 40] on div "Home" at bounding box center [60, 46] width 121 height 18
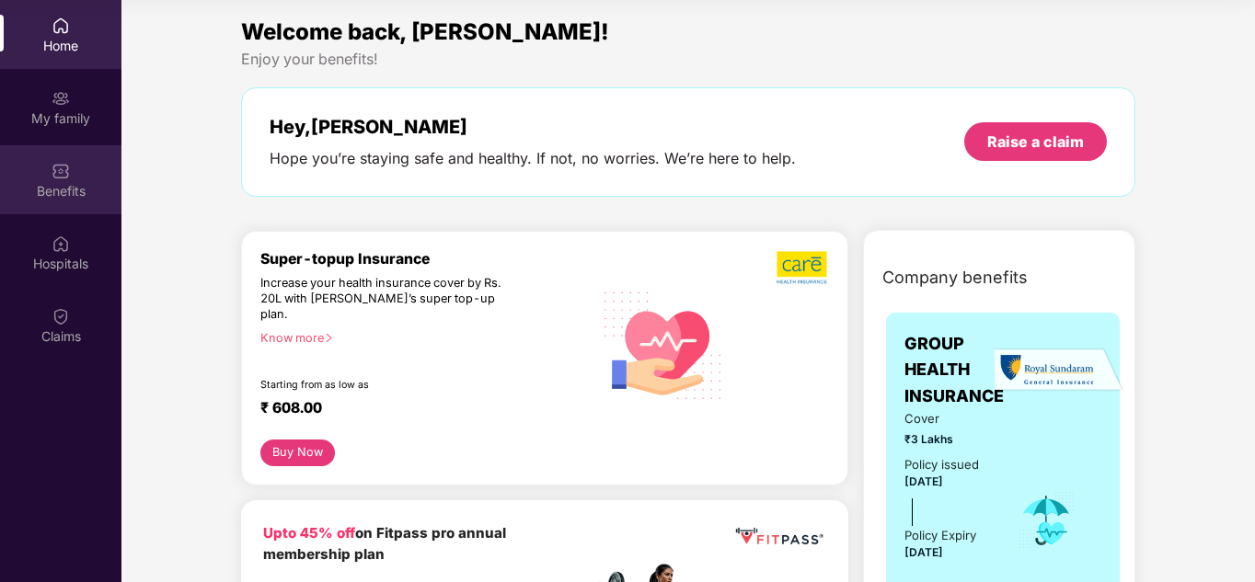
click at [37, 161] on div "Benefits" at bounding box center [60, 179] width 121 height 69
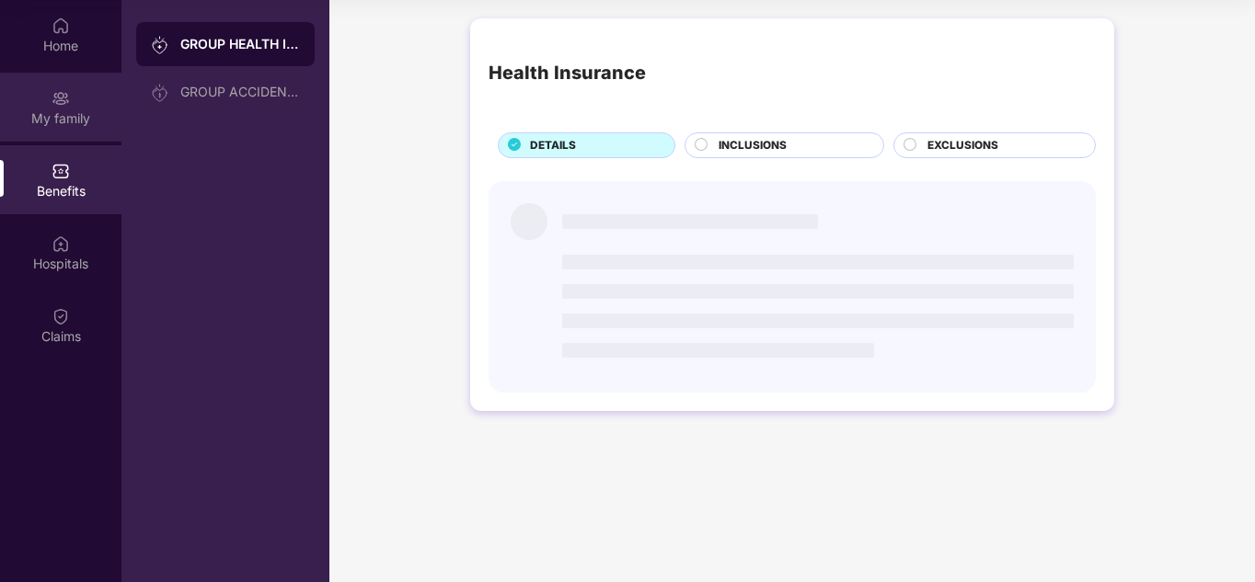
click at [58, 110] on div "My family" at bounding box center [60, 118] width 121 height 18
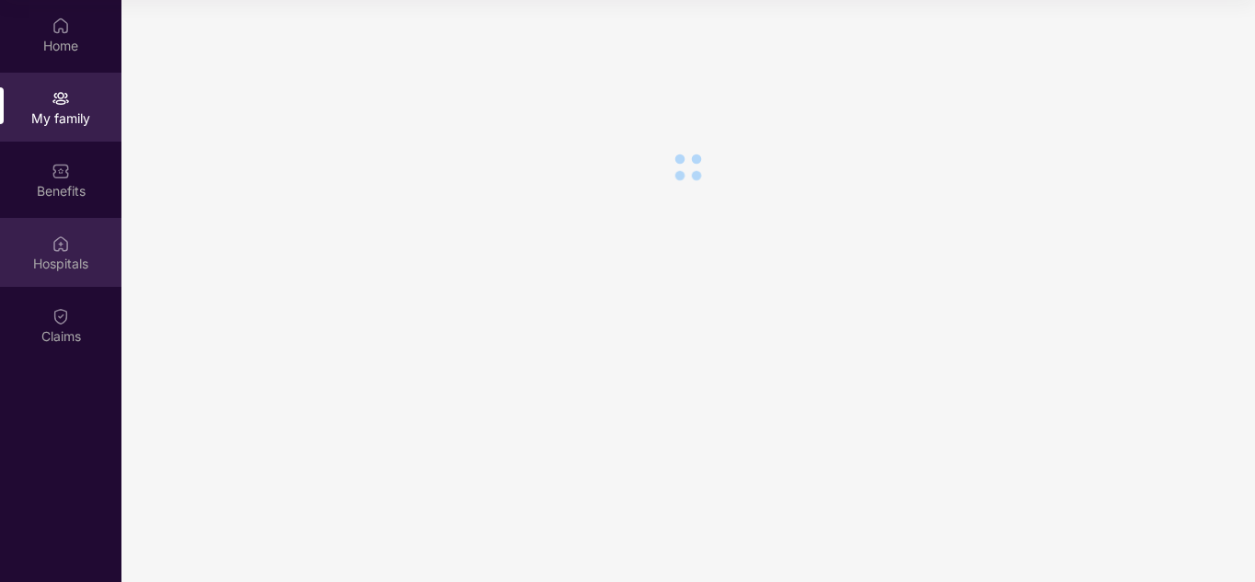
click at [74, 235] on div "Hospitals" at bounding box center [60, 252] width 121 height 69
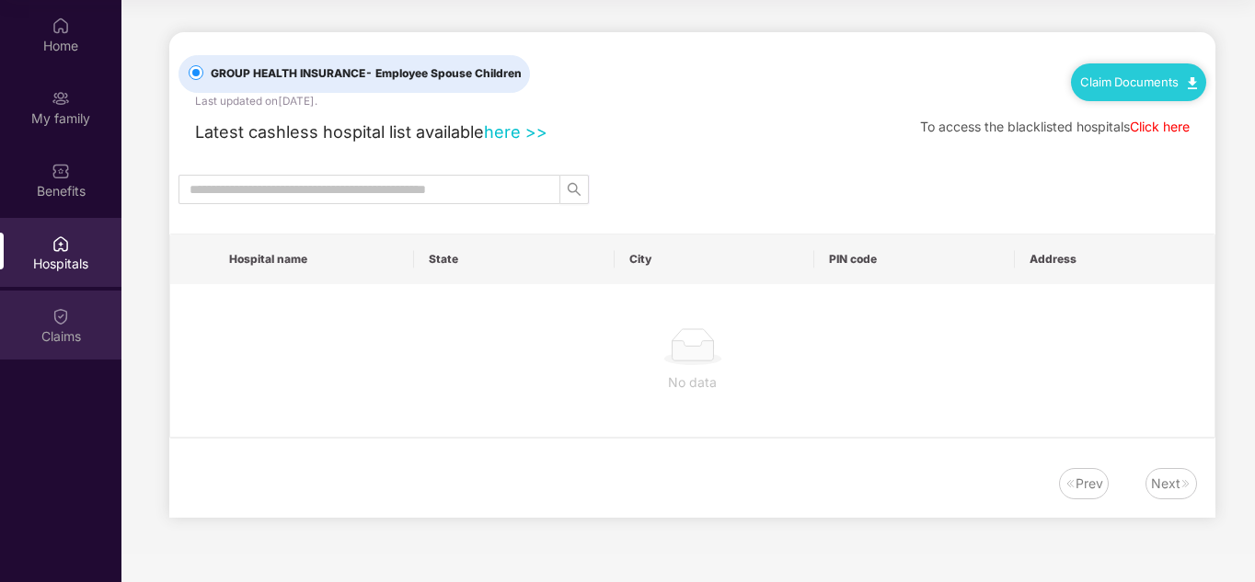
click at [57, 321] on img at bounding box center [61, 316] width 18 height 18
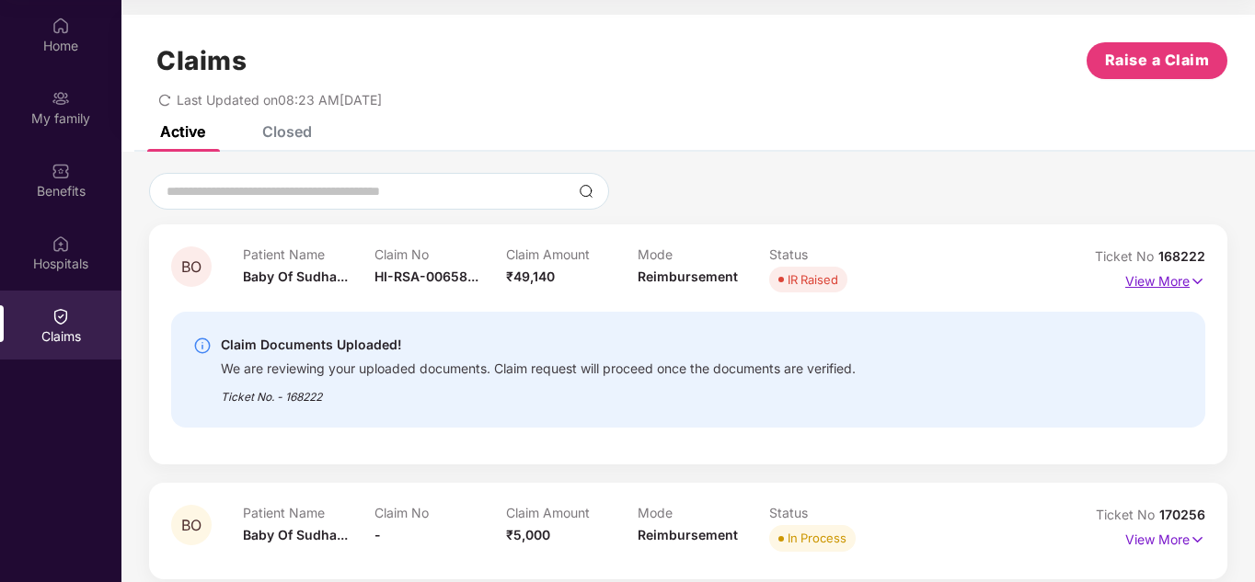
click at [1149, 276] on p "View More" at bounding box center [1165, 279] width 80 height 25
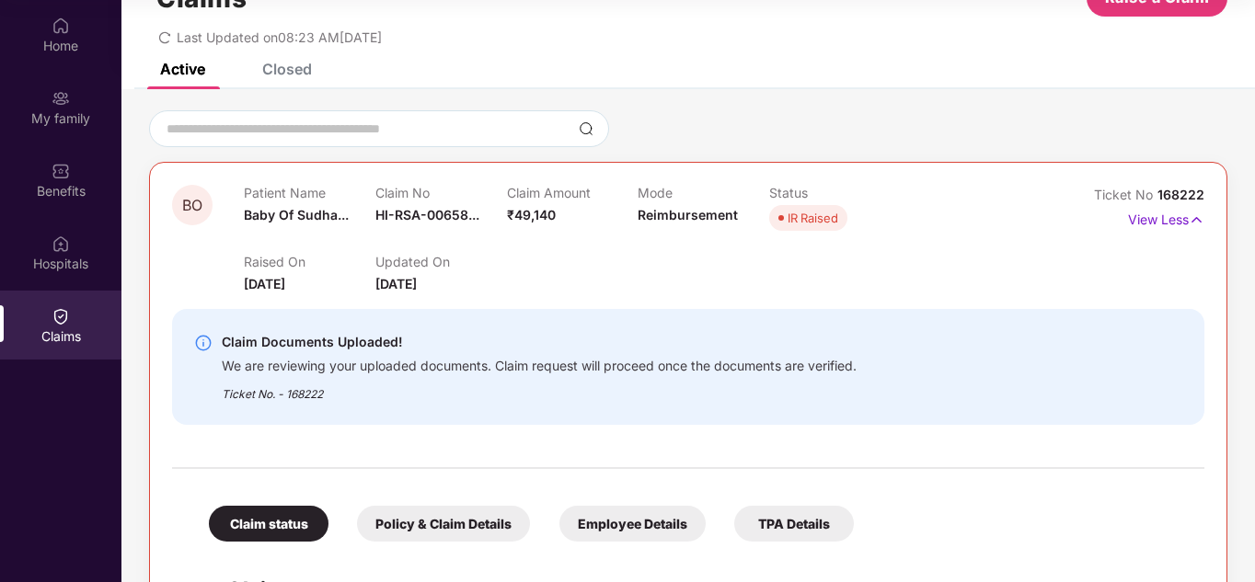
scroll to position [92, 0]
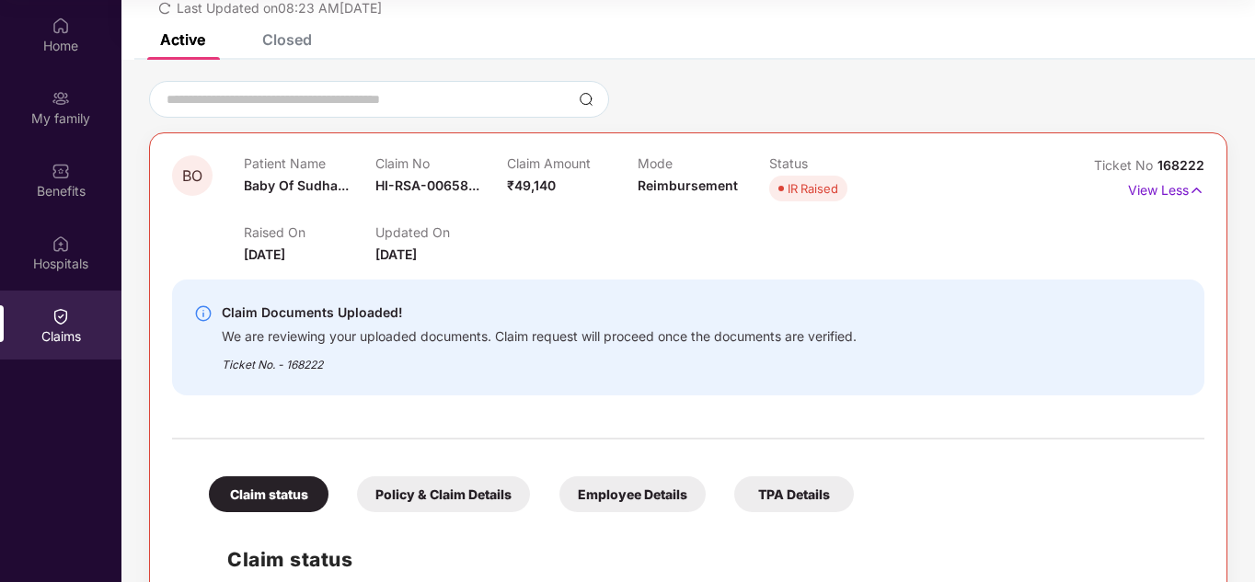
click at [354, 216] on div "Raised On [DATE] Updated On [DATE]" at bounding box center [638, 235] width 788 height 59
click at [710, 263] on div "Raised On [DATE] Updated On [DATE]" at bounding box center [638, 235] width 788 height 59
click at [822, 187] on div "IR Raised" at bounding box center [812, 188] width 51 height 18
click at [1198, 192] on img at bounding box center [1197, 190] width 16 height 20
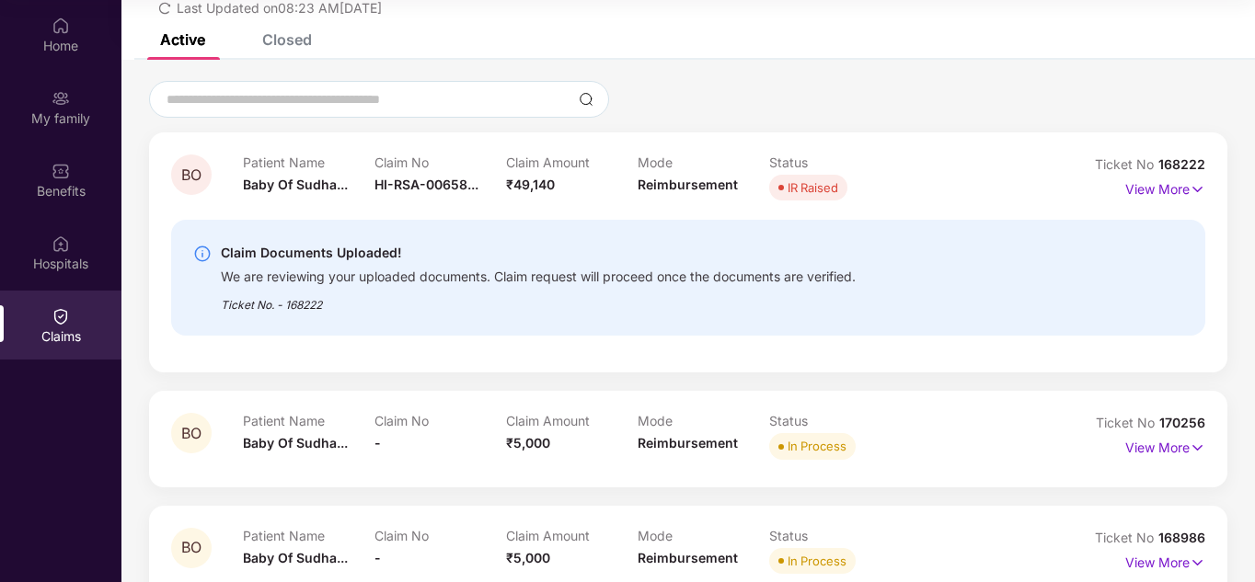
click at [451, 182] on span "HI-RSA-00658..." at bounding box center [426, 185] width 104 height 16
click at [272, 171] on div "Patient Name Baby Of Sudha..." at bounding box center [309, 180] width 132 height 51
click at [271, 171] on div "Patient Name Baby Of Sudha..." at bounding box center [309, 180] width 132 height 51
click at [450, 164] on p "Claim No" at bounding box center [440, 163] width 132 height 16
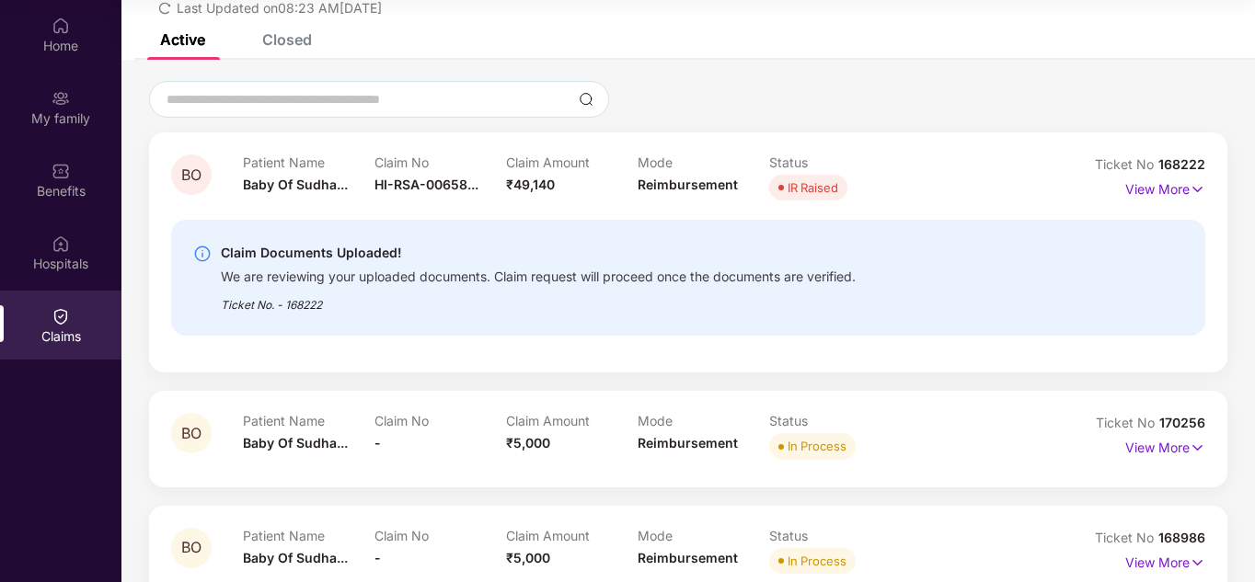
click at [534, 216] on div "Claim Documents Uploaded! We are reviewing your uploaded documents. Claim reque…" at bounding box center [688, 277] width 1034 height 145
click at [537, 234] on div "Claim Documents Uploaded! We are reviewing your uploaded documents. Claim reque…" at bounding box center [688, 278] width 1034 height 116
drag, startPoint x: 853, startPoint y: 280, endPoint x: 906, endPoint y: 280, distance: 53.4
click at [856, 280] on div "We are reviewing your uploaded documents. Claim request will proceed once the d…" at bounding box center [538, 274] width 635 height 21
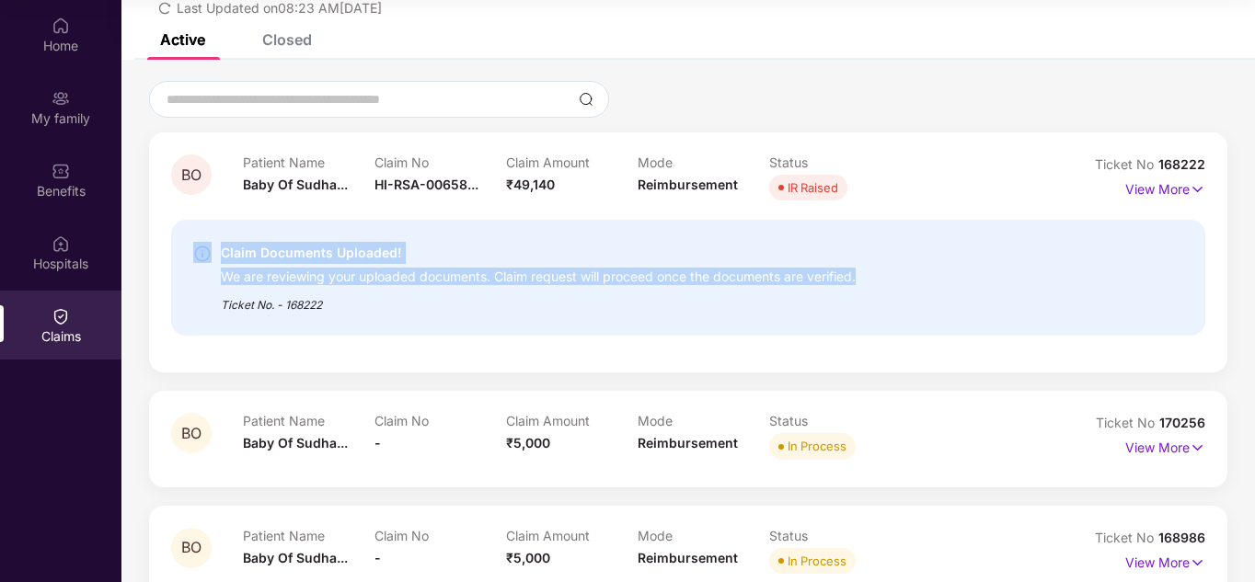
drag, startPoint x: 983, startPoint y: 280, endPoint x: 208, endPoint y: 237, distance: 775.8
click at [208, 237] on div "Claim Documents Uploaded! We are reviewing your uploaded documents. Claim reque…" at bounding box center [688, 278] width 1034 height 116
click at [454, 268] on div "We are reviewing your uploaded documents. Claim request will proceed once the d…" at bounding box center [538, 274] width 635 height 21
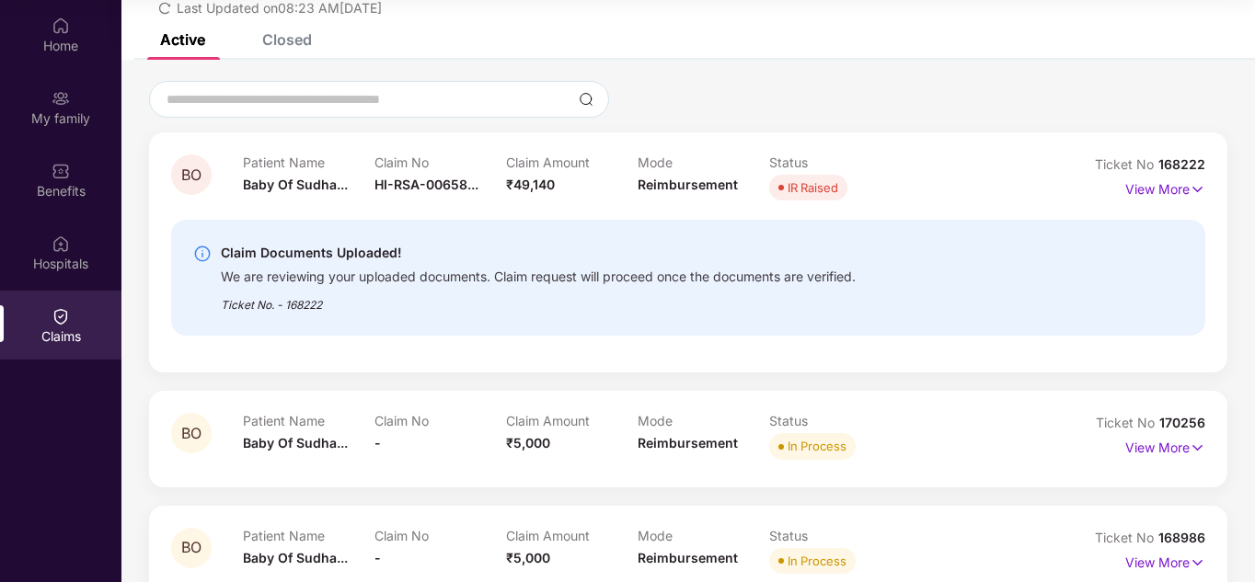
drag, startPoint x: 577, startPoint y: 267, endPoint x: 718, endPoint y: 268, distance: 141.7
click at [578, 267] on div "We are reviewing your uploaded documents. Claim request will proceed once the d…" at bounding box center [538, 274] width 635 height 21
click at [835, 276] on div "We are reviewing your uploaded documents. Claim request will proceed once the d…" at bounding box center [538, 274] width 635 height 21
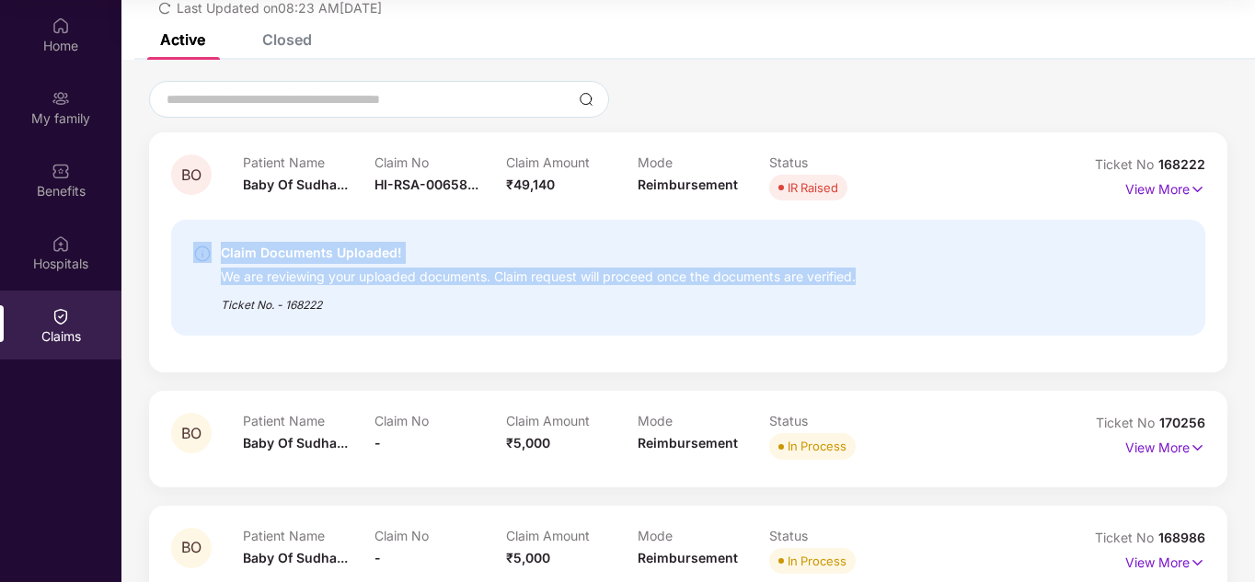
drag, startPoint x: 890, startPoint y: 283, endPoint x: 196, endPoint y: 241, distance: 694.9
click at [196, 241] on div "Claim Documents Uploaded! We are reviewing your uploaded documents. Claim reque…" at bounding box center [688, 278] width 1034 height 116
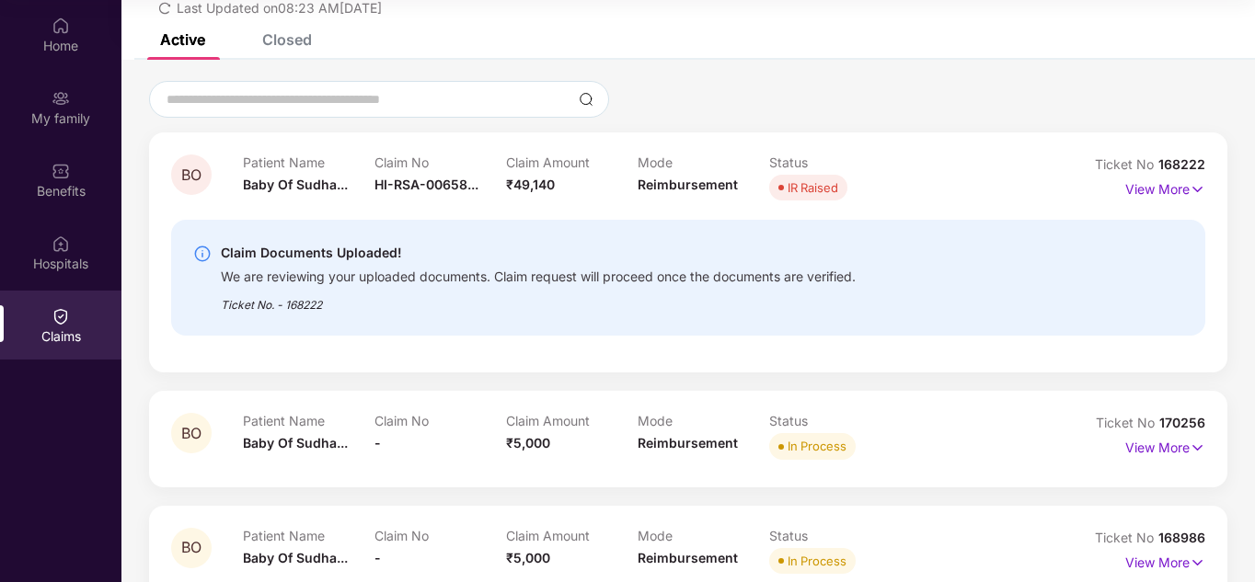
click at [471, 311] on div "Ticket No. - 168222" at bounding box center [538, 299] width 635 height 29
click at [488, 307] on div "Ticket No. - 168222" at bounding box center [538, 299] width 635 height 29
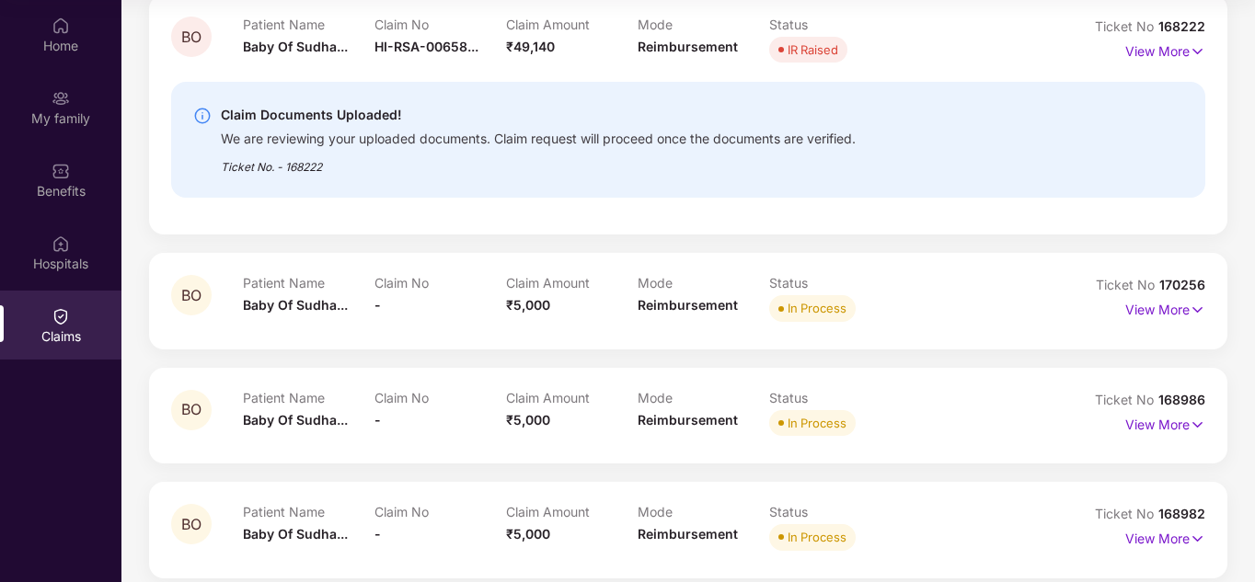
scroll to position [198, 0]
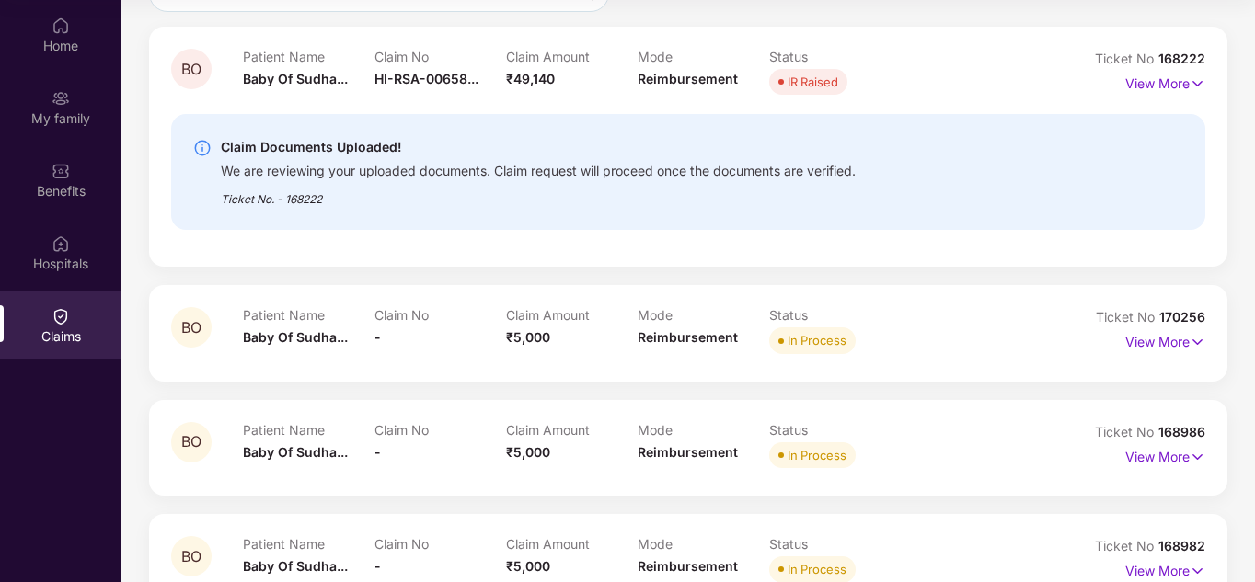
click at [1205, 79] on div "BO Patient Name Baby Of Sudha... Claim No HI-RSA-00658... Claim Amount ₹49,140 …" at bounding box center [688, 147] width 1078 height 240
click at [1195, 88] on img at bounding box center [1198, 84] width 16 height 20
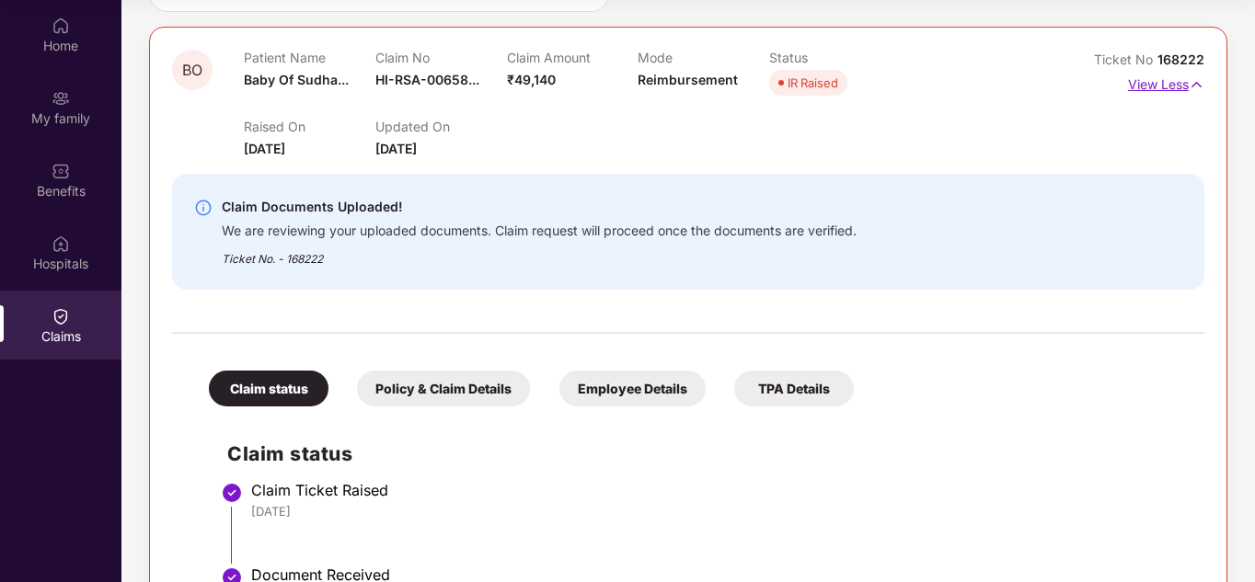
click at [1195, 83] on img at bounding box center [1197, 85] width 16 height 20
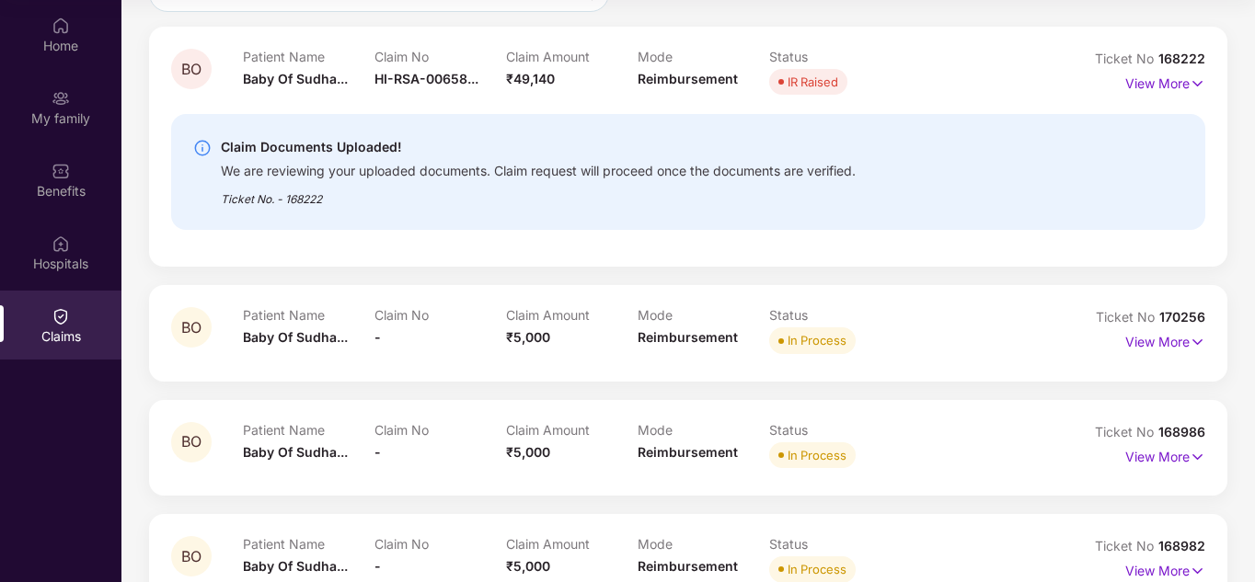
click at [955, 82] on div "Patient Name Baby Of Sudha... Claim No HI-RSA-00658... Claim Amount ₹49,140 Mod…" at bounding box center [638, 74] width 790 height 51
click at [1143, 82] on p "View More" at bounding box center [1165, 81] width 80 height 25
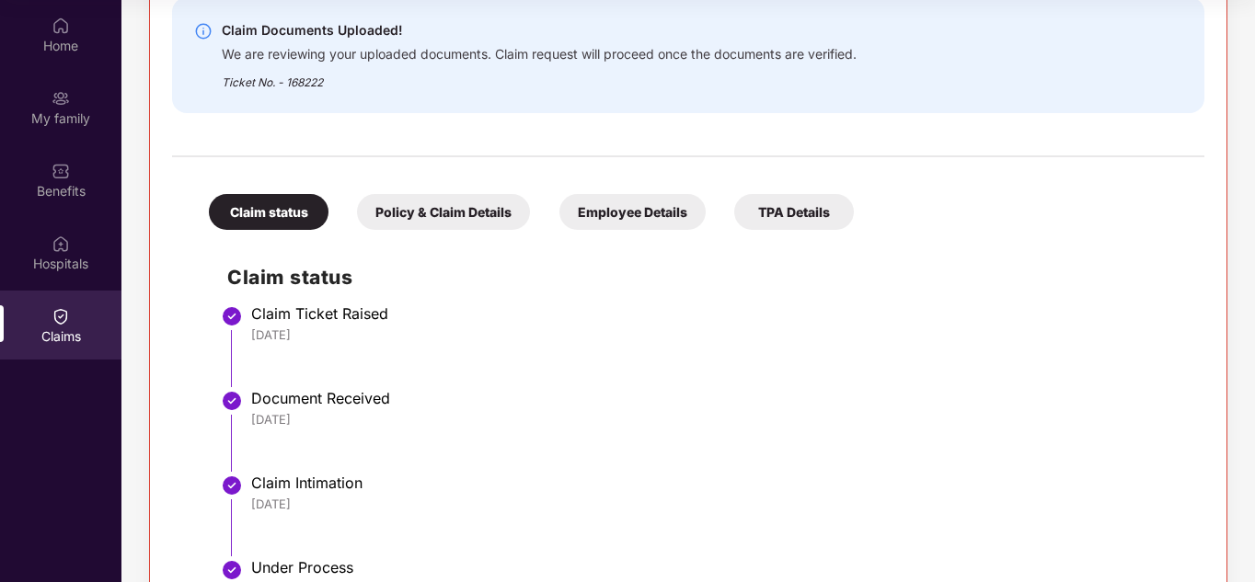
scroll to position [382, 0]
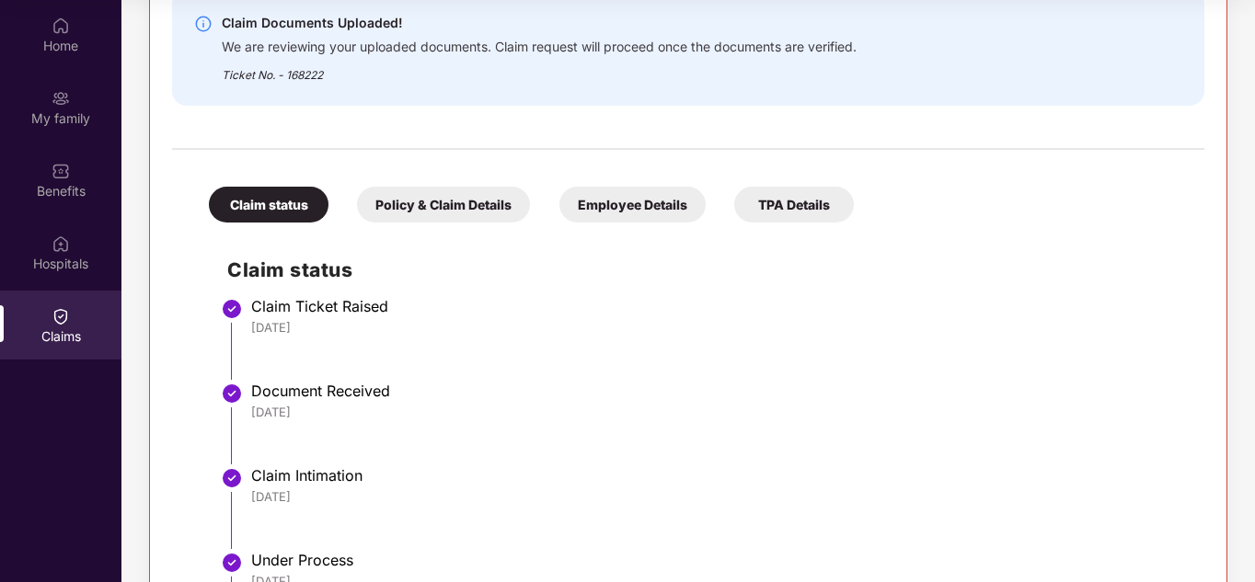
click at [427, 209] on div "Policy & Claim Details" at bounding box center [443, 205] width 173 height 36
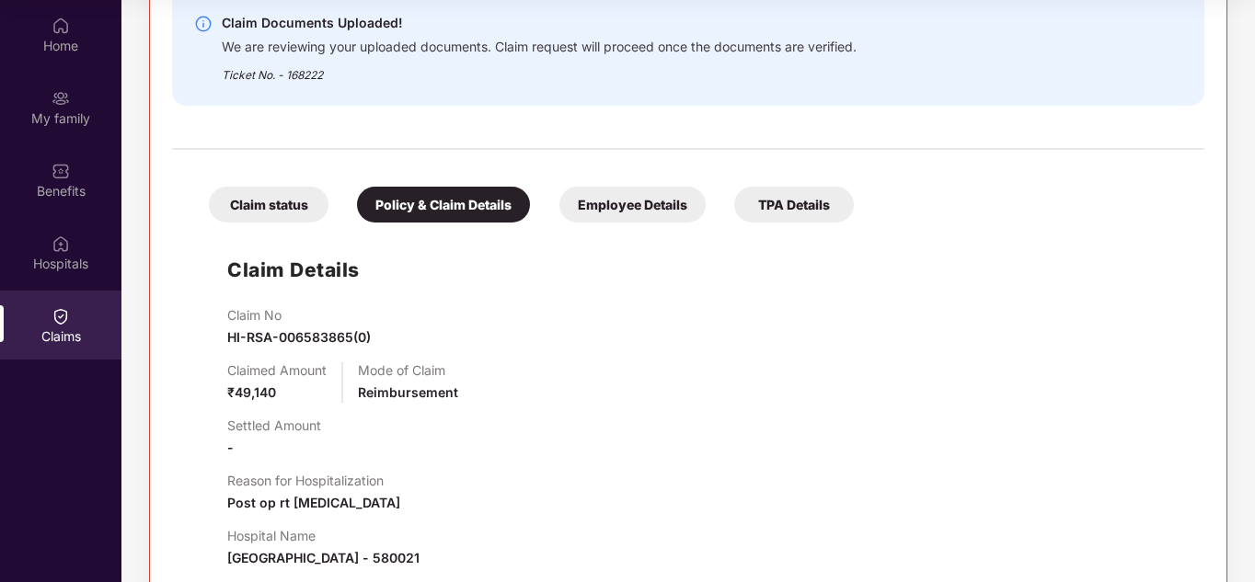
click at [568, 216] on div "Employee Details" at bounding box center [632, 205] width 146 height 36
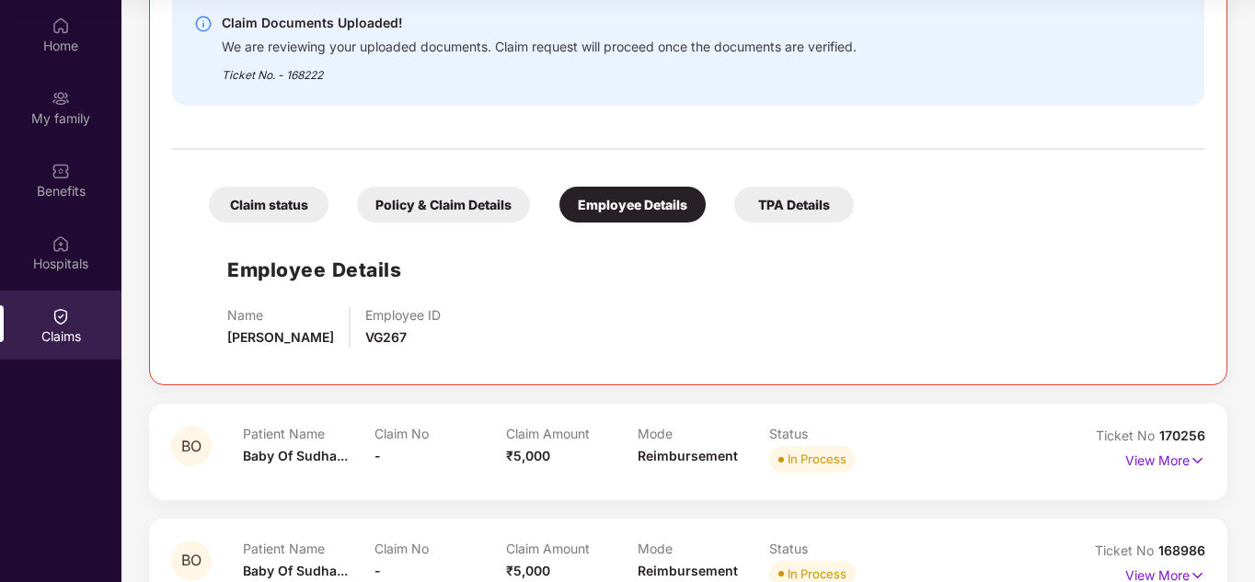
click at [775, 211] on div "TPA Details" at bounding box center [794, 205] width 120 height 36
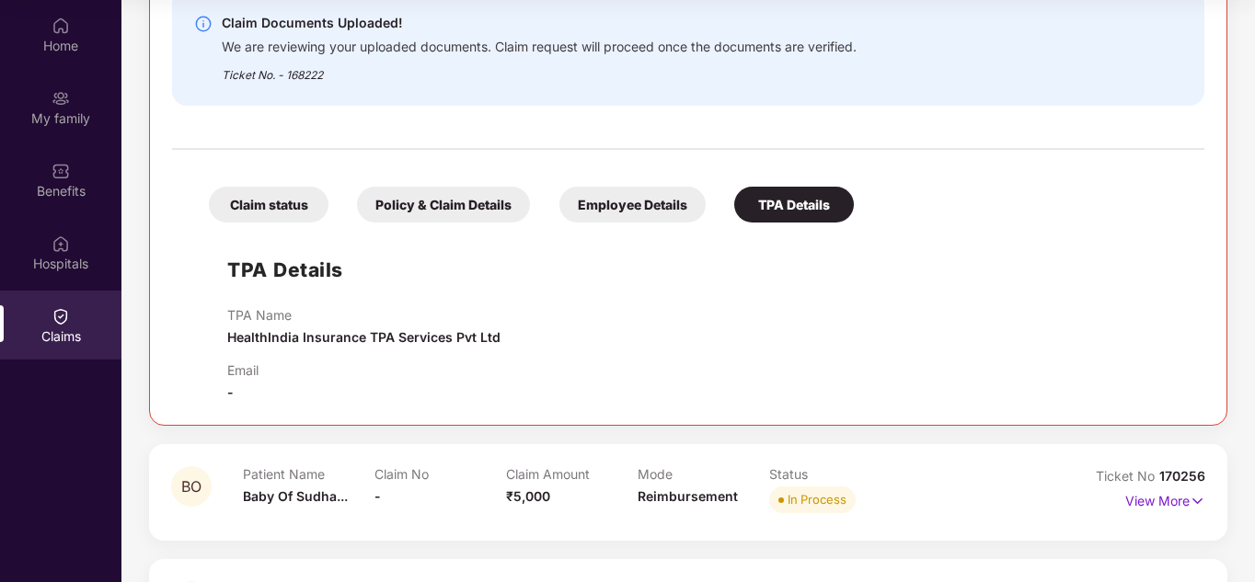
click at [412, 221] on div "Policy & Claim Details" at bounding box center [443, 205] width 173 height 36
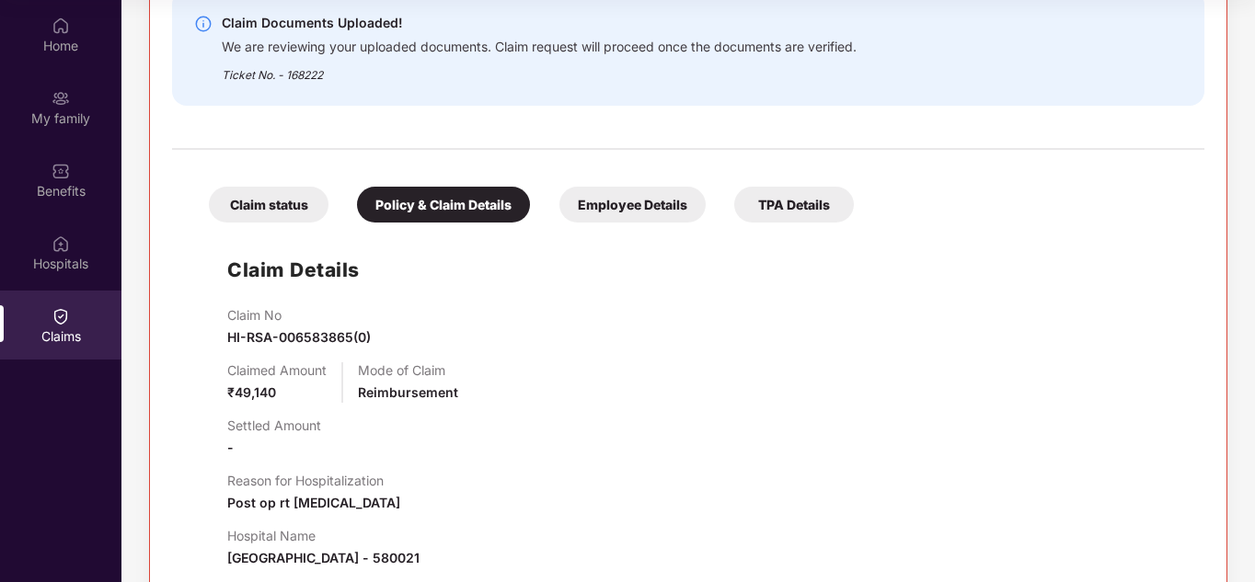
click at [301, 205] on div "Claim status" at bounding box center [269, 205] width 120 height 36
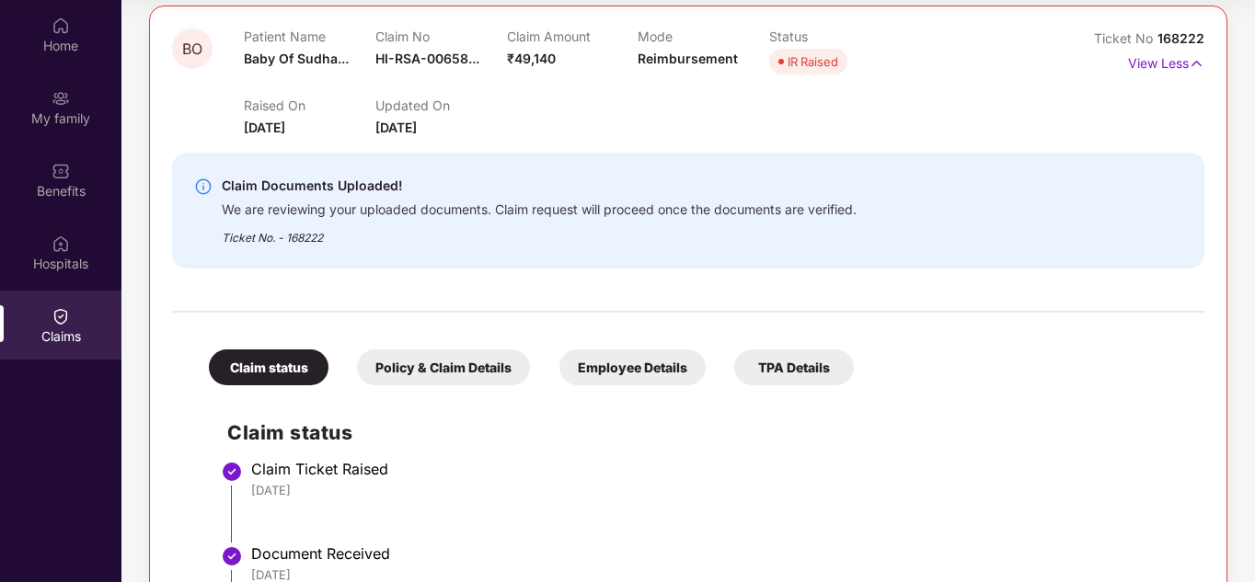
scroll to position [198, 0]
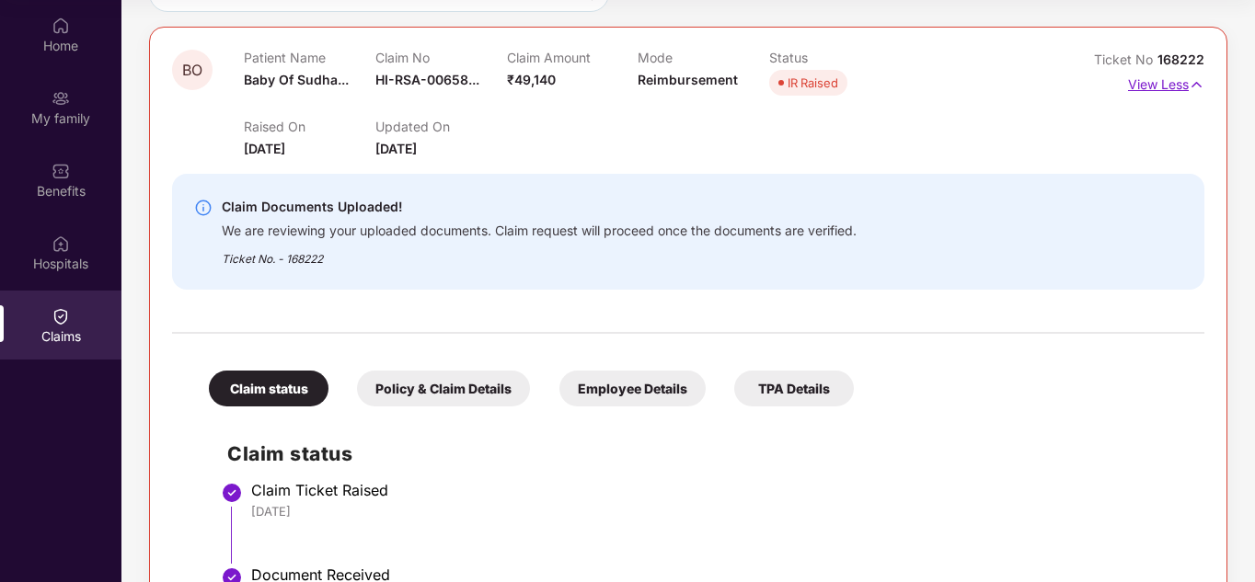
click at [1195, 84] on img at bounding box center [1197, 85] width 16 height 20
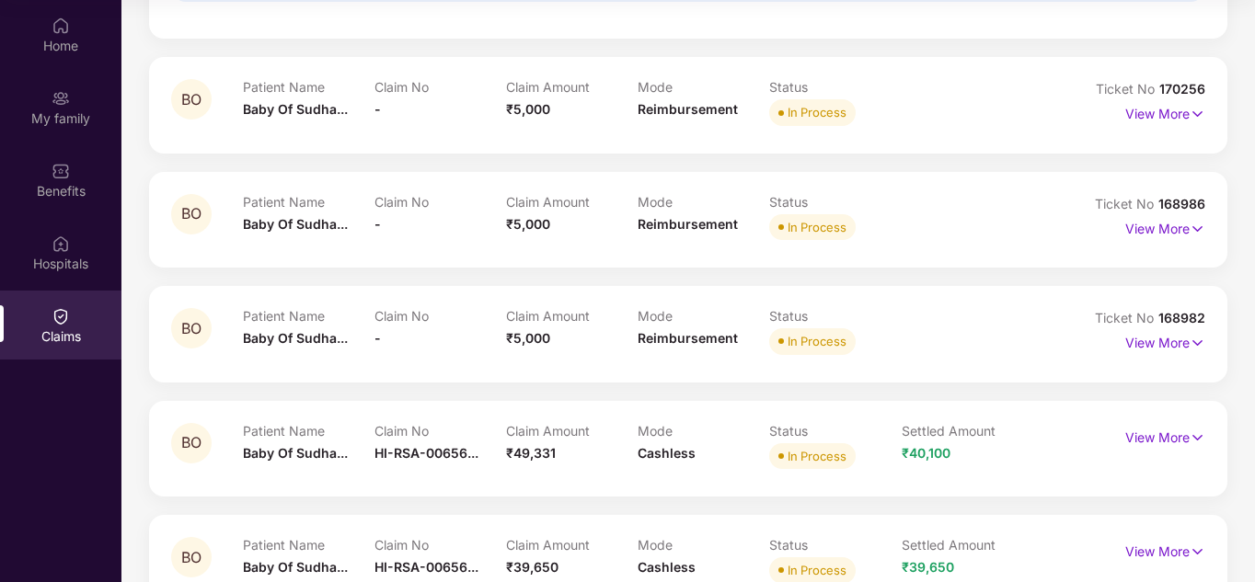
scroll to position [474, 0]
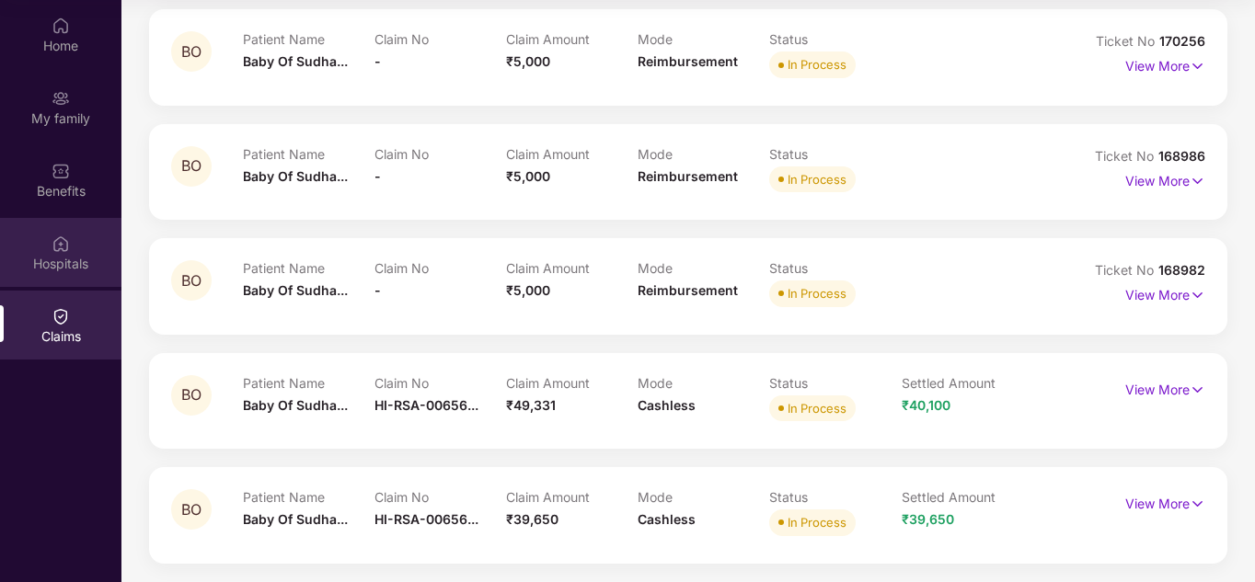
click at [67, 253] on div "Hospitals" at bounding box center [60, 252] width 121 height 69
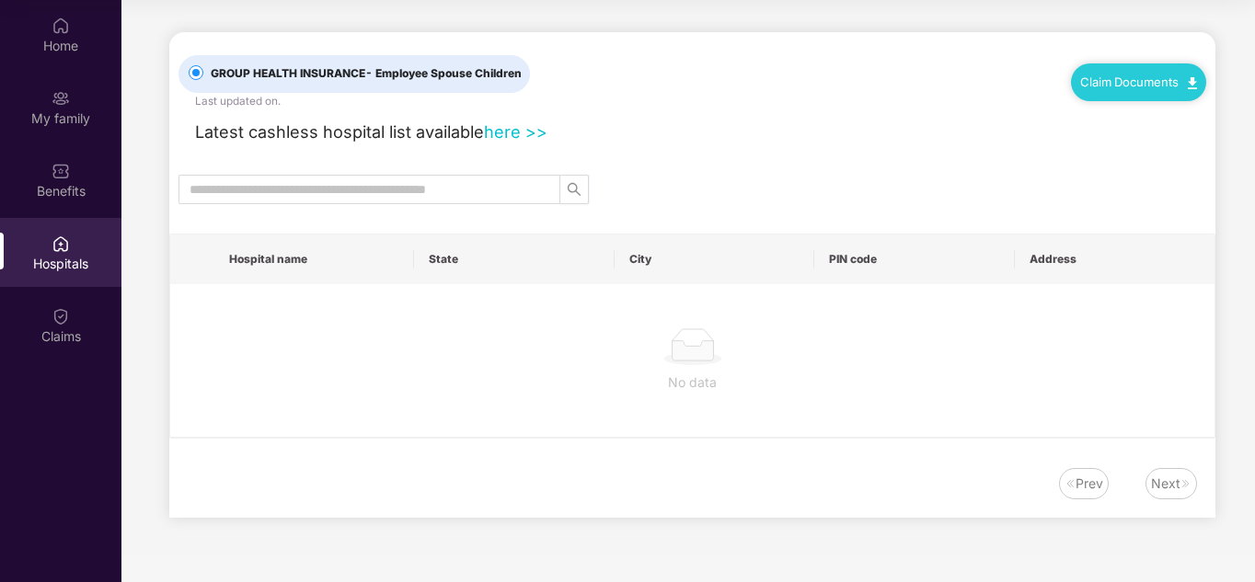
scroll to position [0, 0]
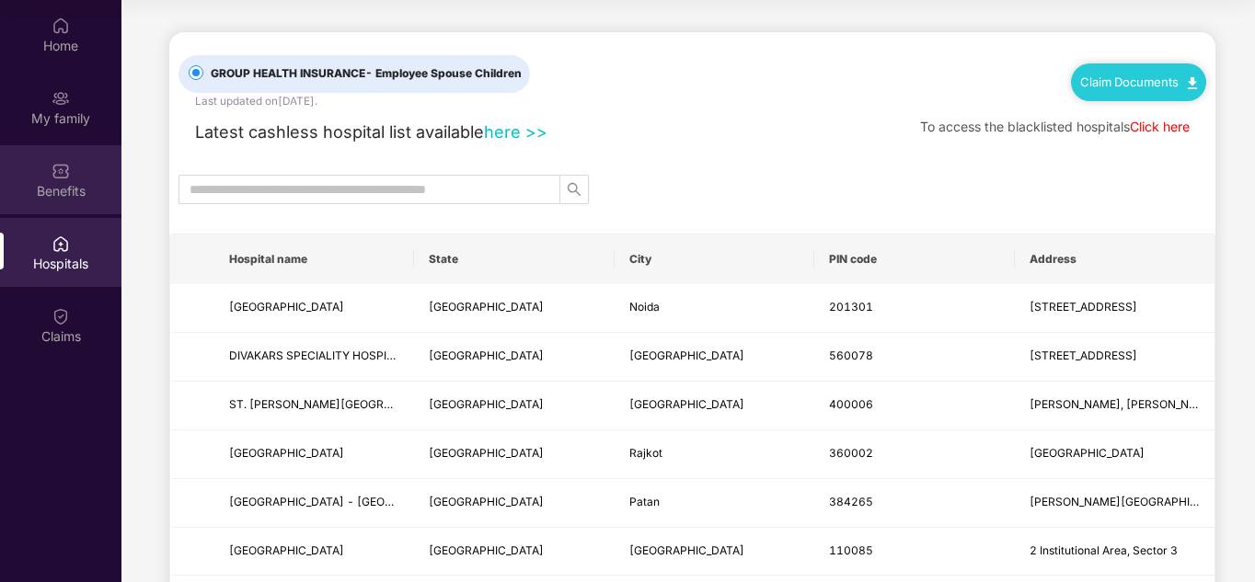
click at [74, 185] on div "Benefits" at bounding box center [60, 191] width 121 height 18
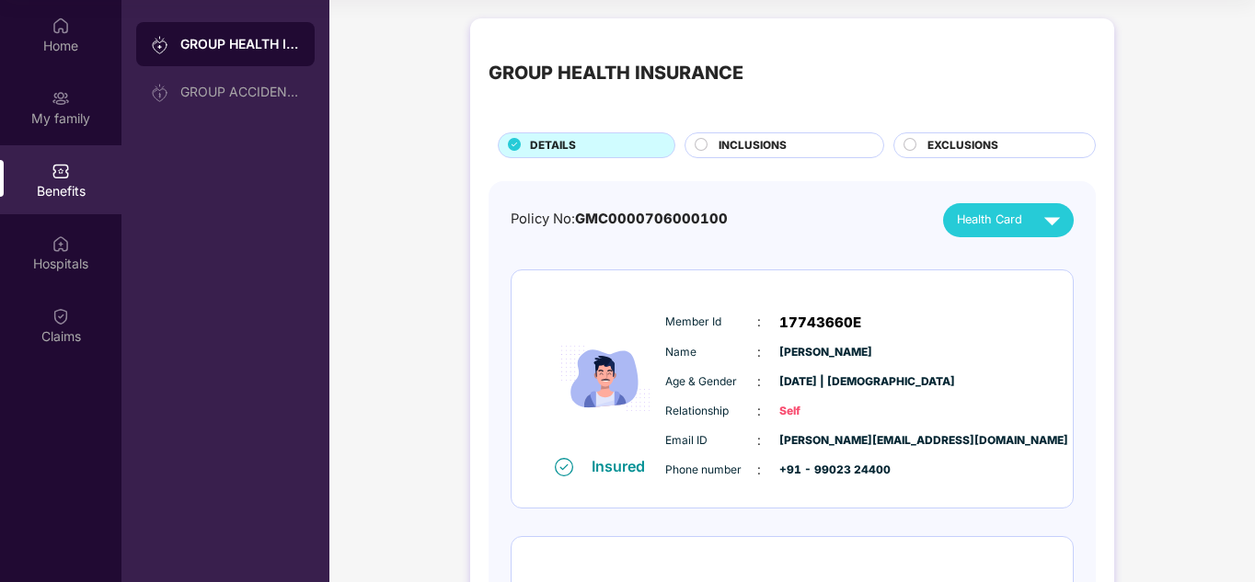
click at [776, 142] on span "INCLUSIONS" at bounding box center [752, 145] width 68 height 17
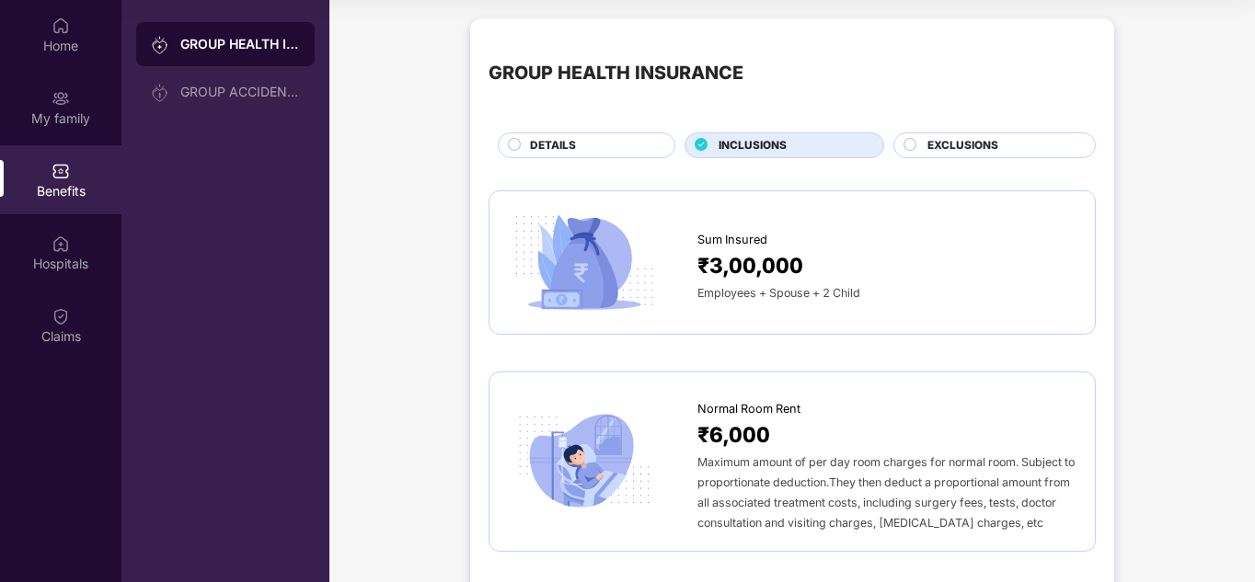
click at [601, 132] on div "DETAILS" at bounding box center [587, 145] width 178 height 26
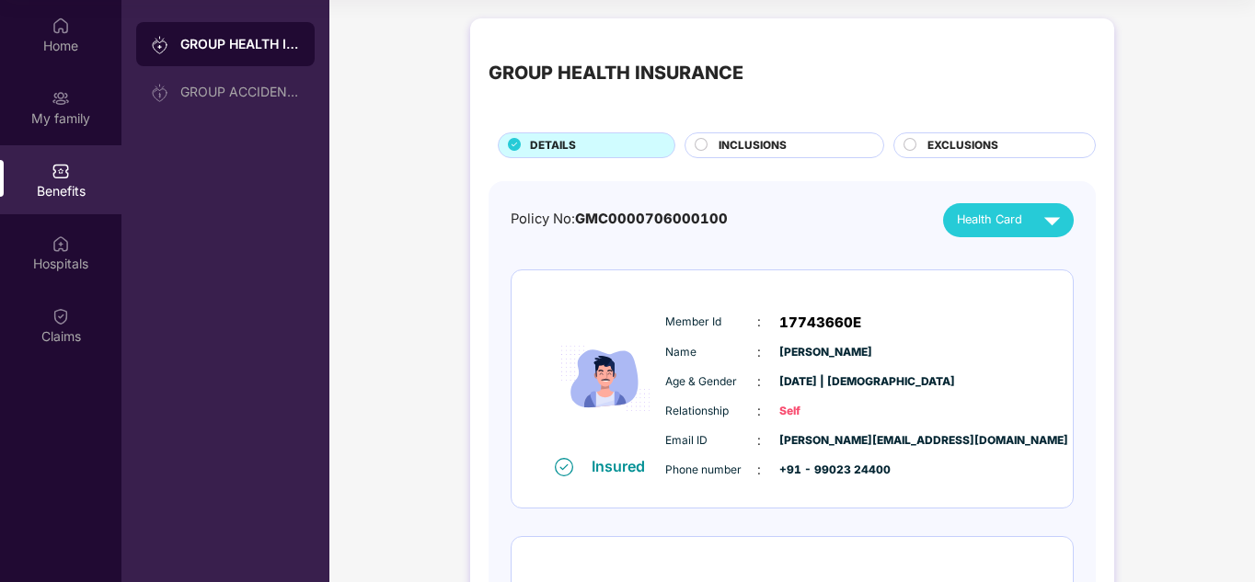
click at [776, 147] on span "INCLUSIONS" at bounding box center [752, 145] width 68 height 17
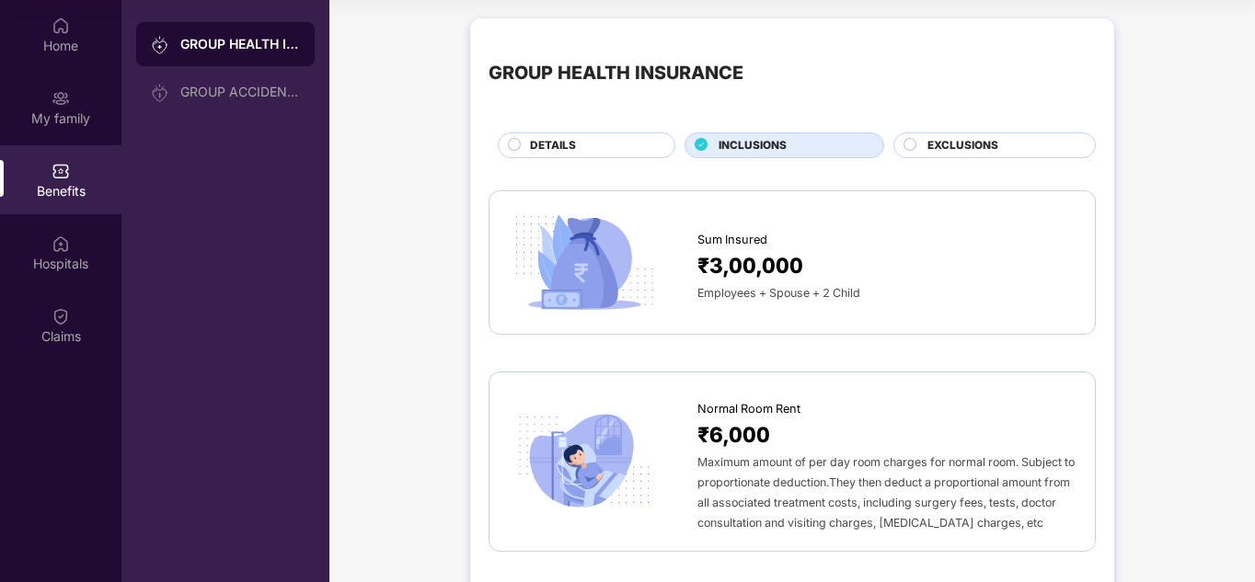
click at [970, 141] on span "EXCLUSIONS" at bounding box center [962, 145] width 71 height 17
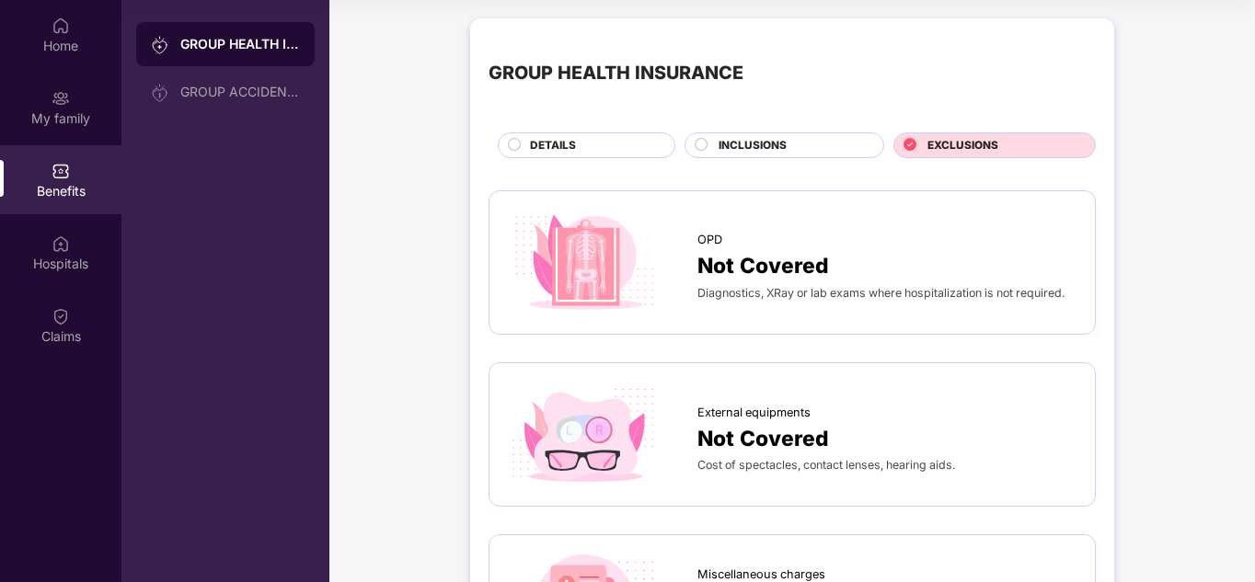
click at [831, 146] on div "INCLUSIONS" at bounding box center [791, 147] width 165 height 20
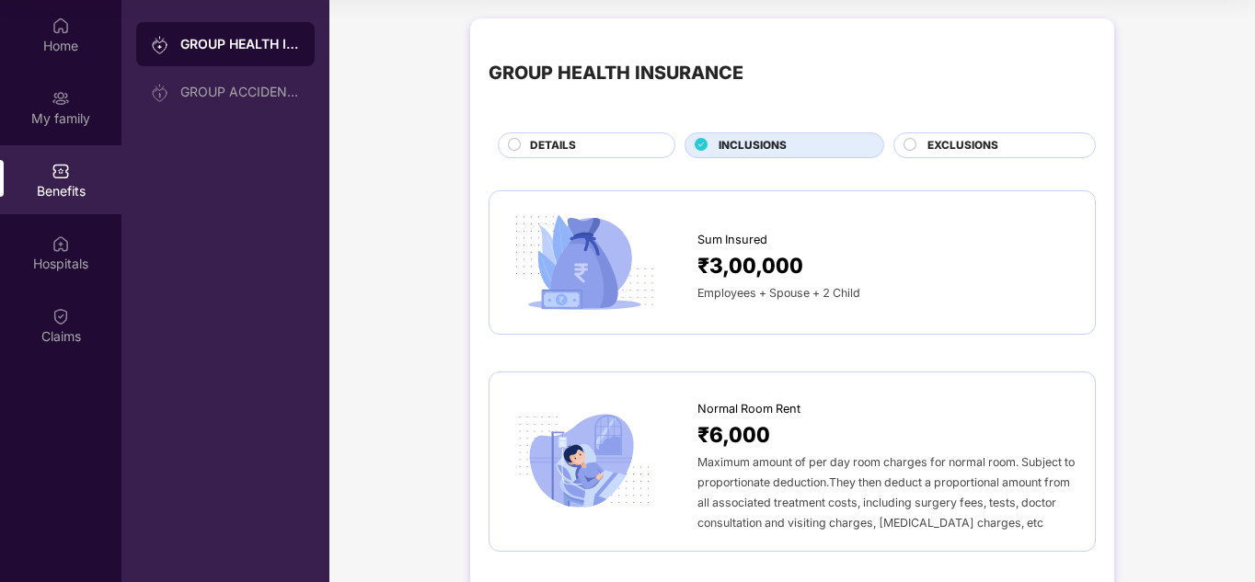
click at [575, 142] on div "DETAILS" at bounding box center [593, 147] width 144 height 20
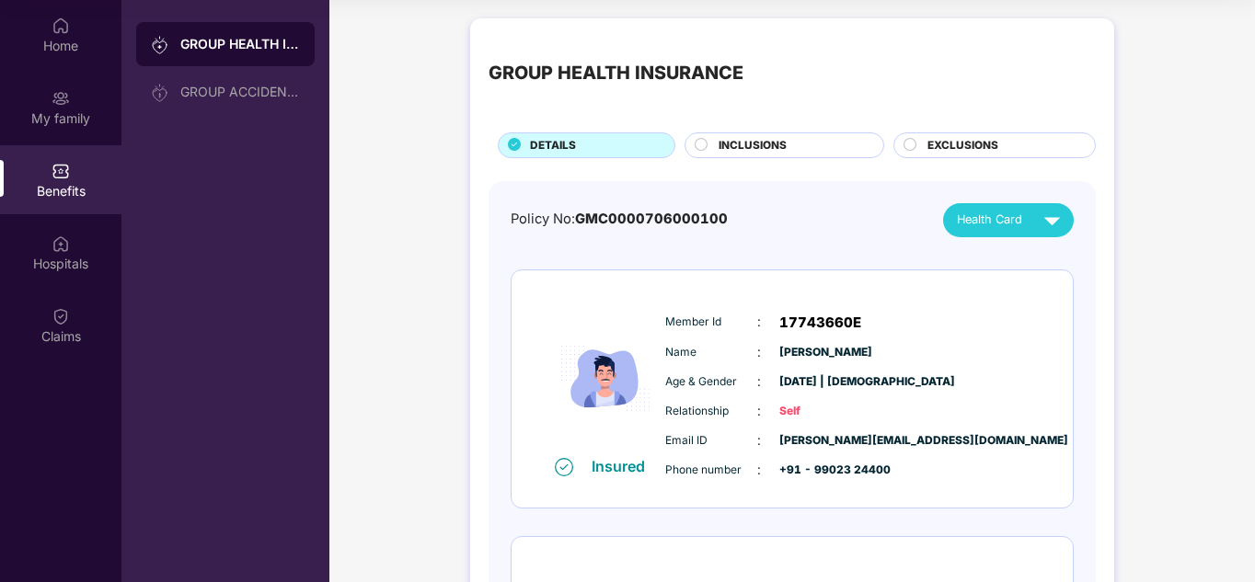
click at [725, 155] on div "INCLUSIONS" at bounding box center [791, 147] width 165 height 20
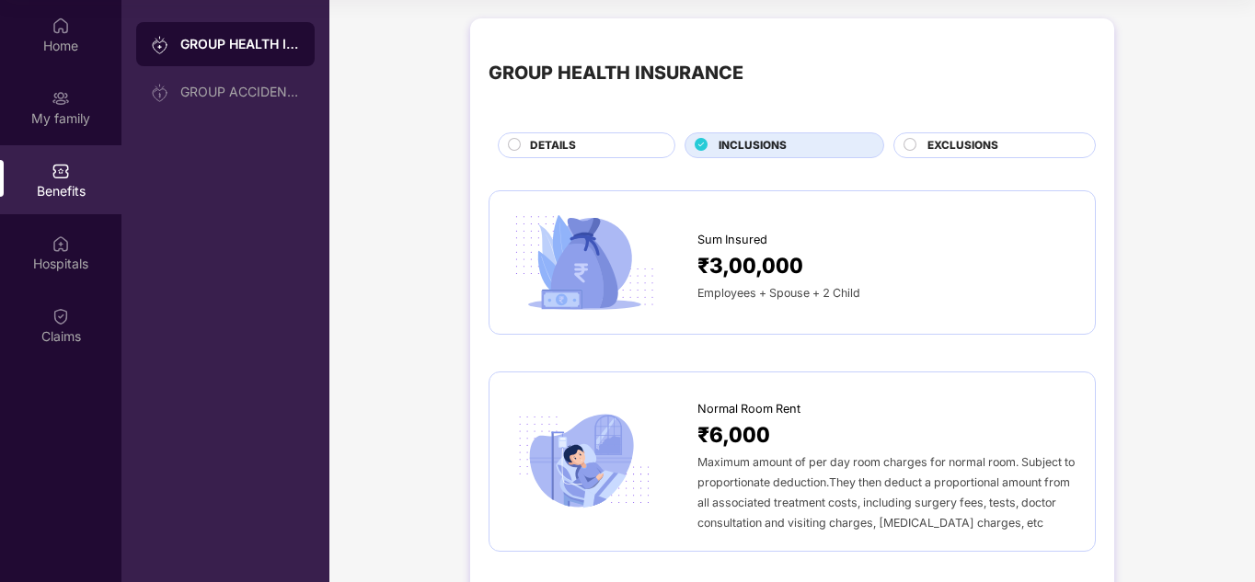
click at [953, 142] on span "EXCLUSIONS" at bounding box center [962, 145] width 71 height 17
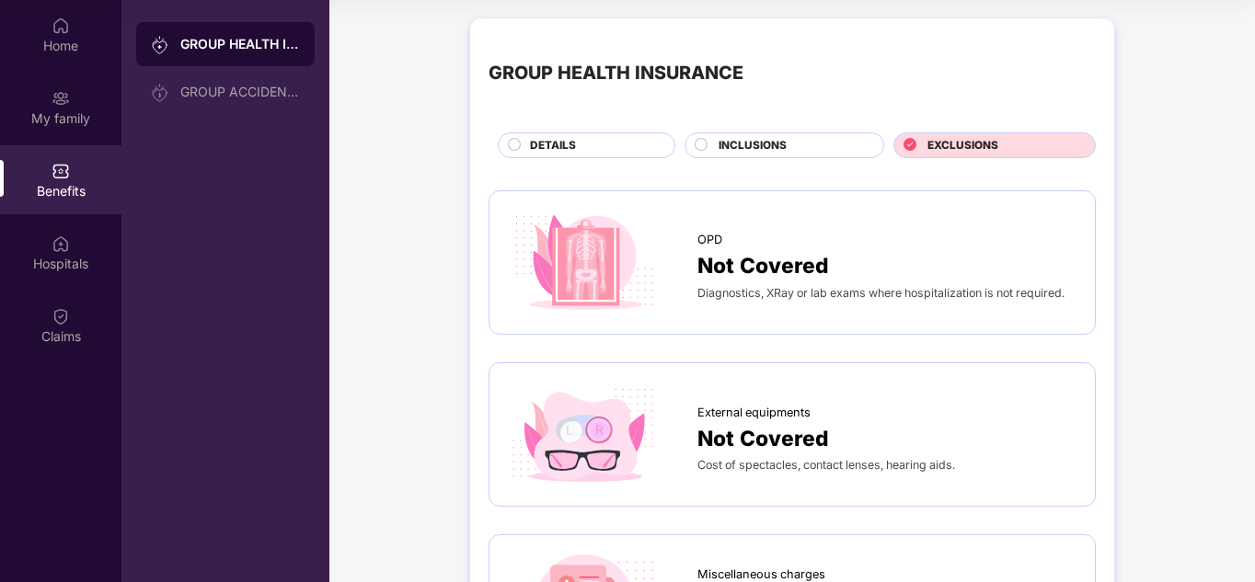
click at [631, 150] on div "DETAILS" at bounding box center [593, 147] width 144 height 20
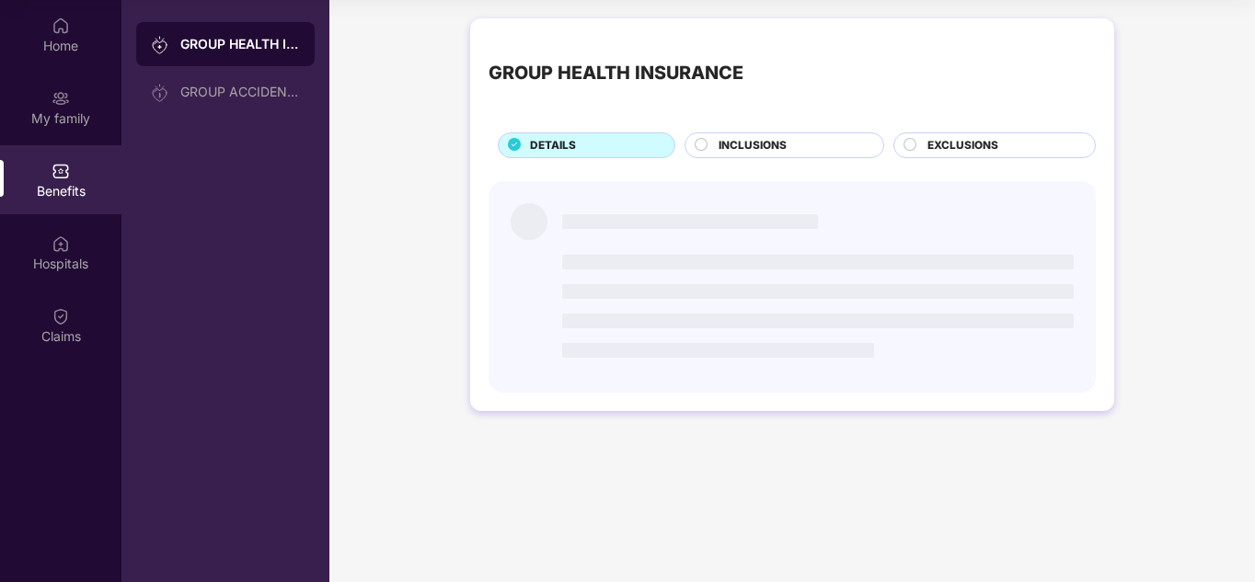
click at [715, 146] on div "INCLUSIONS" at bounding box center [791, 147] width 165 height 20
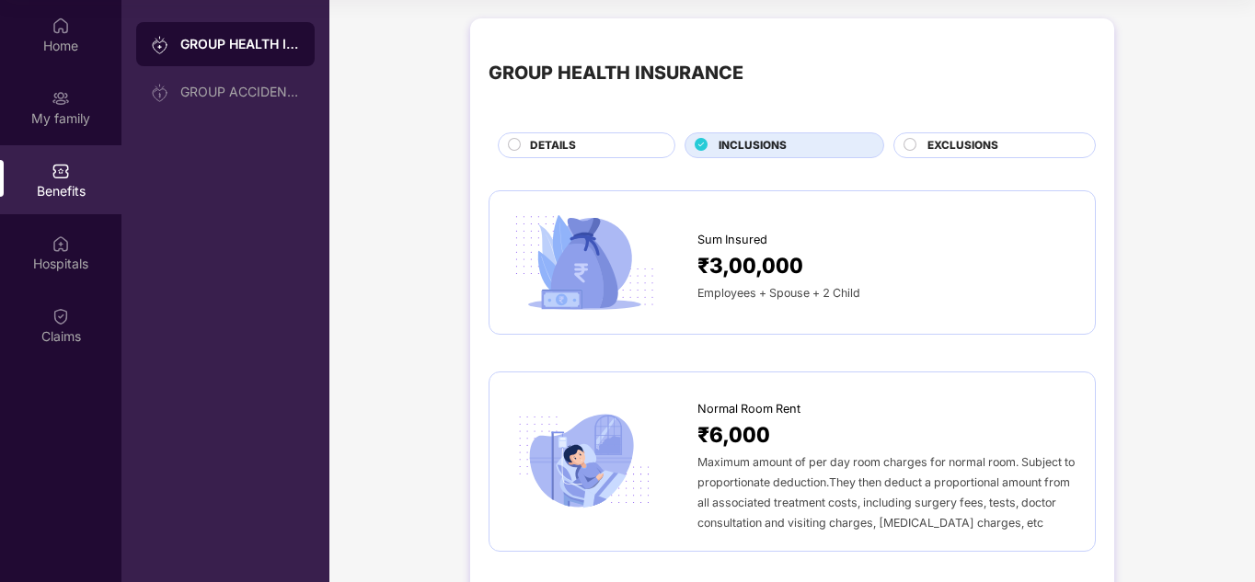
click at [937, 144] on span "EXCLUSIONS" at bounding box center [962, 145] width 71 height 17
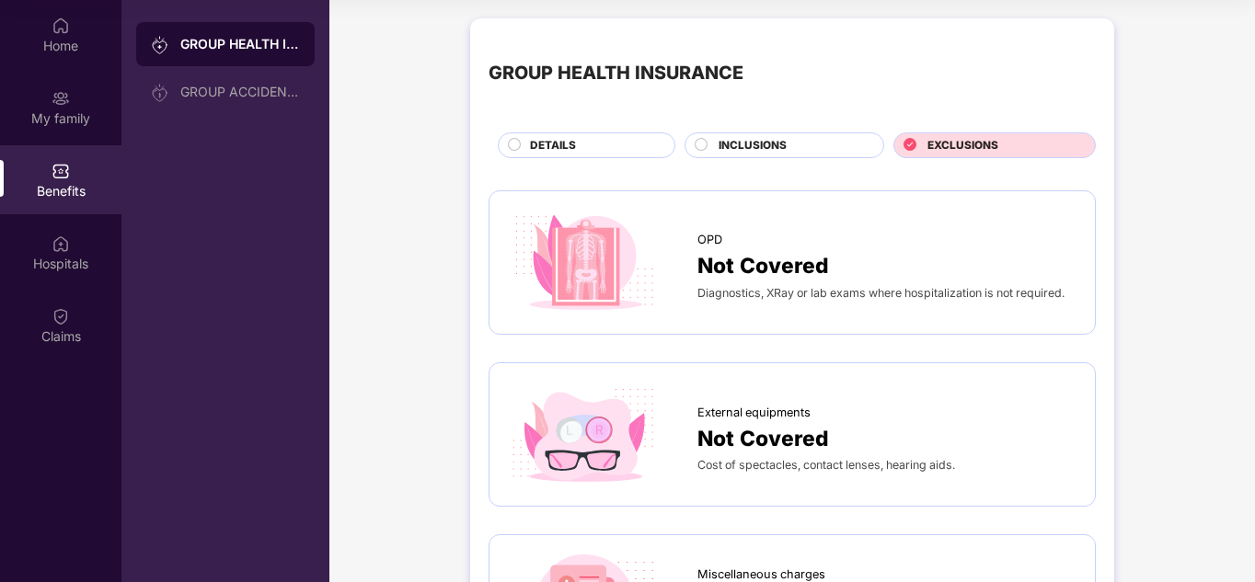
click at [834, 151] on div "INCLUSIONS" at bounding box center [791, 147] width 165 height 20
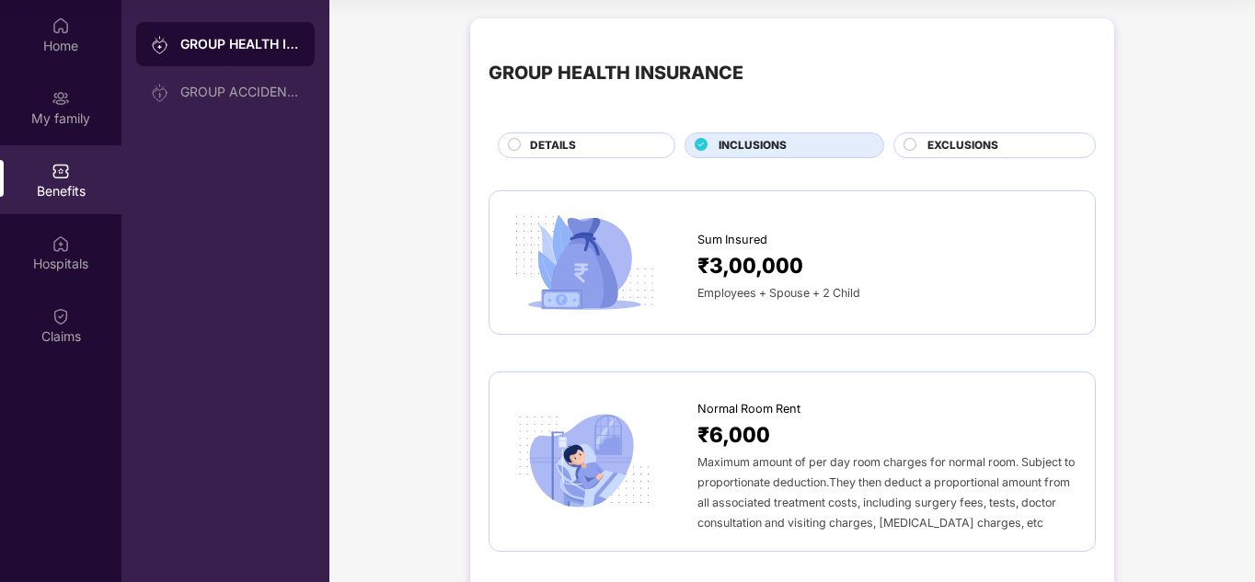
click at [593, 150] on div "DETAILS" at bounding box center [593, 147] width 144 height 20
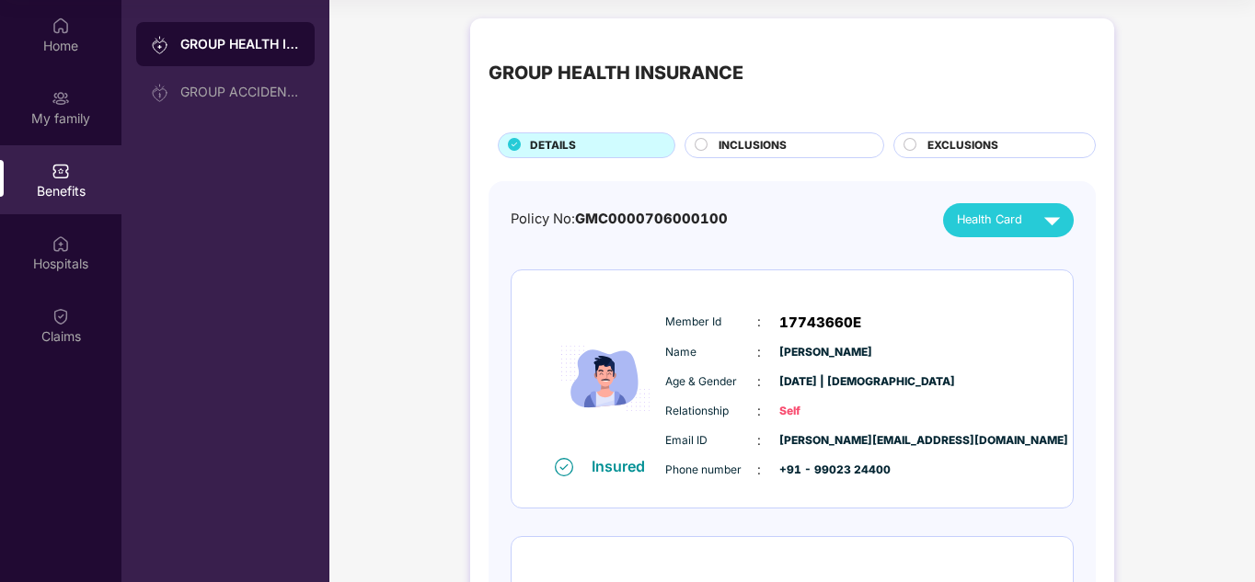
click at [733, 145] on span "INCLUSIONS" at bounding box center [752, 145] width 68 height 17
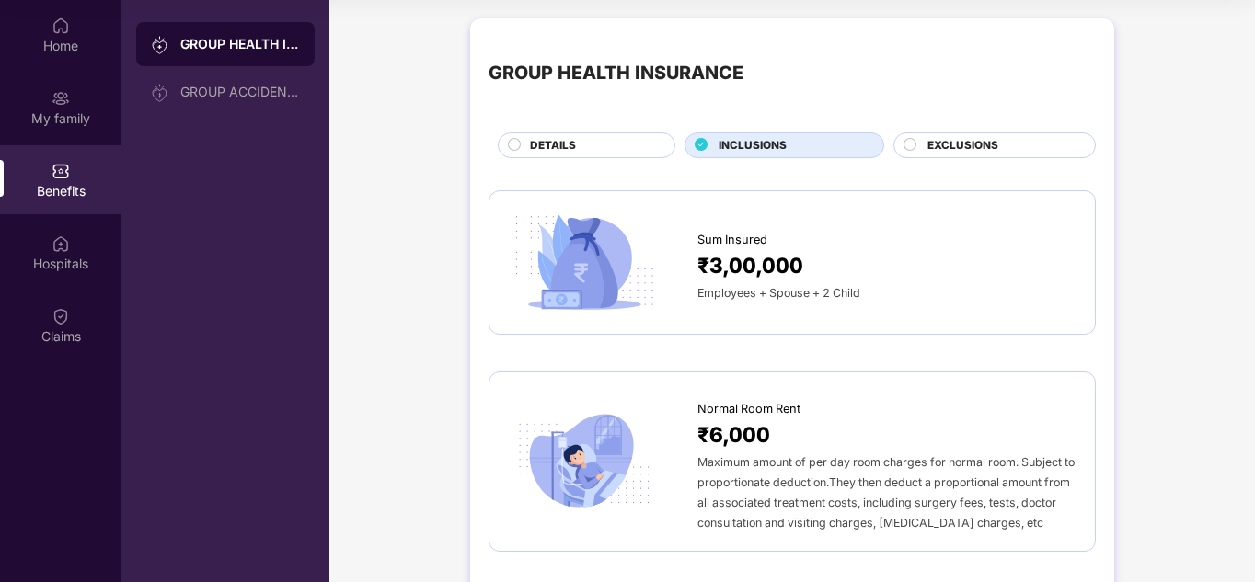
click at [975, 144] on span "EXCLUSIONS" at bounding box center [962, 145] width 71 height 17
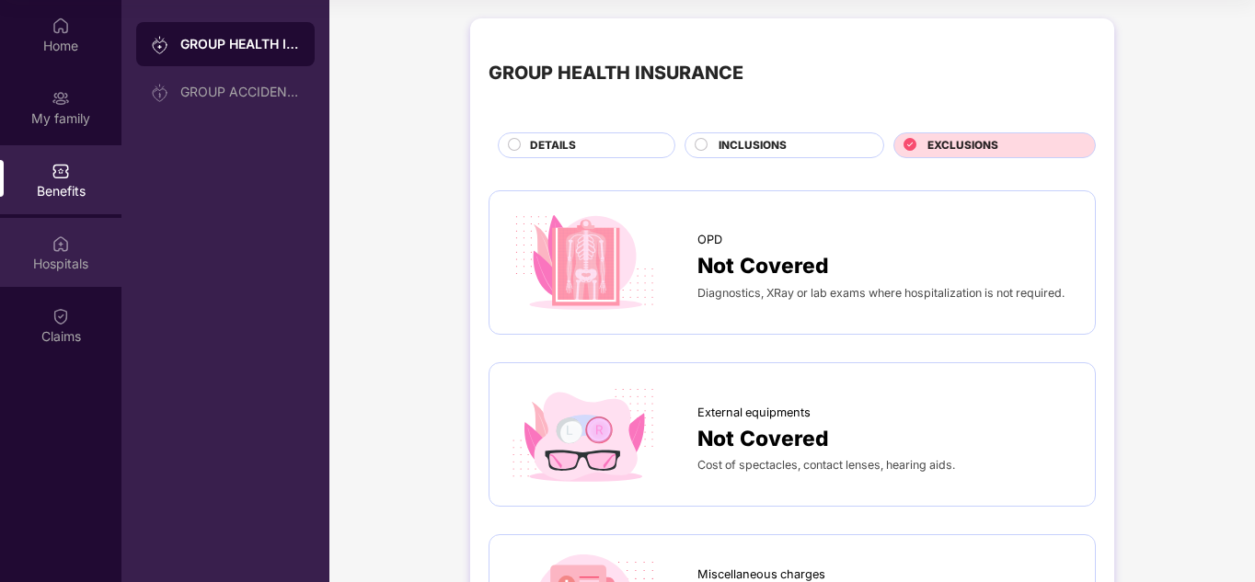
click at [34, 257] on div "Hospitals" at bounding box center [60, 264] width 121 height 18
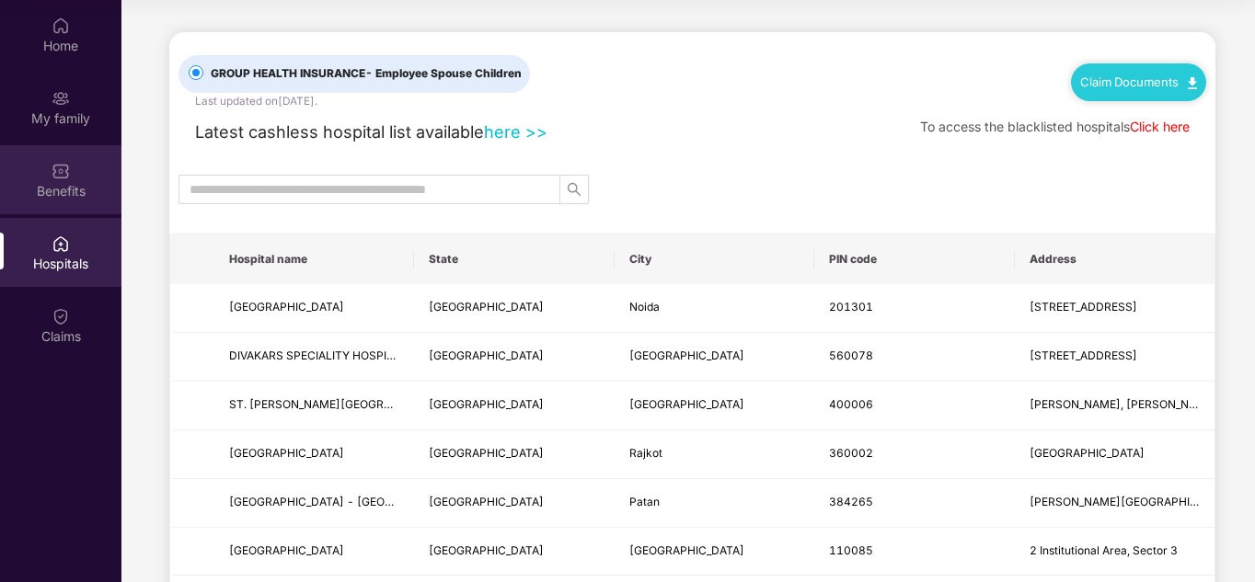
click at [61, 175] on img at bounding box center [61, 171] width 18 height 18
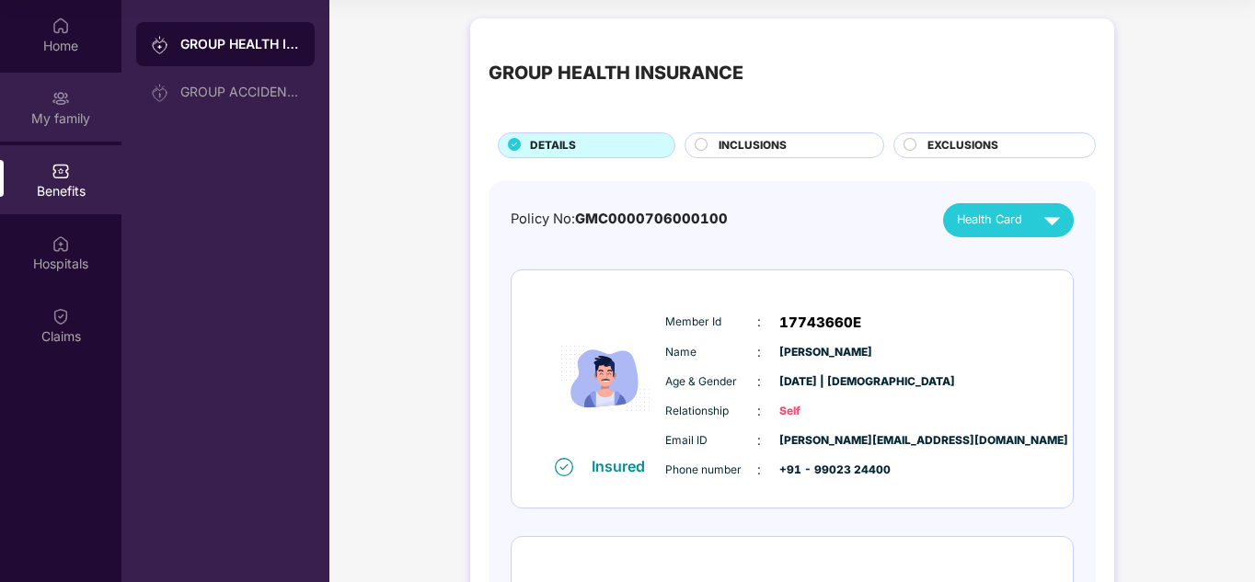
click at [72, 122] on div "My family" at bounding box center [60, 118] width 121 height 18
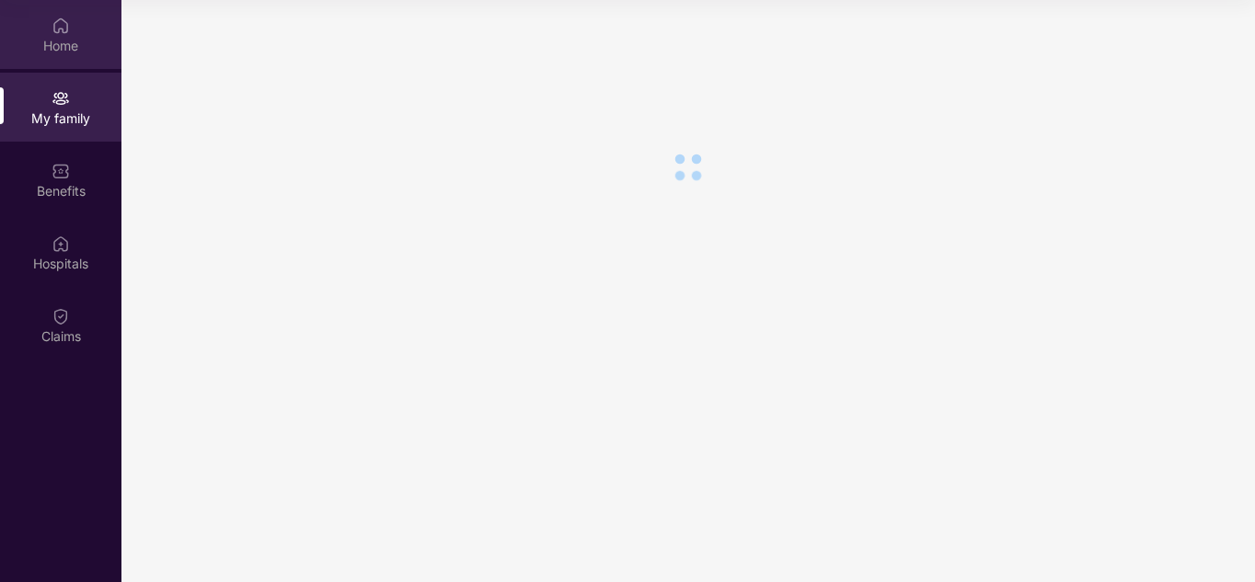
click at [66, 31] on img at bounding box center [61, 26] width 18 height 18
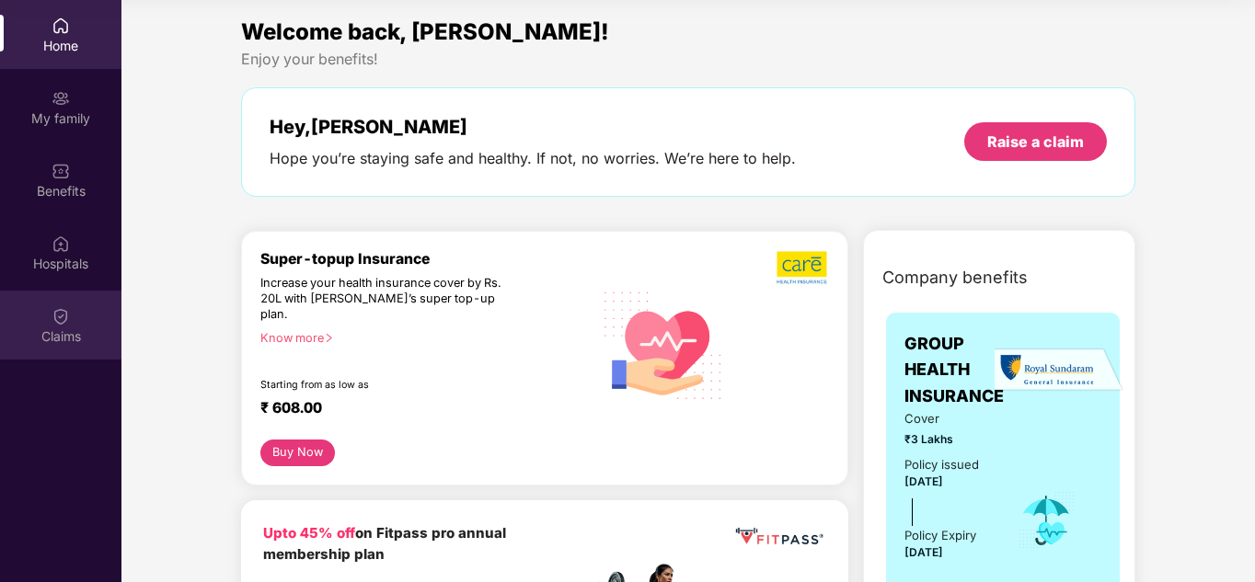
click at [76, 349] on div "Claims" at bounding box center [60, 325] width 121 height 69
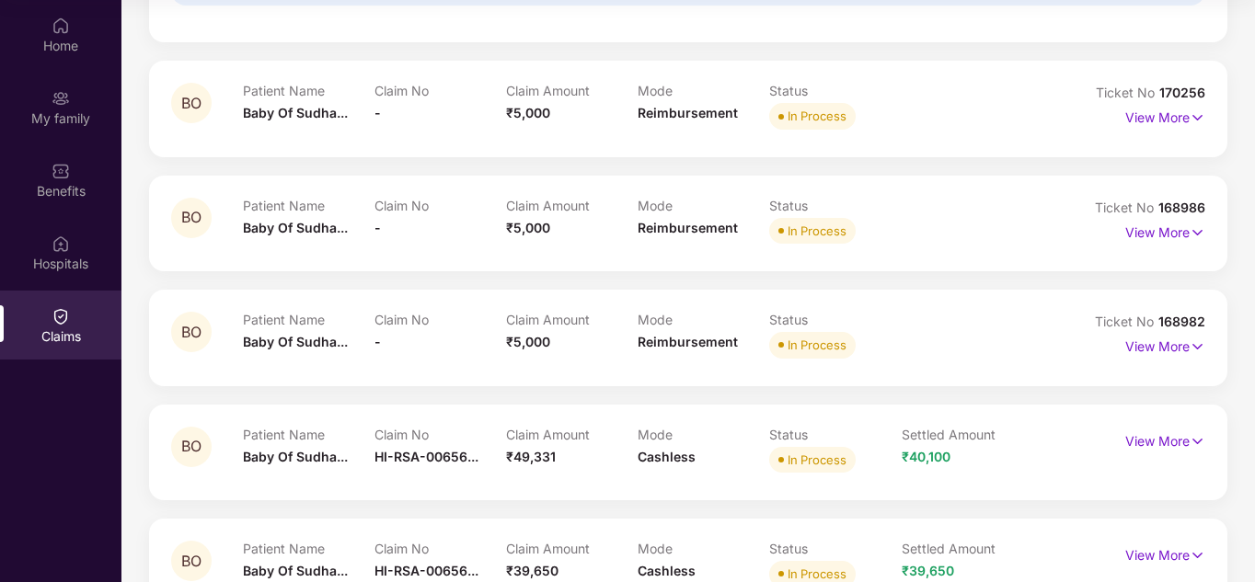
scroll to position [474, 0]
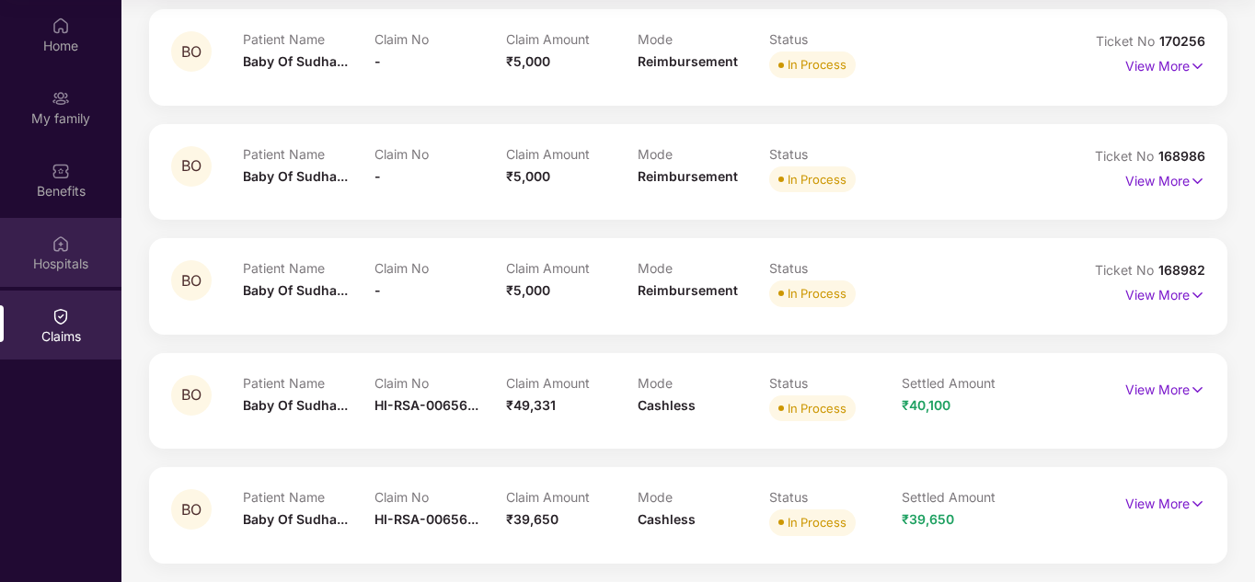
click at [53, 272] on div "Hospitals" at bounding box center [60, 263] width 121 height 18
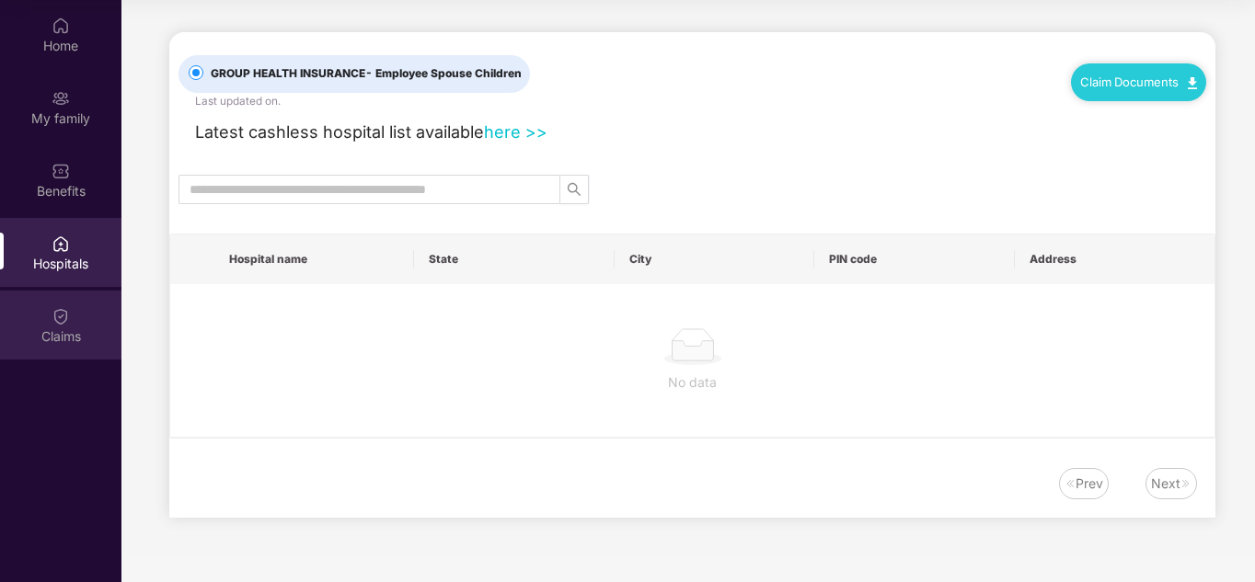
click at [39, 328] on div "Claims" at bounding box center [60, 337] width 121 height 18
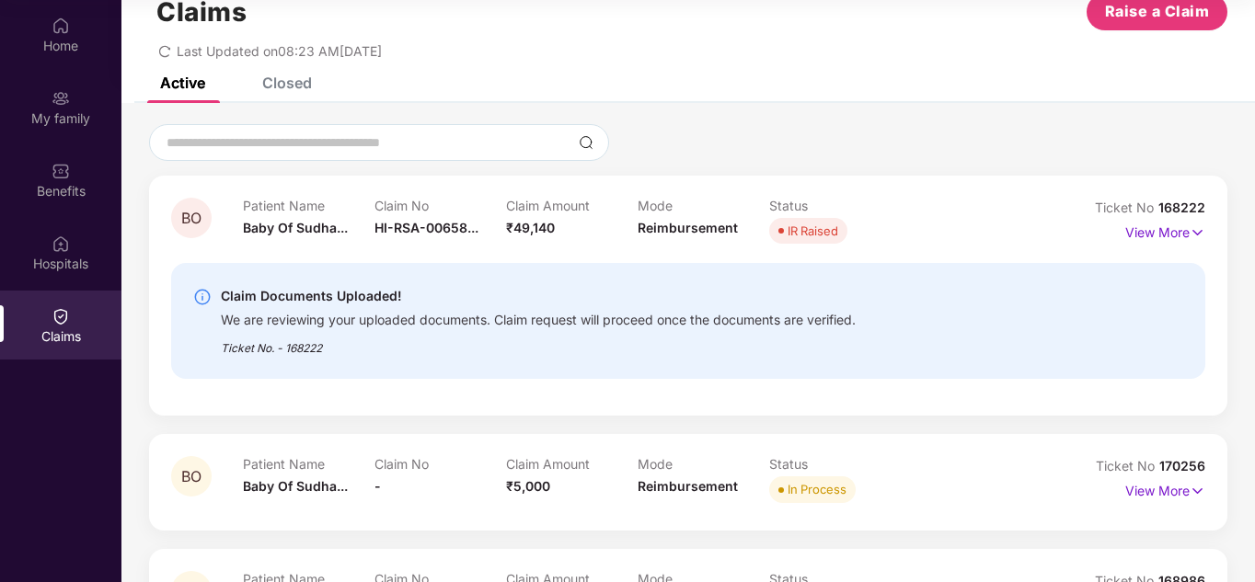
scroll to position [92, 0]
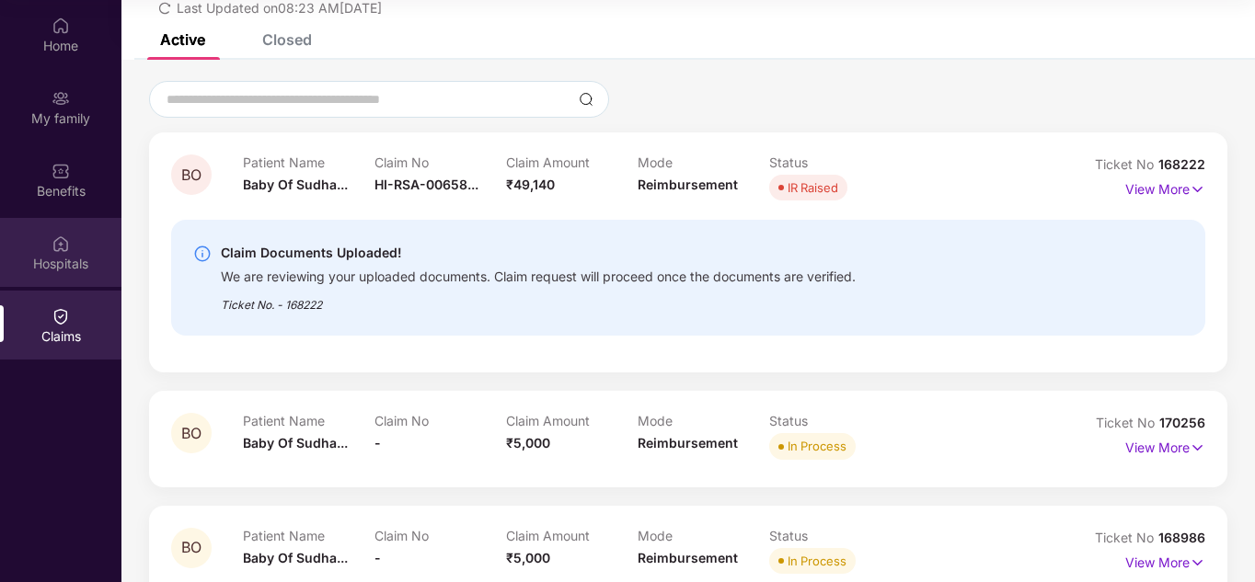
click at [52, 258] on div "Hospitals" at bounding box center [60, 264] width 121 height 18
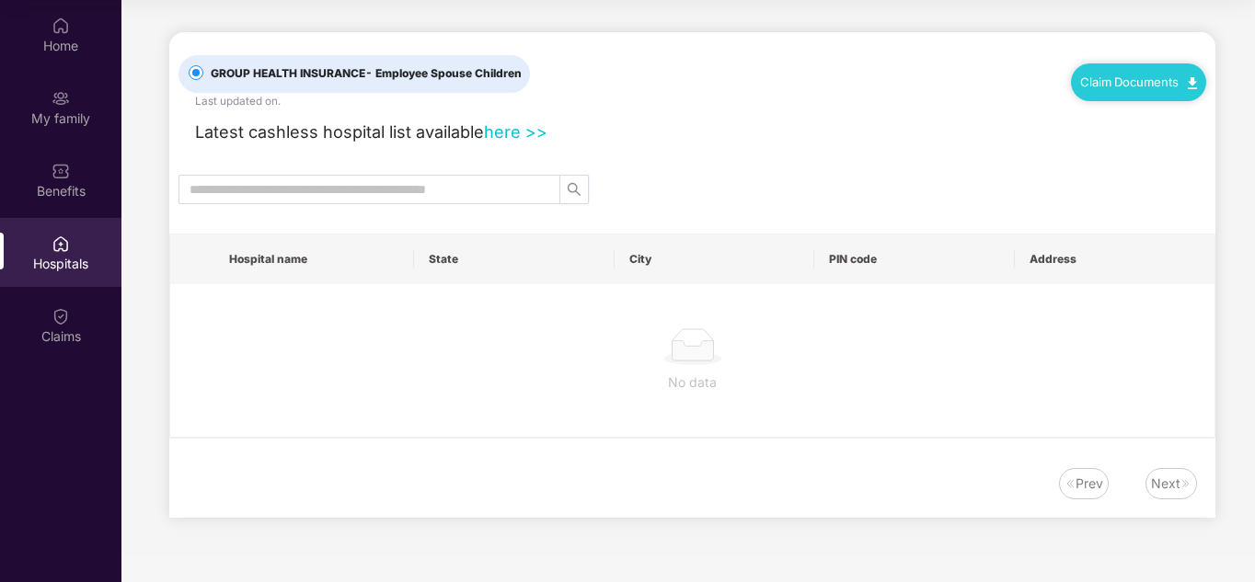
scroll to position [0, 0]
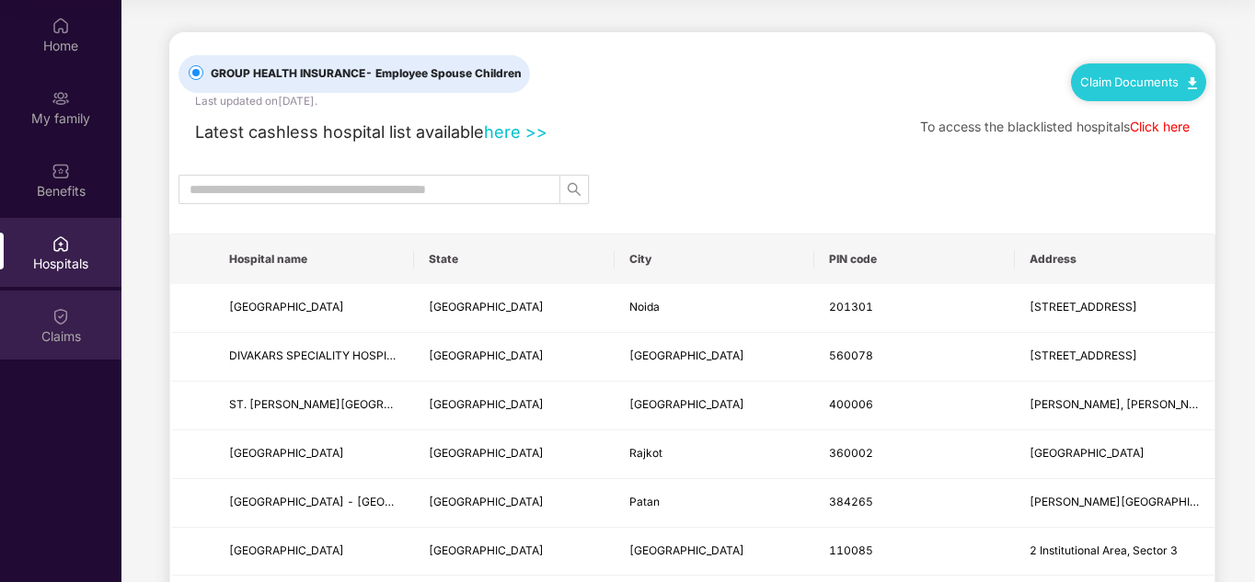
click at [69, 341] on div "Claims" at bounding box center [60, 337] width 121 height 18
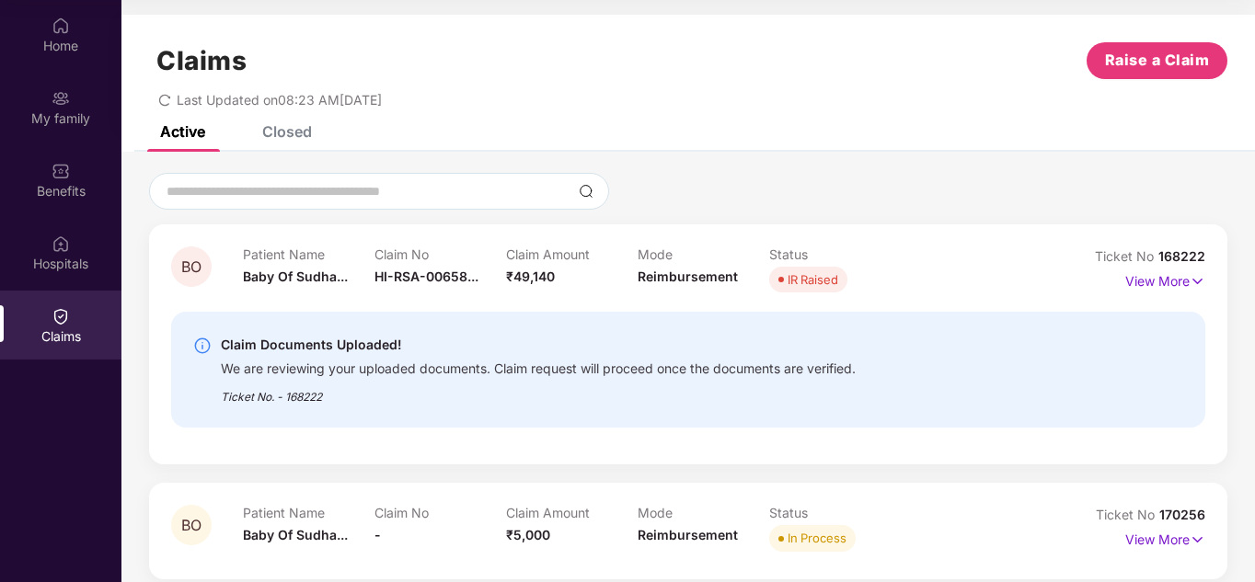
click at [420, 256] on p "Claim No" at bounding box center [440, 255] width 132 height 16
click at [293, 257] on p "Patient Name" at bounding box center [309, 255] width 132 height 16
click at [1195, 283] on img at bounding box center [1198, 281] width 16 height 20
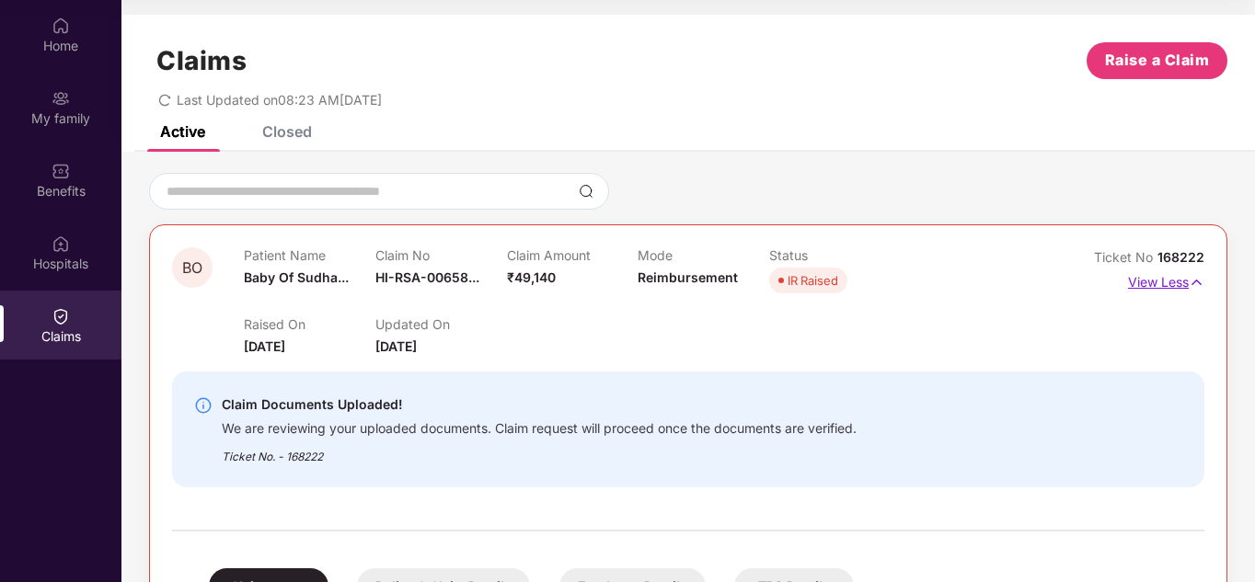
click at [1197, 286] on img at bounding box center [1197, 282] width 16 height 20
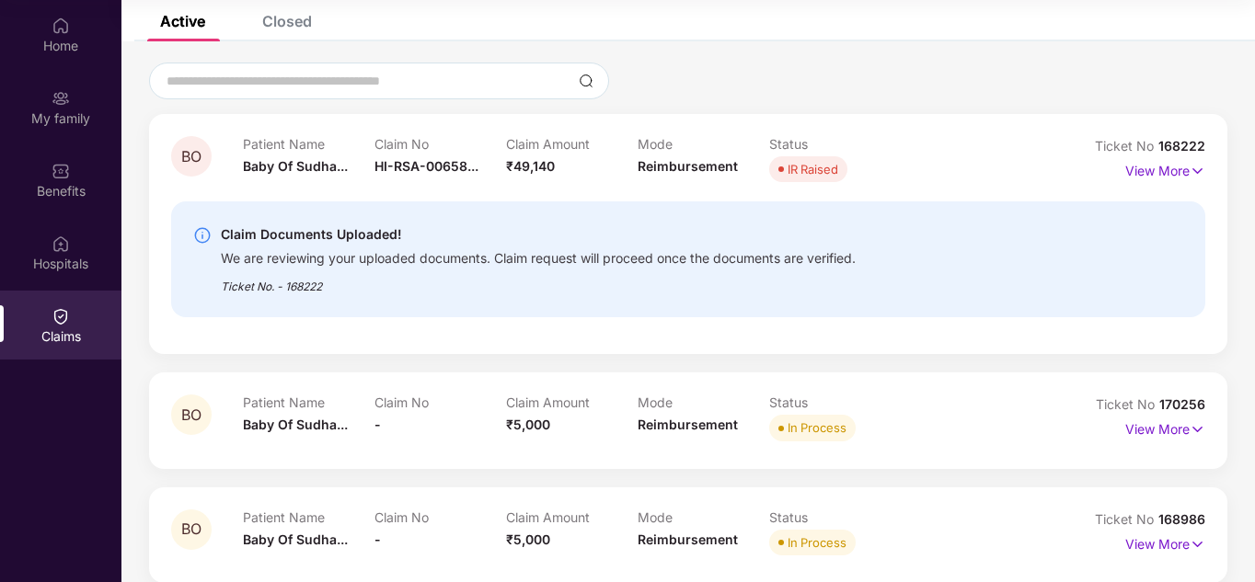
scroll to position [14, 0]
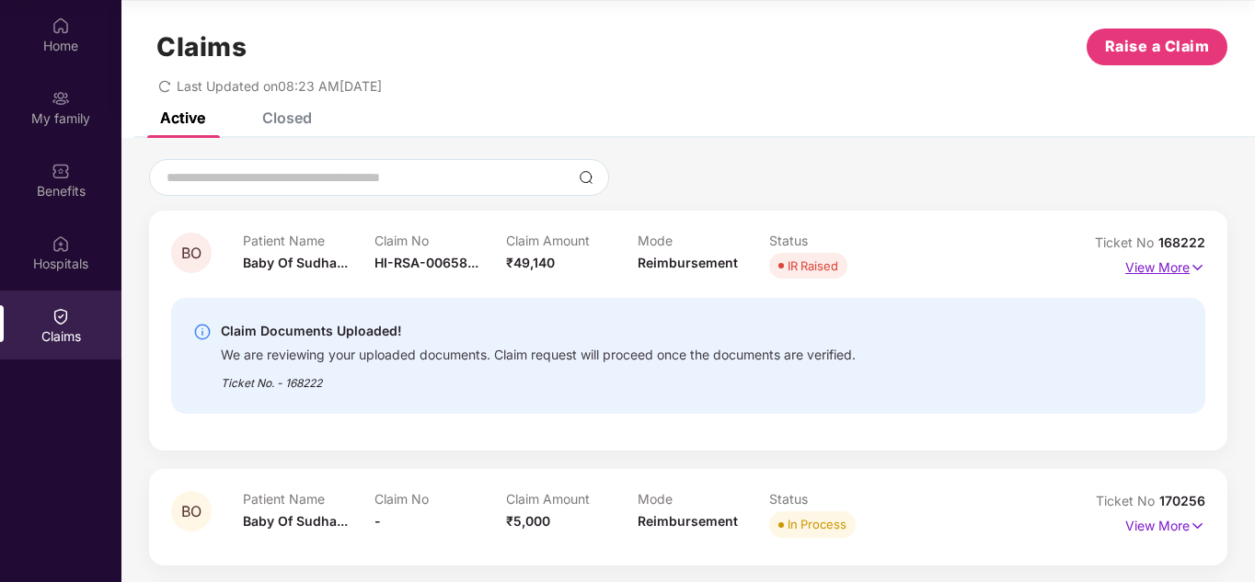
click at [1172, 268] on p "View More" at bounding box center [1165, 265] width 80 height 25
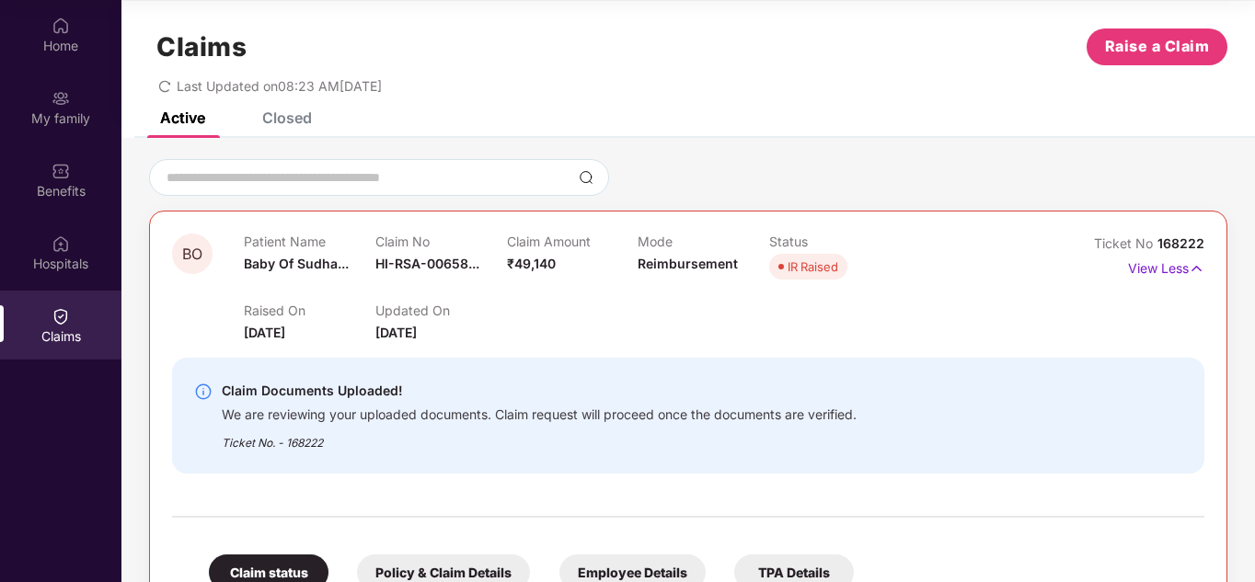
scroll to position [106, 0]
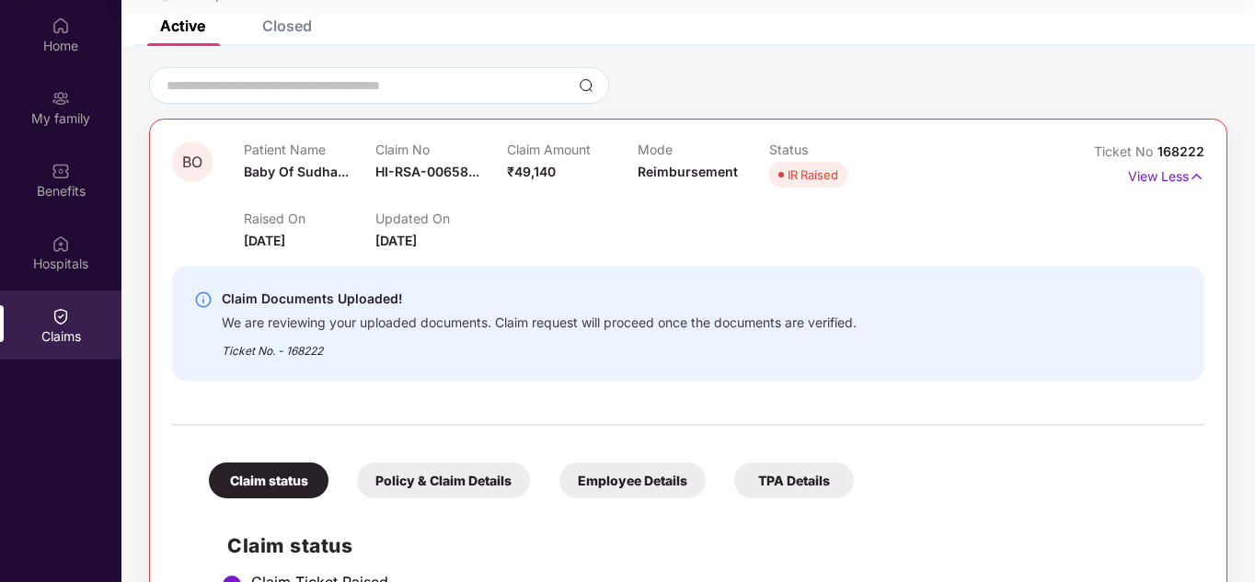
click at [428, 330] on div "We are reviewing your uploaded documents. Claim request will proceed once the d…" at bounding box center [539, 320] width 635 height 21
click at [546, 329] on div "We are reviewing your uploaded documents. Claim request will proceed once the d…" at bounding box center [539, 320] width 635 height 21
click at [856, 319] on div "We are reviewing your uploaded documents. Claim request will proceed once the d…" at bounding box center [539, 320] width 635 height 21
click at [351, 278] on div "Claim Documents Uploaded! We are reviewing your uploaded documents. Claim reque…" at bounding box center [688, 324] width 1032 height 116
click at [587, 219] on div "Raised On [DATE] Updated On [DATE]" at bounding box center [638, 221] width 788 height 59
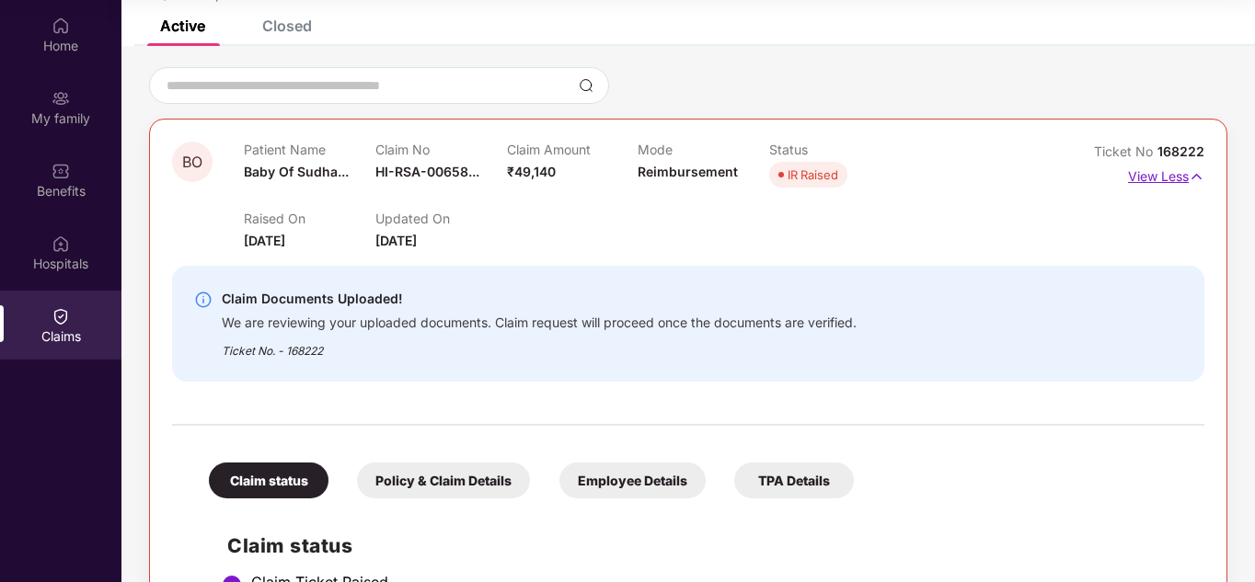
click at [1185, 177] on p "View Less" at bounding box center [1166, 174] width 76 height 25
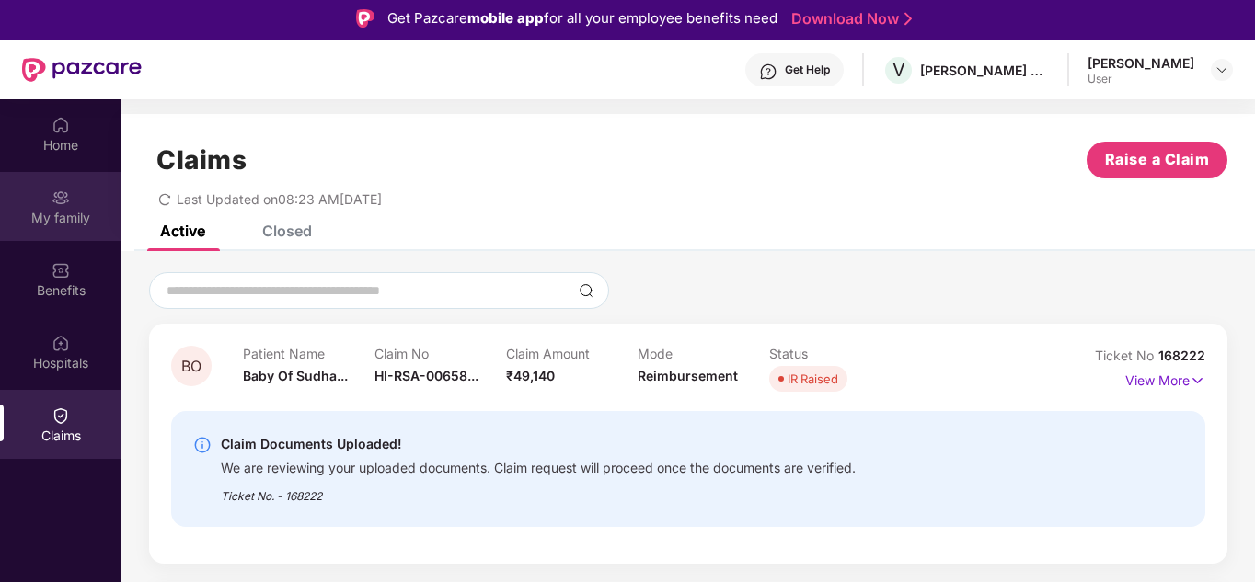
scroll to position [0, 0]
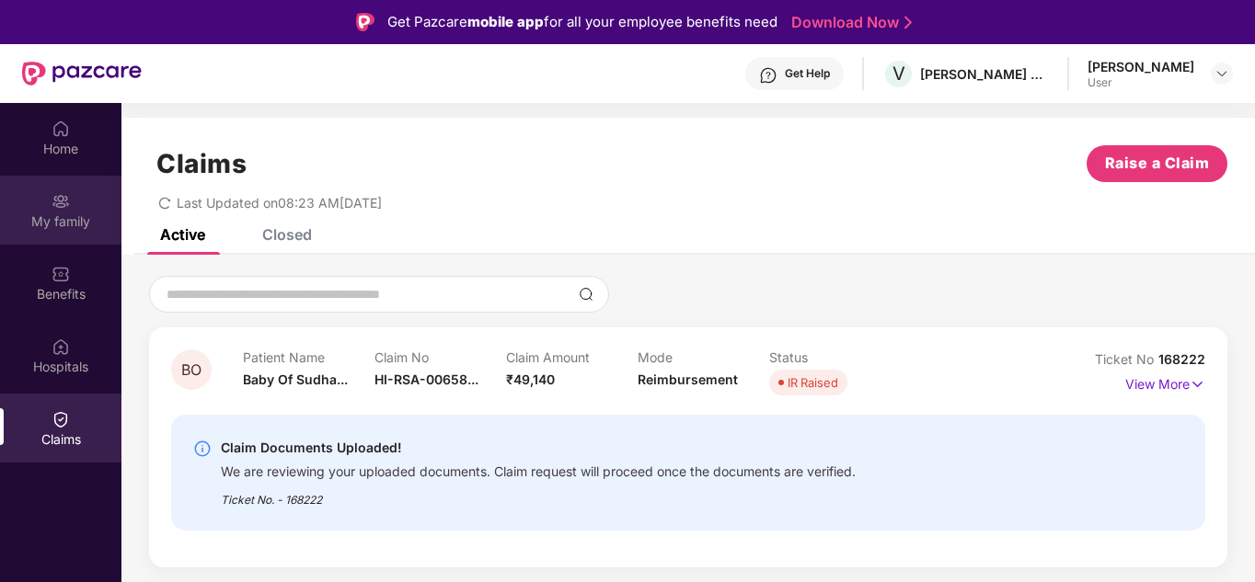
click at [49, 224] on div "My family" at bounding box center [60, 222] width 121 height 18
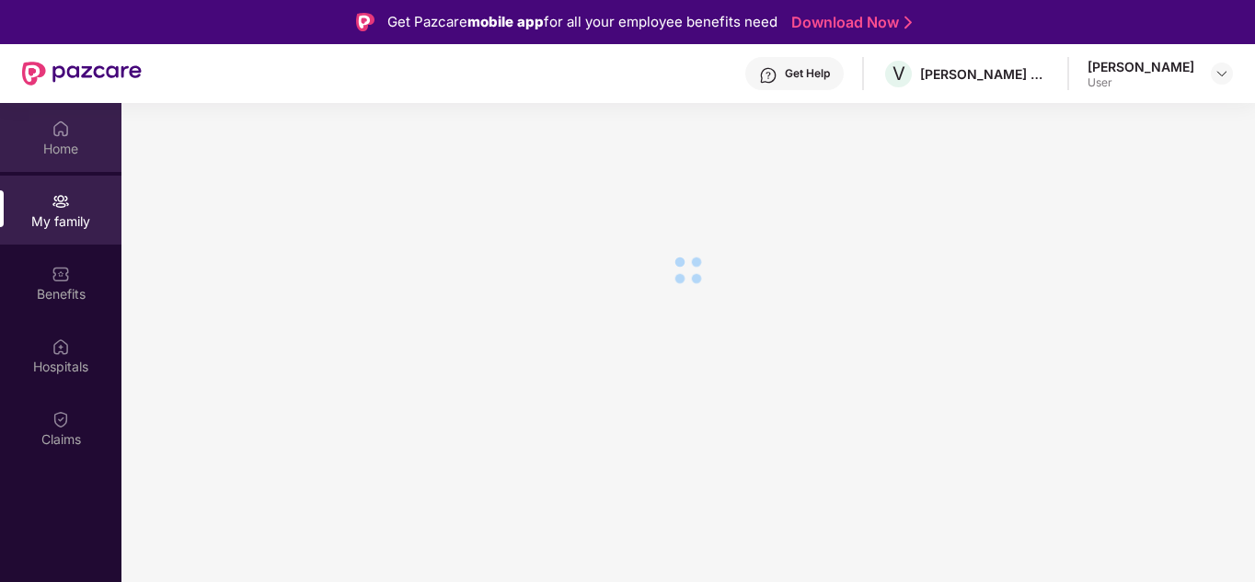
click at [52, 146] on div "Home" at bounding box center [60, 149] width 121 height 18
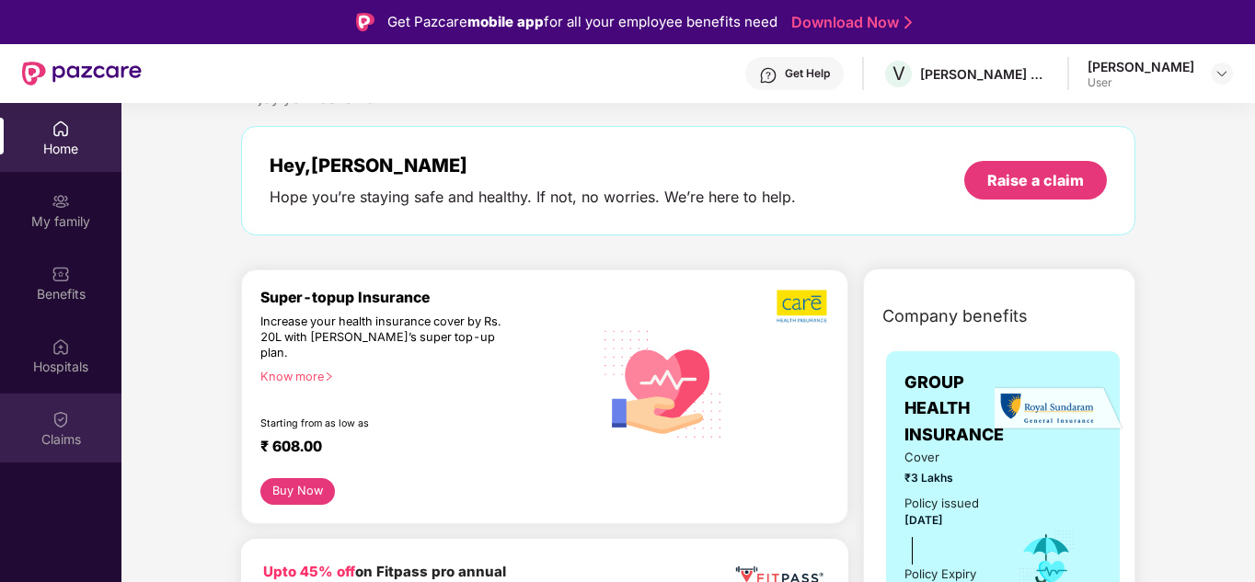
scroll to position [92, 0]
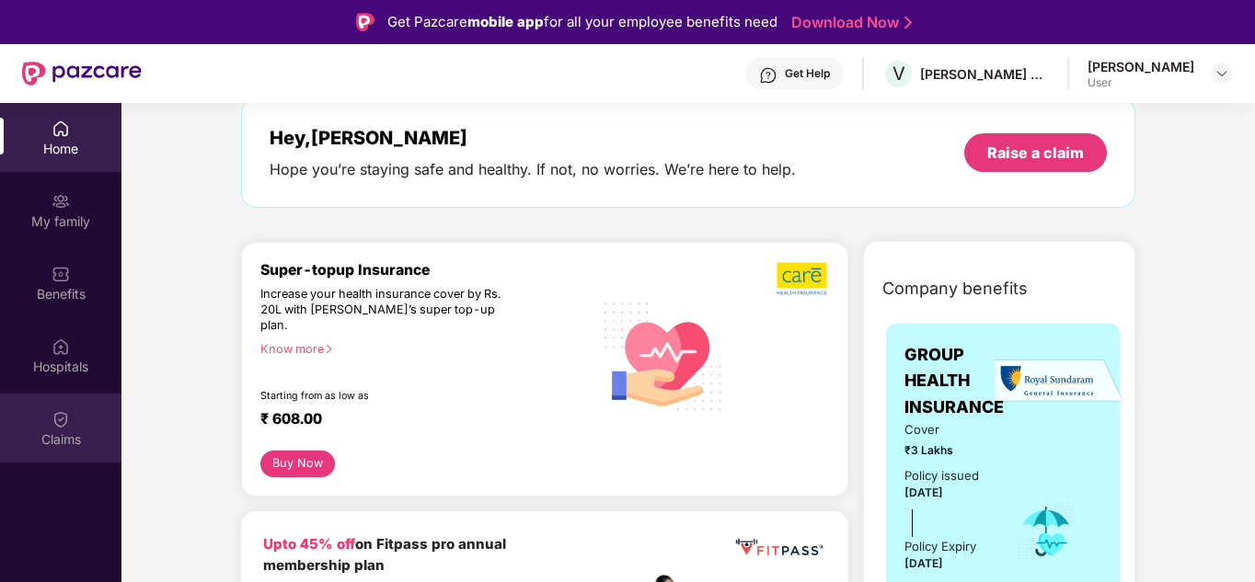
click at [84, 426] on div "Claims" at bounding box center [60, 428] width 121 height 69
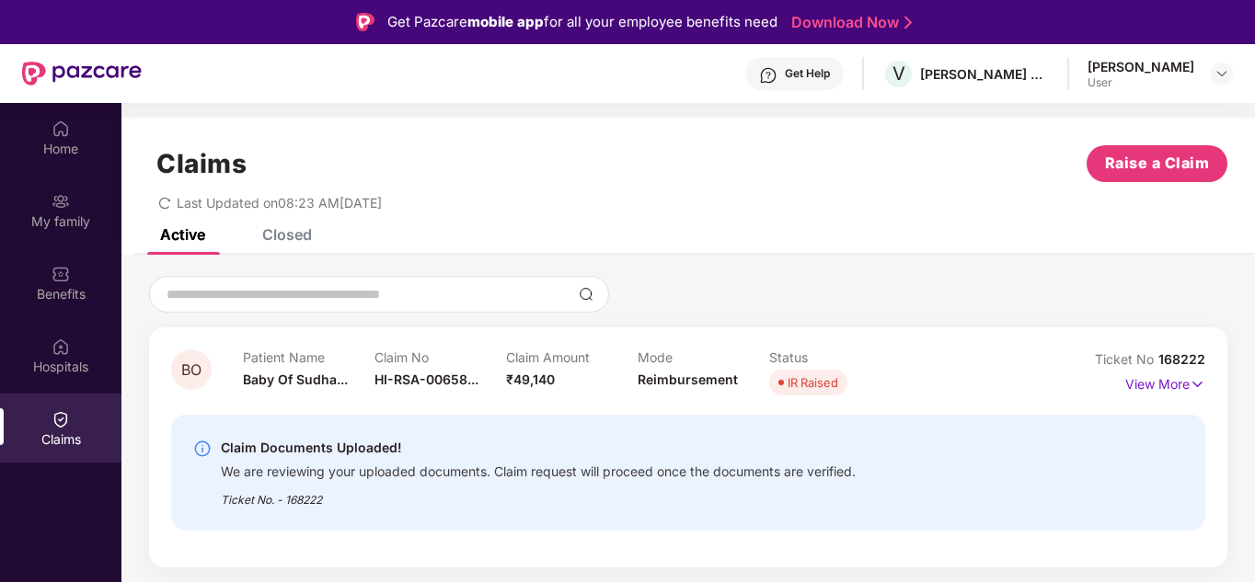
click at [292, 230] on div "Closed" at bounding box center [287, 234] width 50 height 18
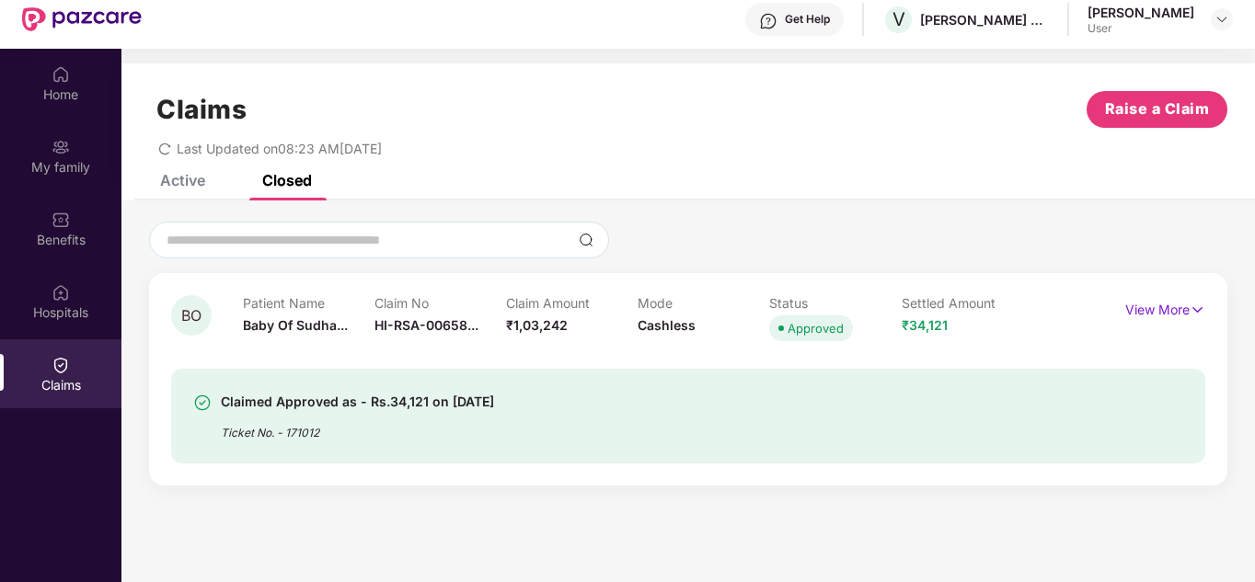
scroll to position [103, 0]
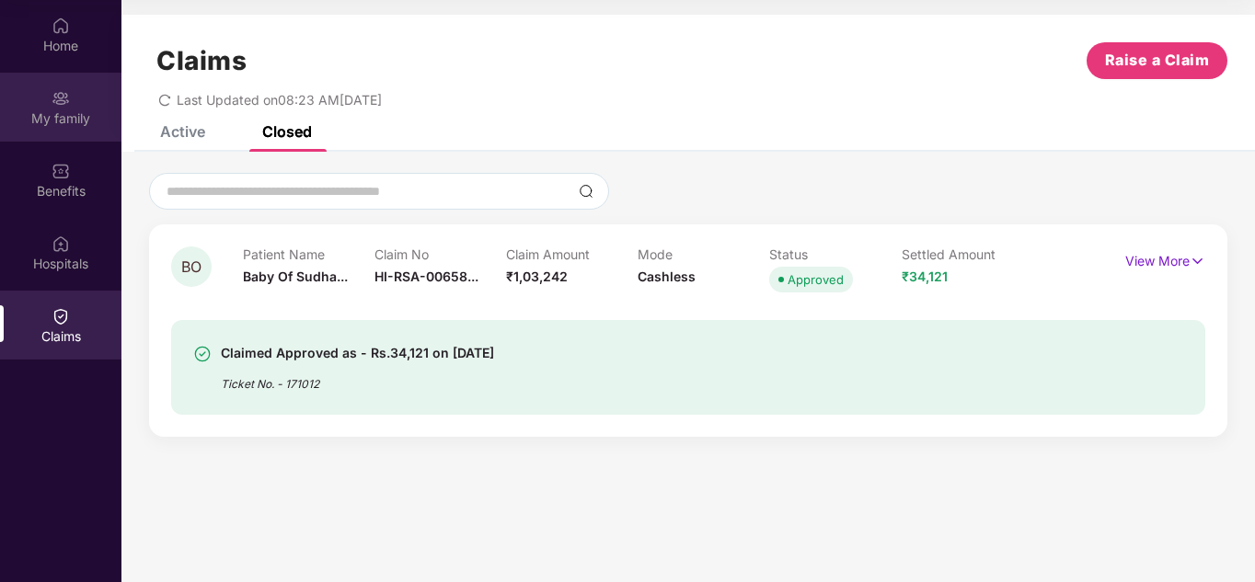
click at [80, 102] on div "My family" at bounding box center [60, 107] width 121 height 69
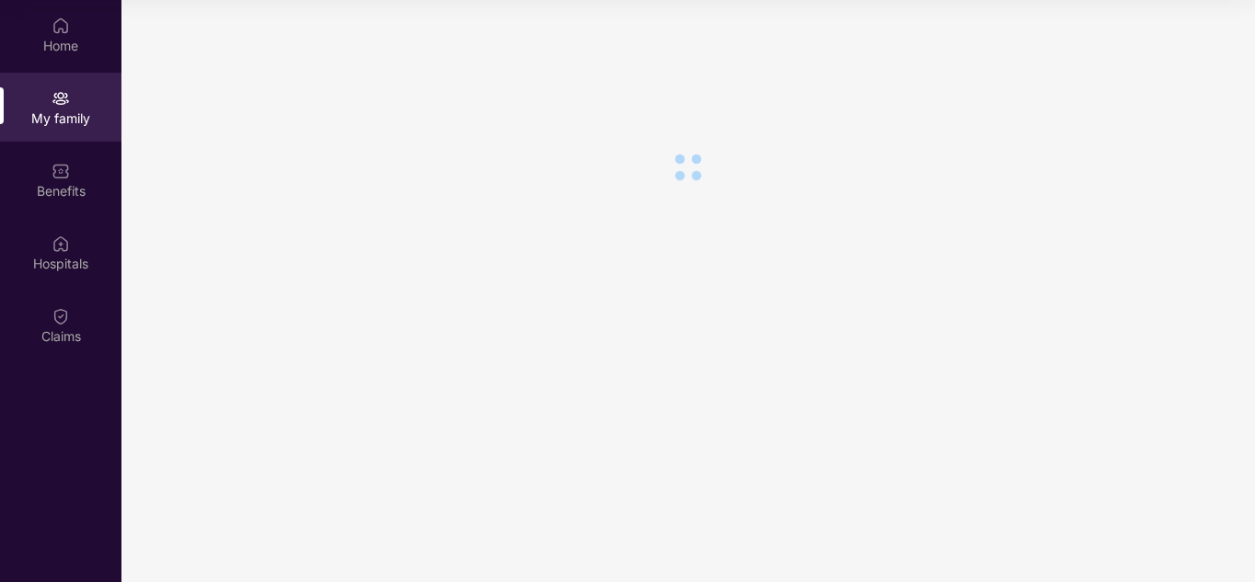
click at [73, 55] on div "Home" at bounding box center [60, 34] width 121 height 69
